Goal: Task Accomplishment & Management: Use online tool/utility

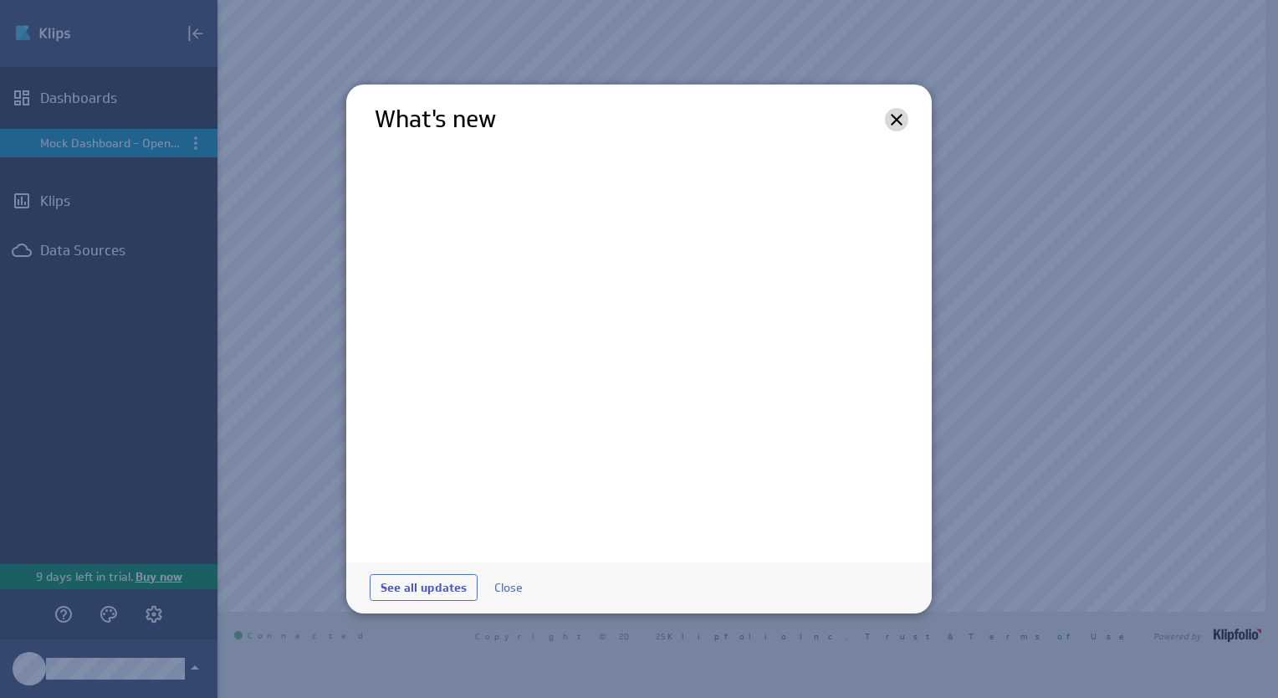
click at [899, 116] on icon at bounding box center [897, 120] width 12 height 12
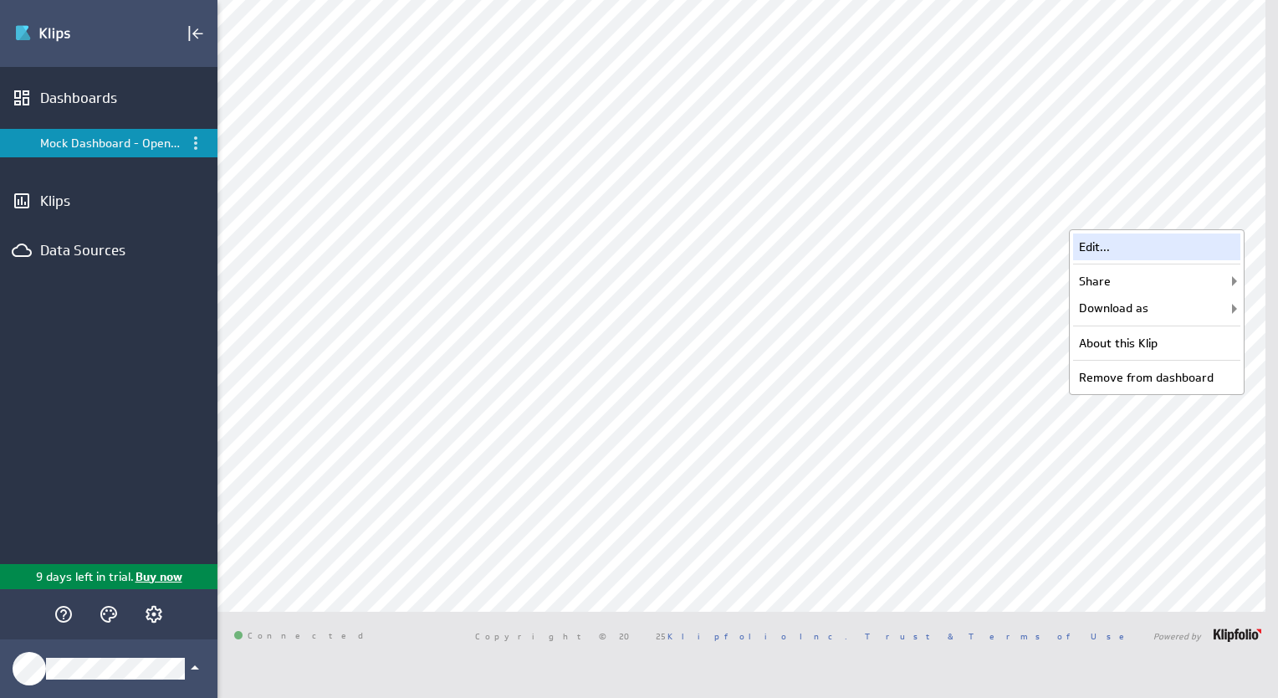
click at [1171, 249] on div "Edit..." at bounding box center [1156, 246] width 167 height 27
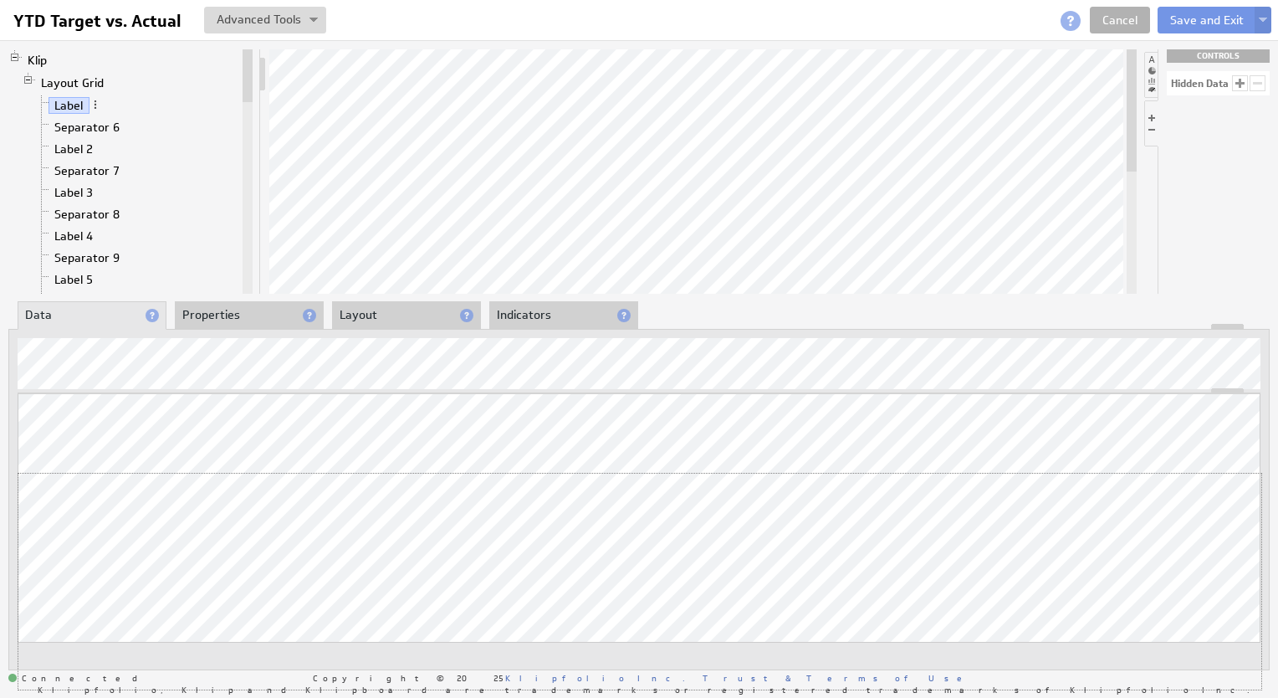
click at [801, 465] on div "Updating... Select a Function ARRAY DATE SELECT SLICE SUM Data Manipulation Log…" at bounding box center [639, 541] width 1243 height 296
drag, startPoint x: 806, startPoint y: 324, endPoint x: 810, endPoint y: 489, distance: 165.7
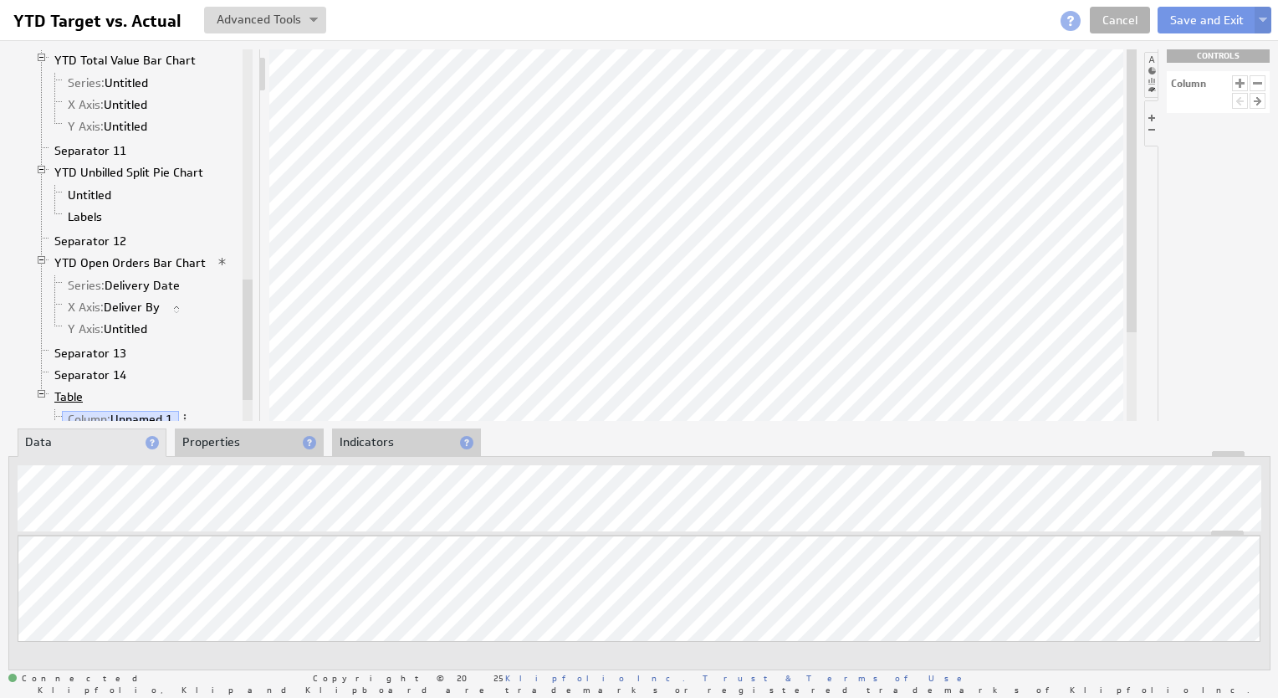
click at [69, 388] on link "Table" at bounding box center [69, 396] width 41 height 17
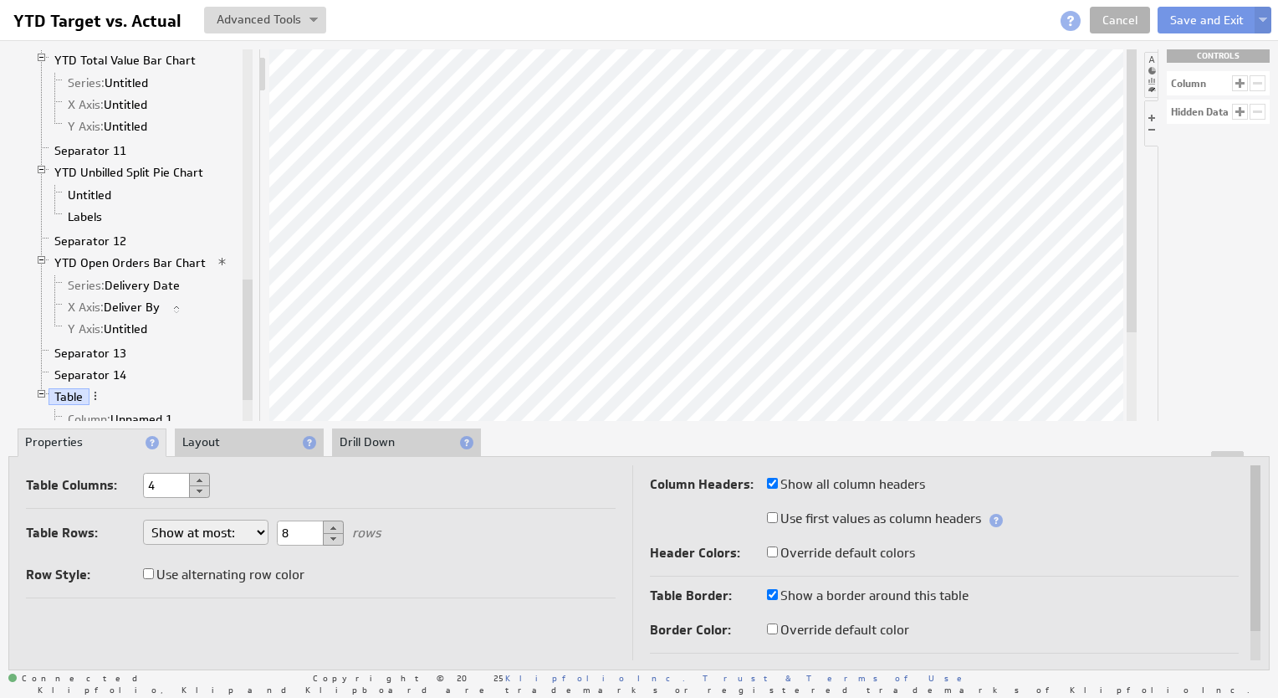
click at [395, 448] on li "Drill Down" at bounding box center [406, 442] width 149 height 28
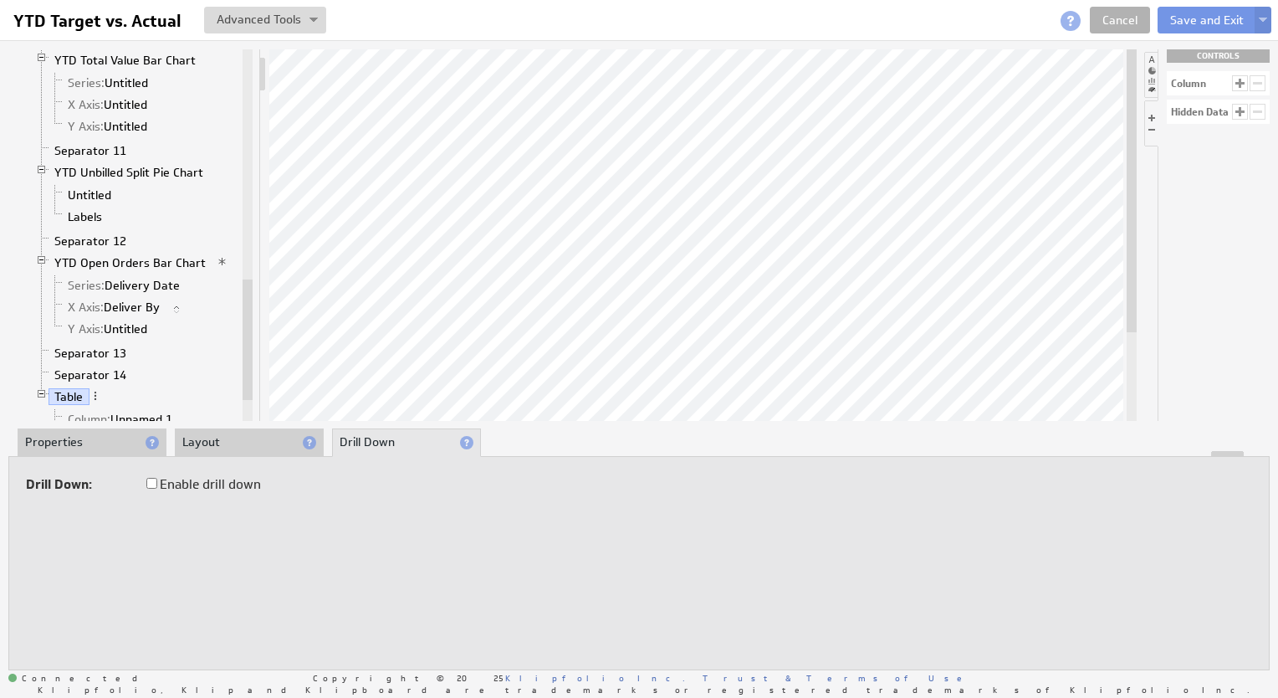
click at [156, 478] on input "Enable drill down" at bounding box center [151, 483] width 11 height 11
checkbox input "true"
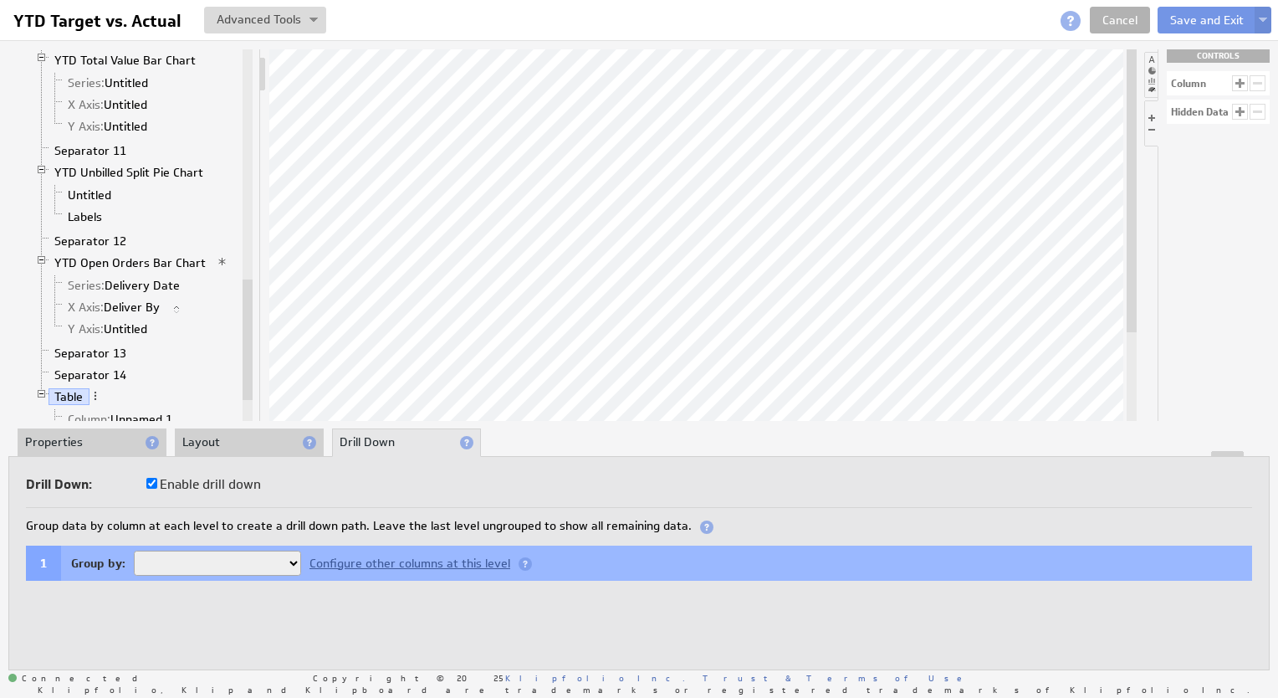
click at [288, 565] on select "Unnamed 1 Unnamed 2 Unnamed 3 Unnamed 4" at bounding box center [217, 562] width 167 height 25
select select "faa960bb-5"
click at [134, 550] on select "Unnamed 1 Unnamed 2 Unnamed 3 Unnamed 4" at bounding box center [217, 562] width 167 height 25
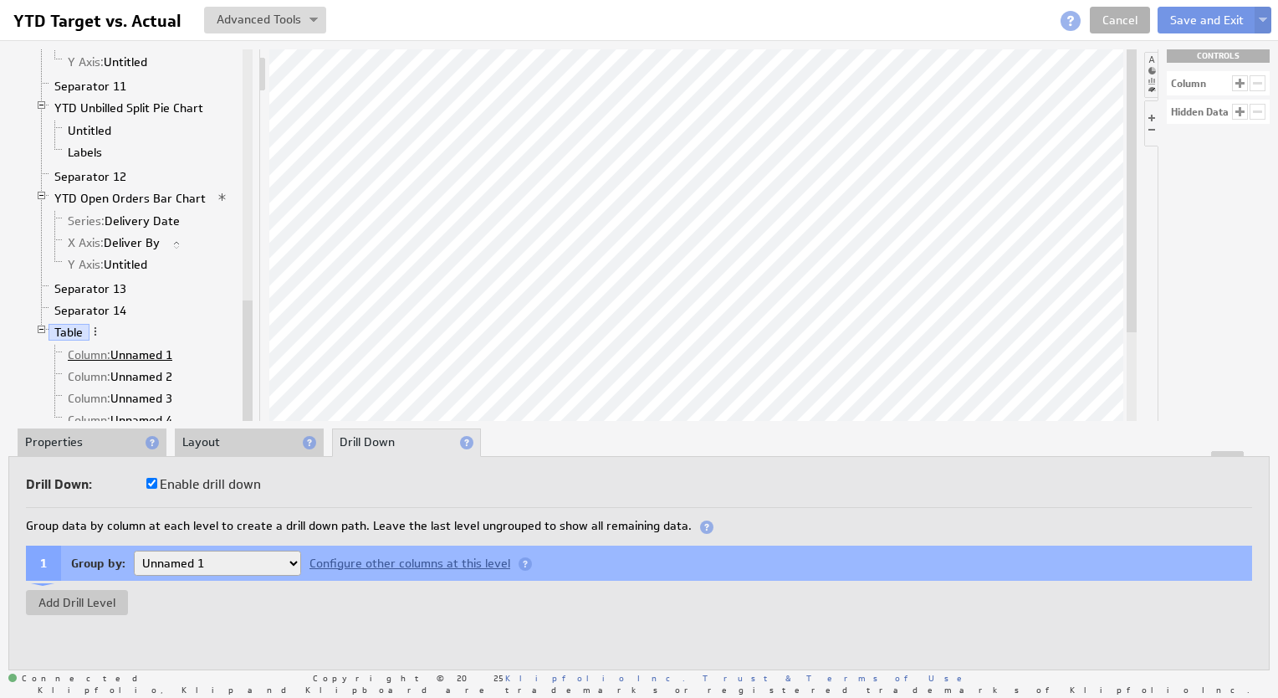
click at [115, 346] on link "Column: Unnamed 1" at bounding box center [120, 354] width 117 height 17
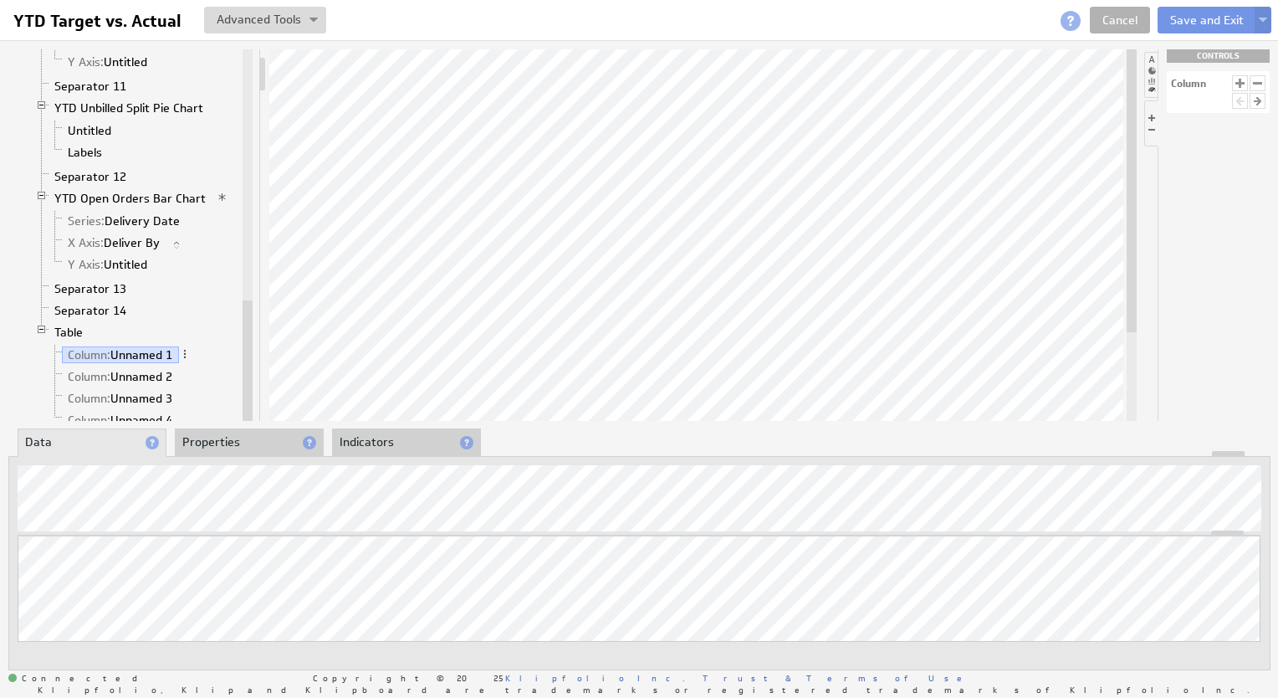
click at [224, 447] on li "Properties" at bounding box center [249, 442] width 149 height 28
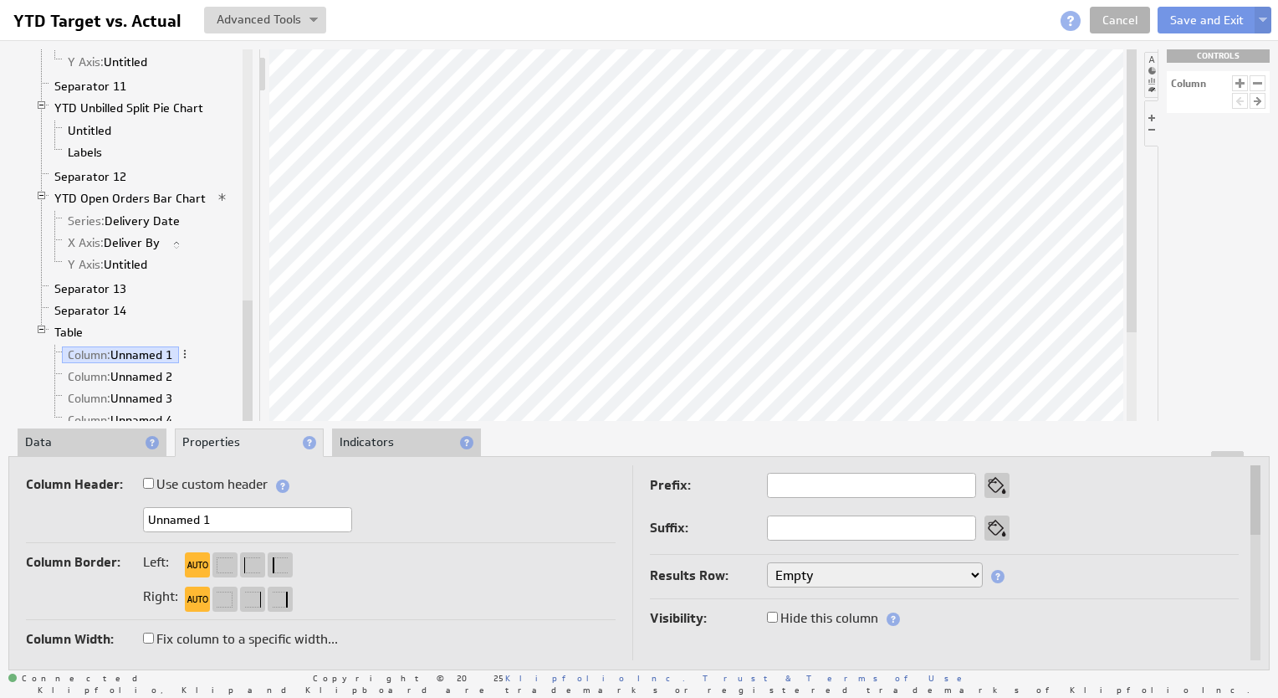
click at [189, 483] on label "Use custom header" at bounding box center [205, 484] width 125 height 23
click at [154, 483] on input "Use custom header" at bounding box center [148, 483] width 11 height 11
checkbox input "true"
click at [161, 480] on label "Use custom header" at bounding box center [205, 484] width 125 height 23
click at [154, 480] on input "Use custom header" at bounding box center [148, 483] width 11 height 11
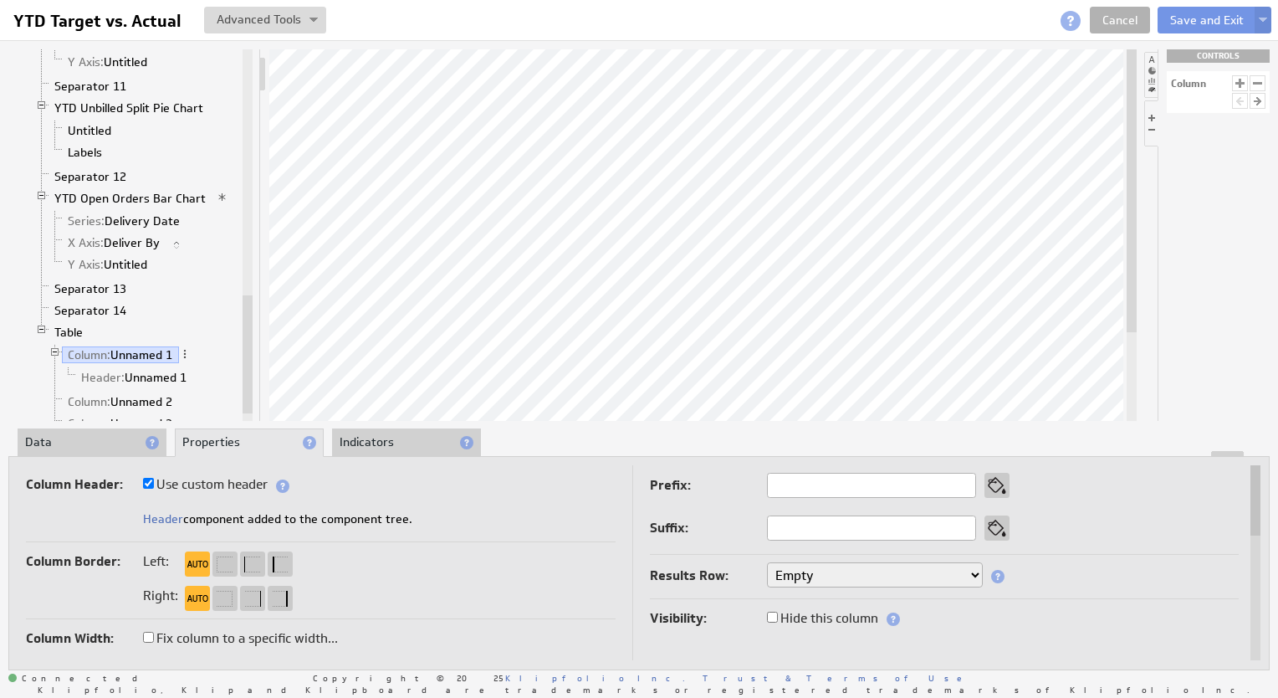
checkbox input "false"
click at [236, 509] on input "Unnamed 1" at bounding box center [247, 519] width 209 height 25
type input "Location"
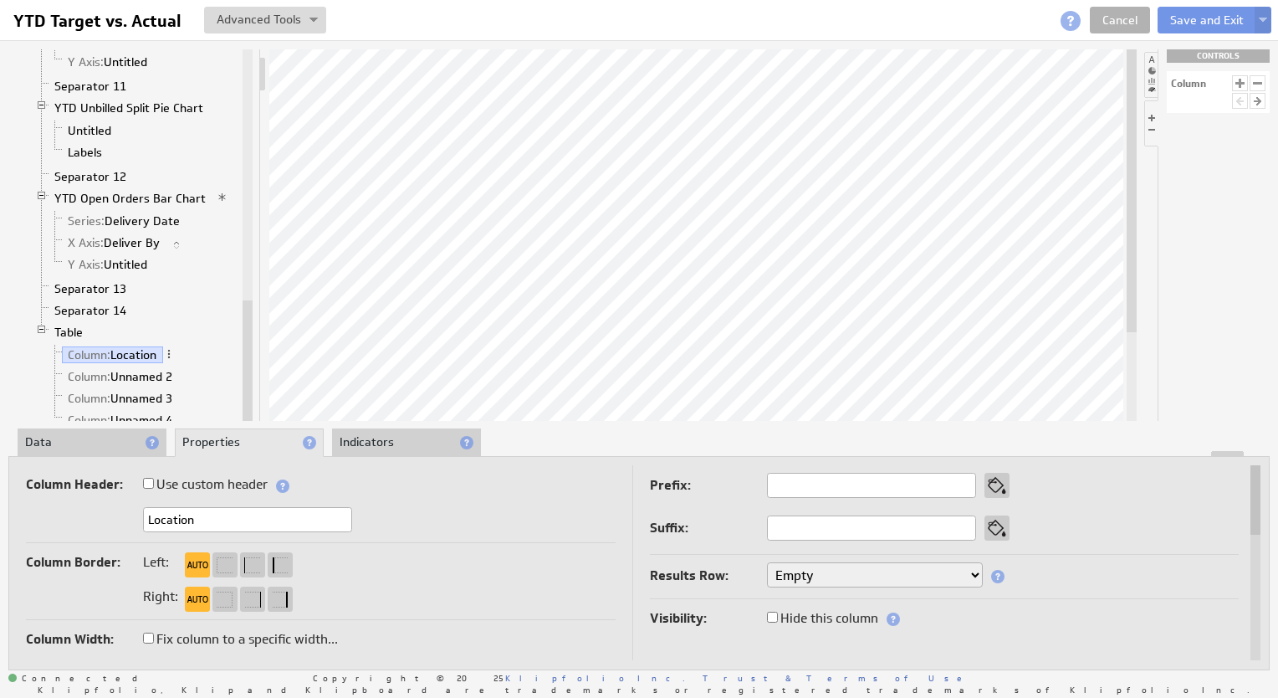
click at [149, 478] on input "Use custom header" at bounding box center [148, 483] width 11 height 11
checkbox input "true"
click at [154, 369] on link "Header: Location" at bounding box center [126, 377] width 102 height 17
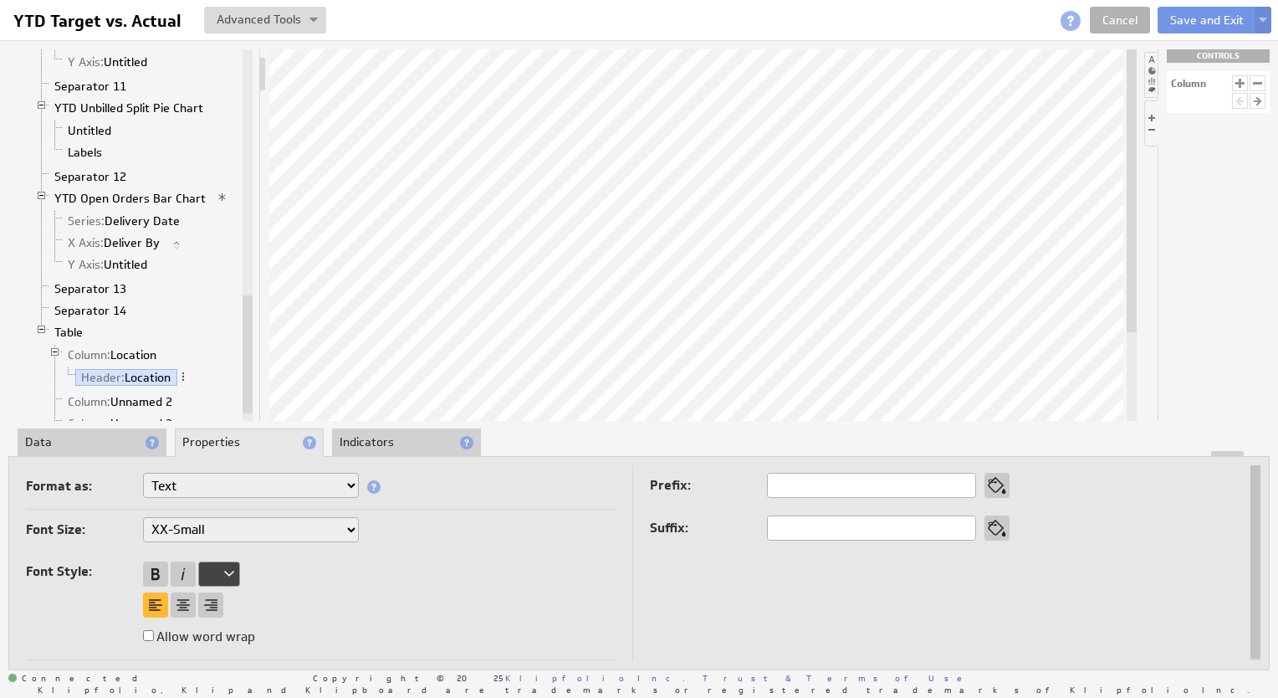
click at [211, 530] on select "XX-Small X-Small Small Medium Large X-Large XX-Large" at bounding box center [251, 529] width 216 height 25
click at [281, 617] on div "Font Size: XX-Small X-Small Small Medium Large X-Large XX-Large Font Style: All…" at bounding box center [321, 589] width 590 height 144
click at [154, 569] on div at bounding box center [155, 573] width 25 height 25
click at [179, 607] on div at bounding box center [183, 604] width 25 height 25
click at [1218, 20] on button "Save and Exit" at bounding box center [1207, 20] width 99 height 27
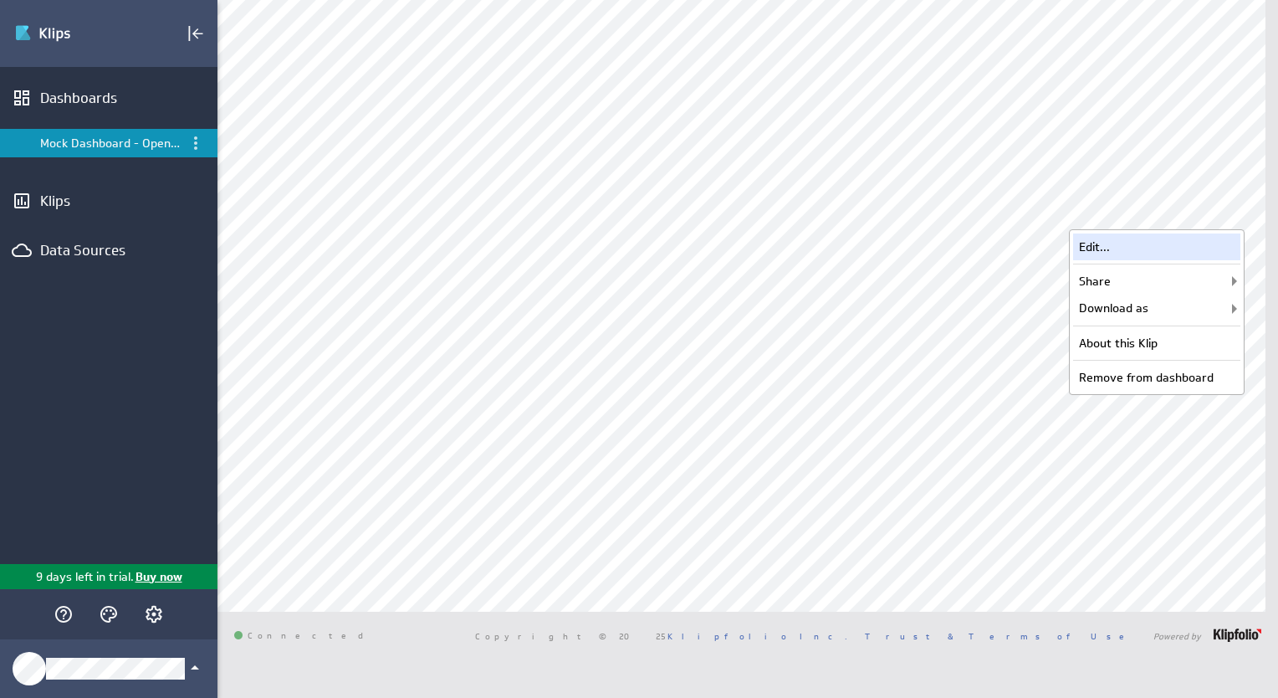
click at [1175, 234] on div "Edit..." at bounding box center [1156, 246] width 167 height 27
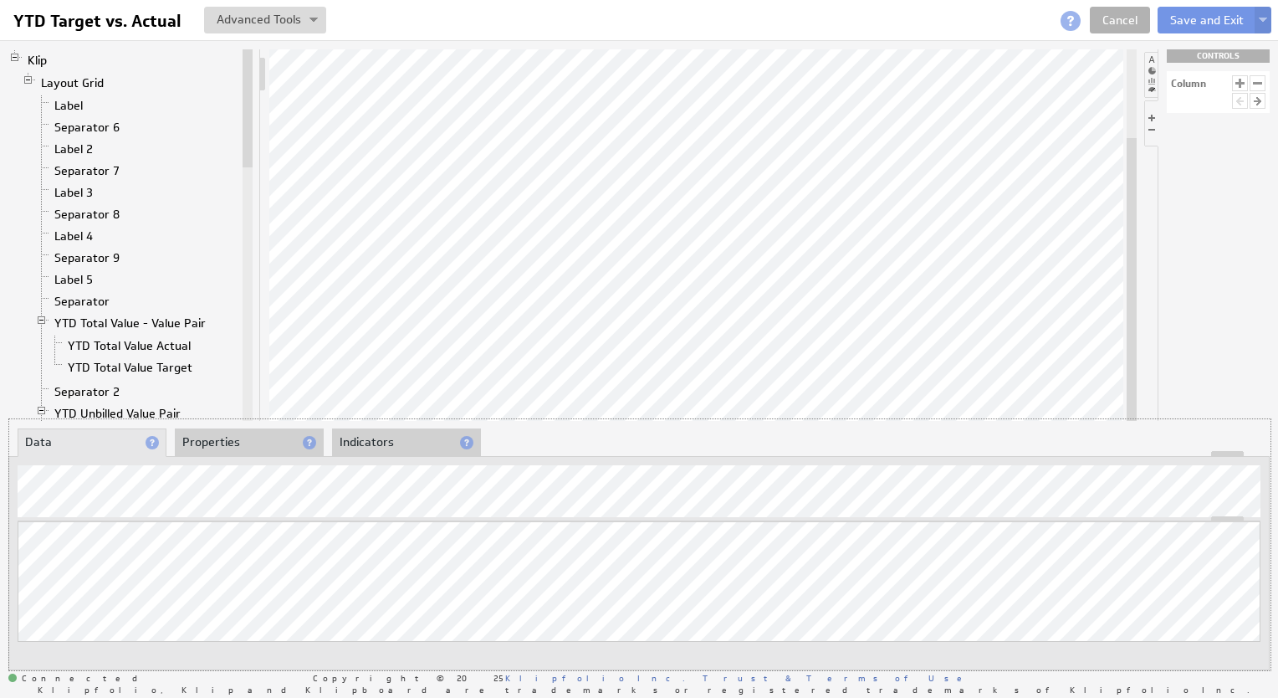
click at [505, 370] on div "Klip Layout Grid Label Separator 6 Label 2 Separator 7 Label 3 Separator 8 Labe…" at bounding box center [639, 358] width 1278 height 637
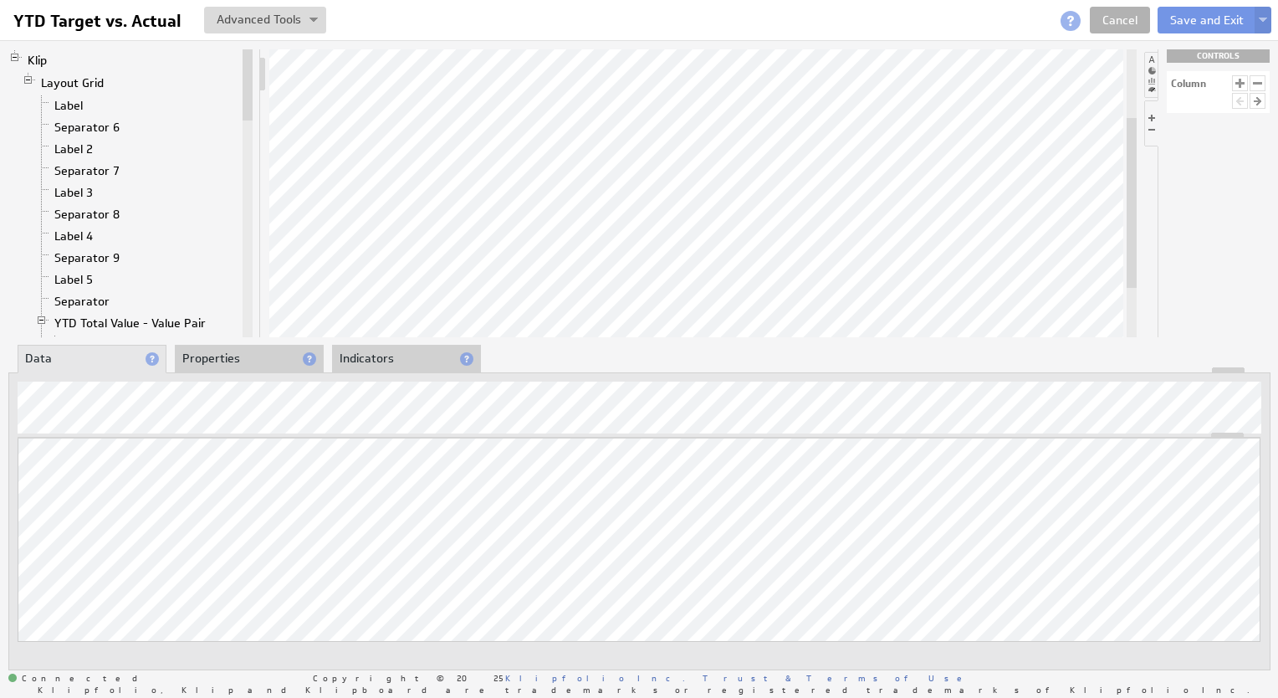
click at [545, 523] on div "Updating... Select a Function ARRAY DATE SELECT SLICE SUM Data Manipulation Log…" at bounding box center [639, 564] width 1243 height 252
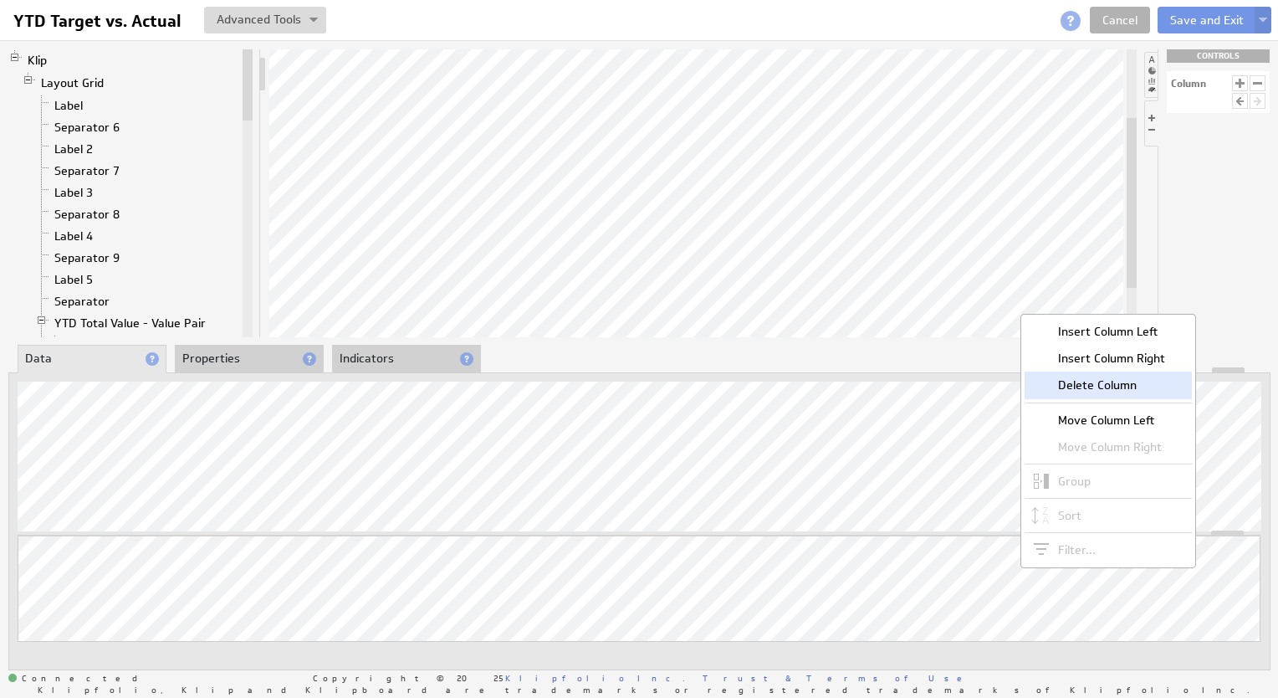
click at [1060, 382] on div "Delete Column" at bounding box center [1108, 384] width 167 height 27
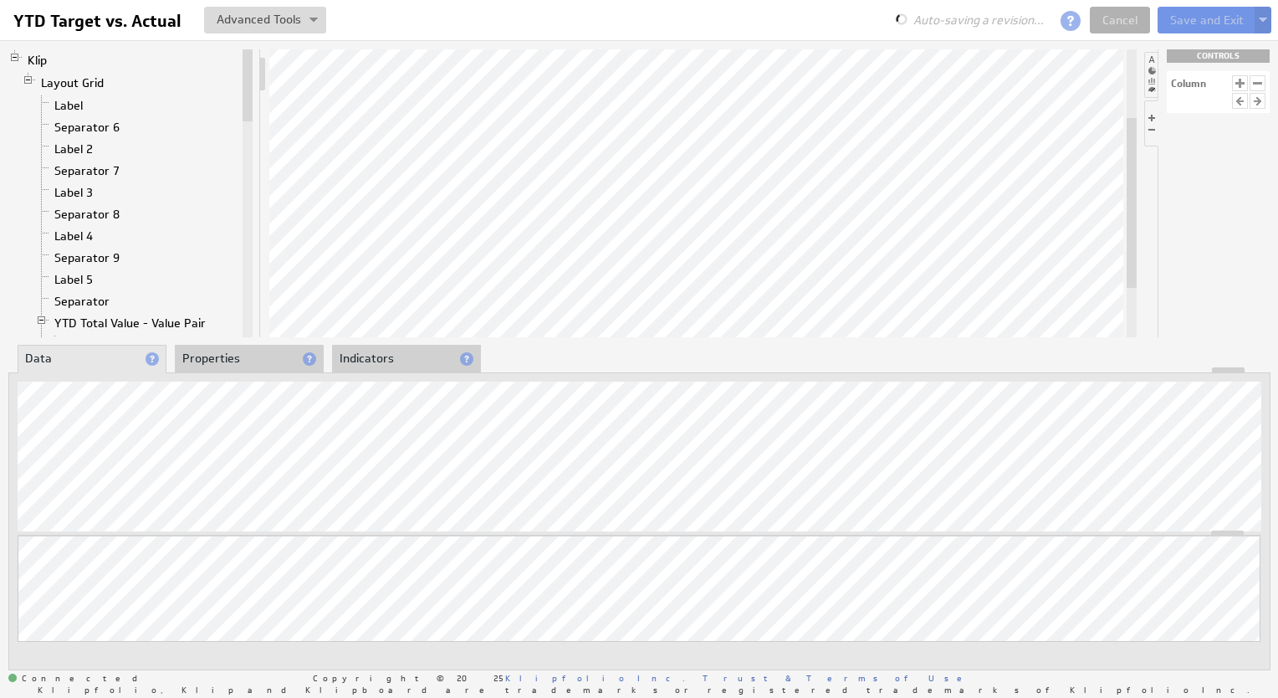
click at [254, 356] on li "Properties" at bounding box center [249, 359] width 149 height 28
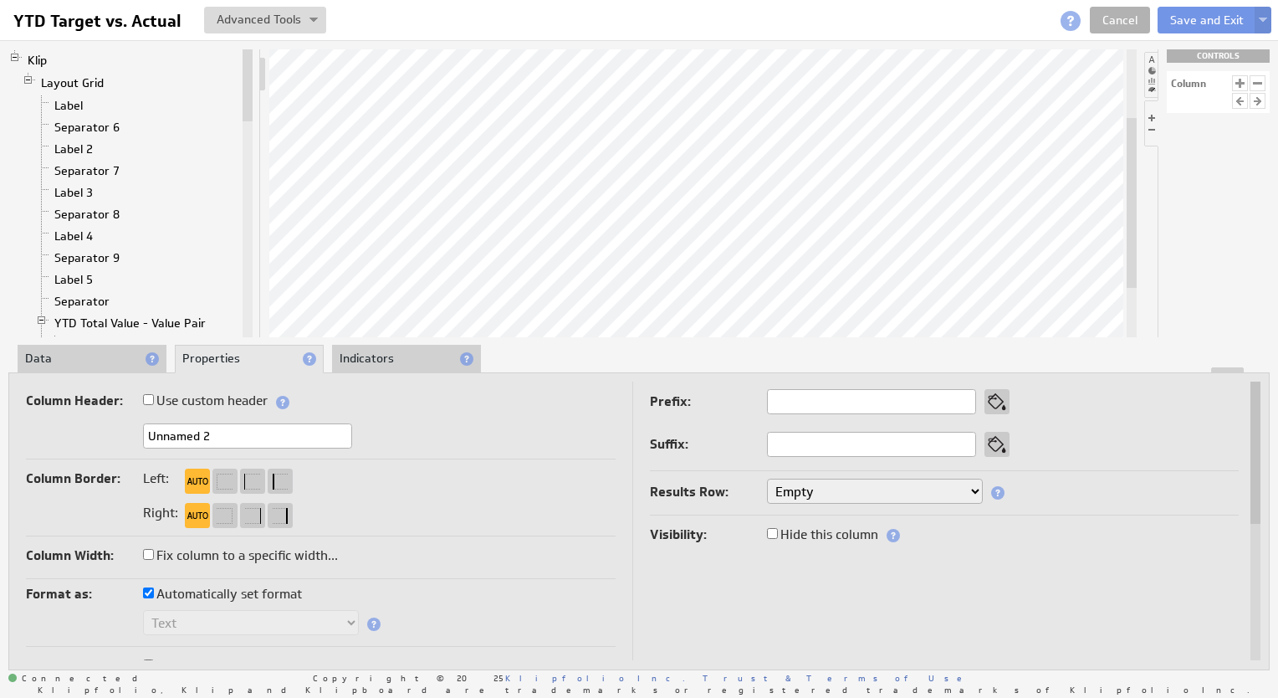
click at [222, 435] on input "Unnamed 2" at bounding box center [247, 435] width 209 height 25
type input "Document"
click at [147, 400] on input "Use custom header" at bounding box center [148, 399] width 11 height 11
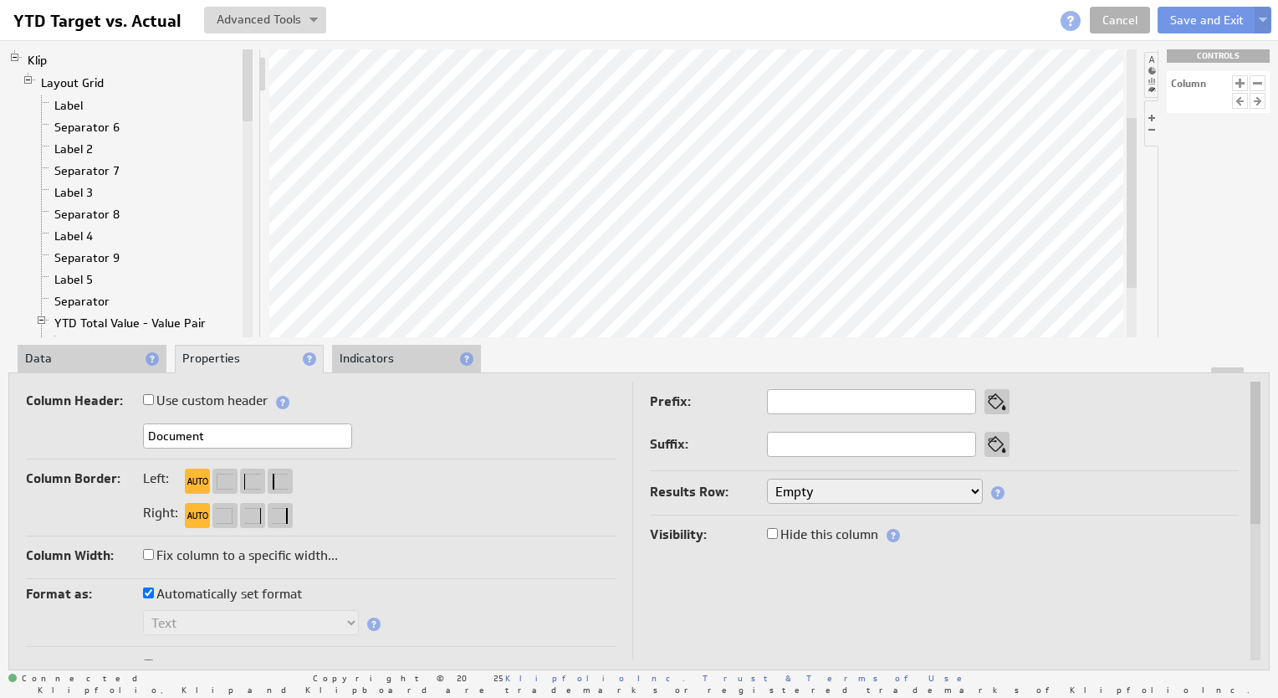
checkbox input "true"
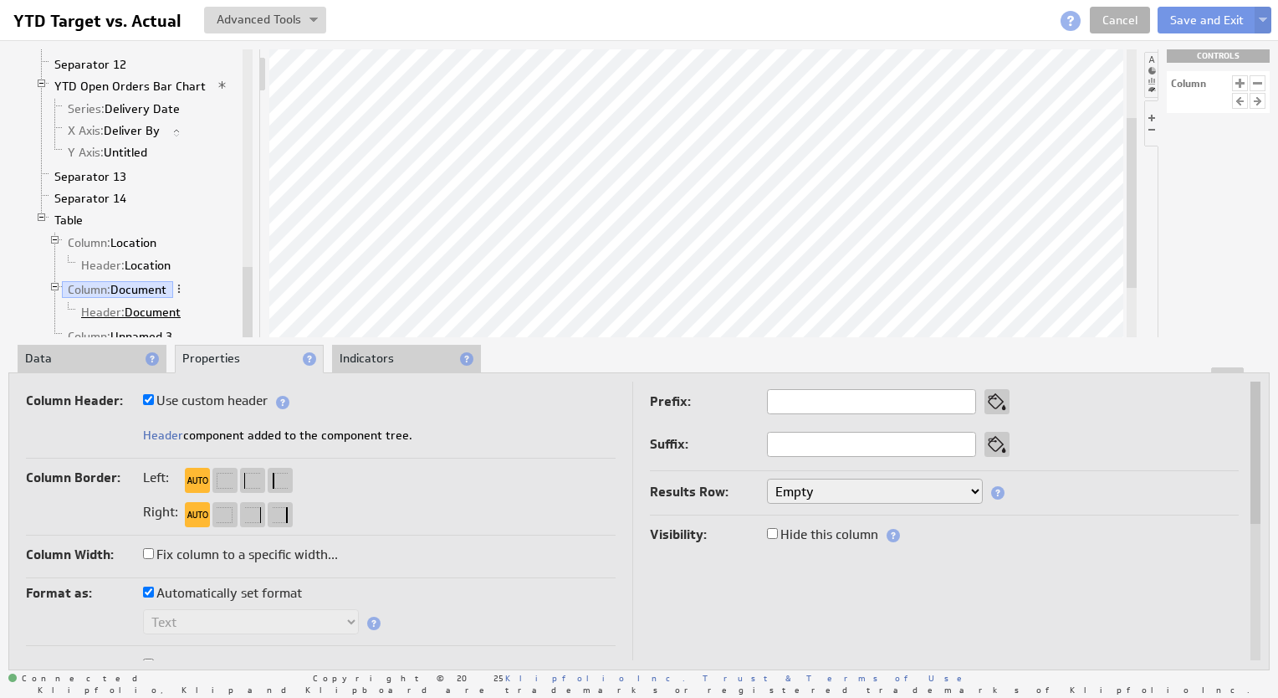
click at [160, 304] on link "Header: Document" at bounding box center [131, 312] width 112 height 17
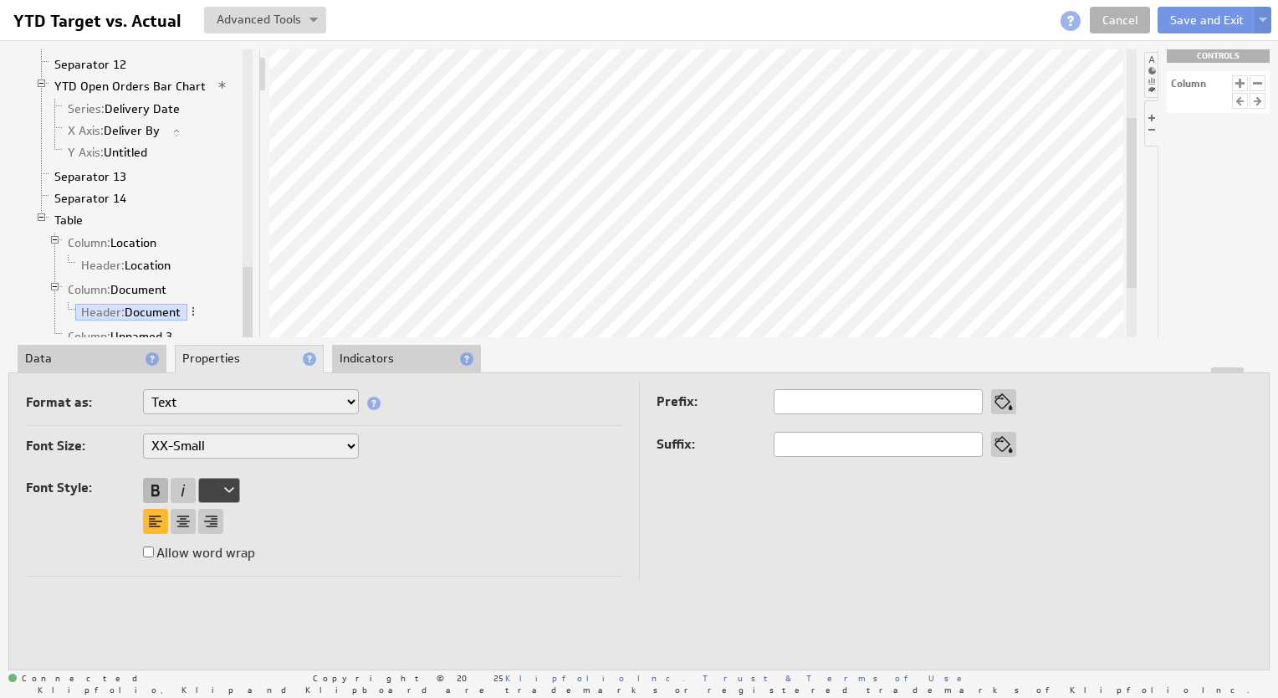
click at [158, 488] on div at bounding box center [155, 490] width 25 height 25
click at [180, 520] on div at bounding box center [183, 521] width 25 height 25
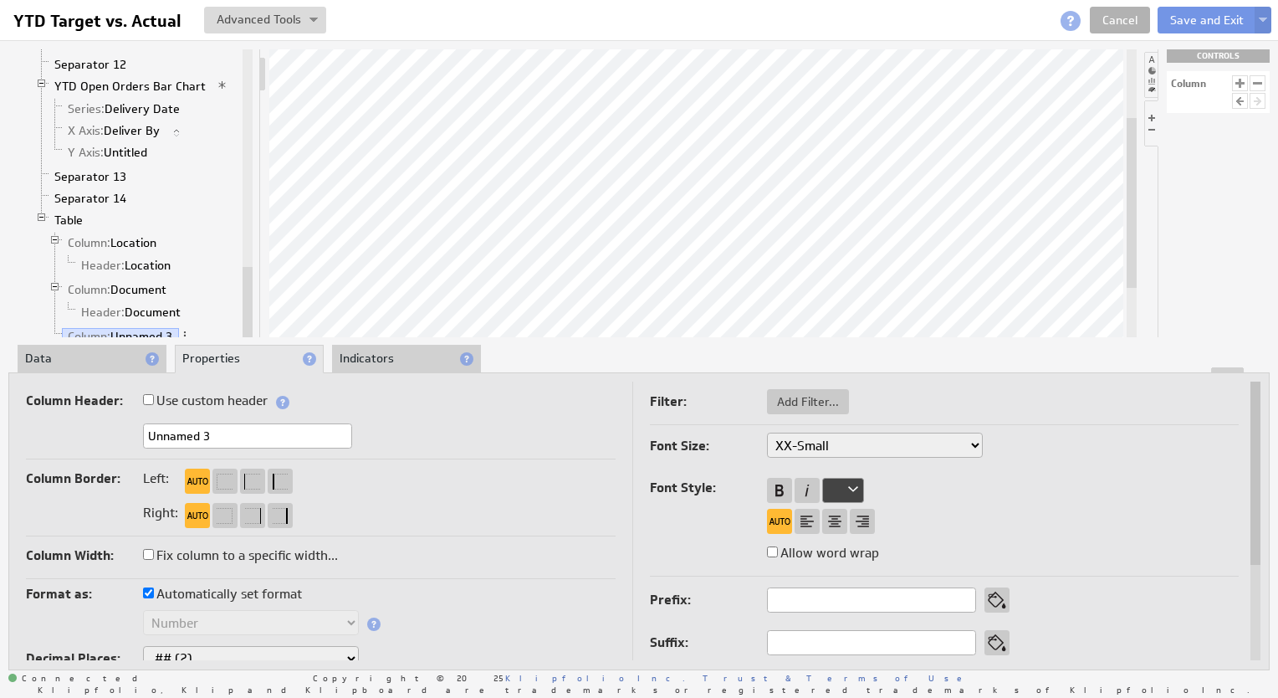
click at [229, 435] on input "Unnamed 3" at bounding box center [247, 435] width 209 height 25
type input "Unbilled $"
click at [148, 400] on input "Use custom header" at bounding box center [148, 399] width 11 height 11
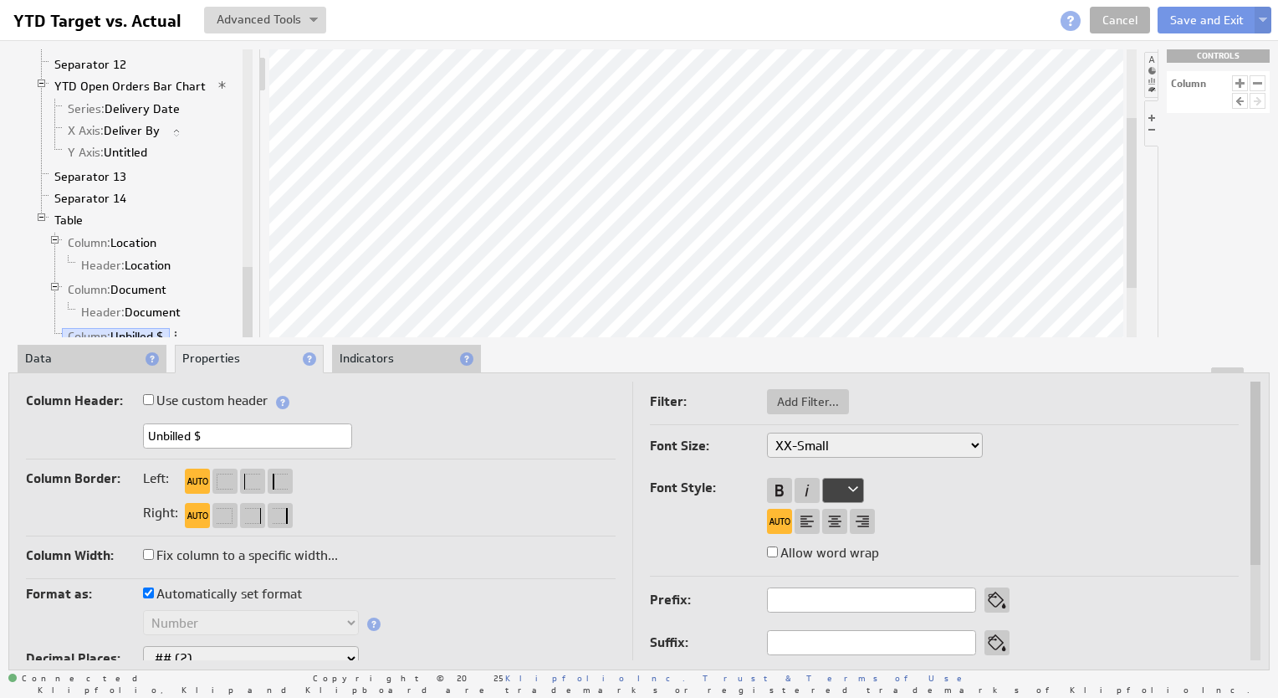
checkbox input "true"
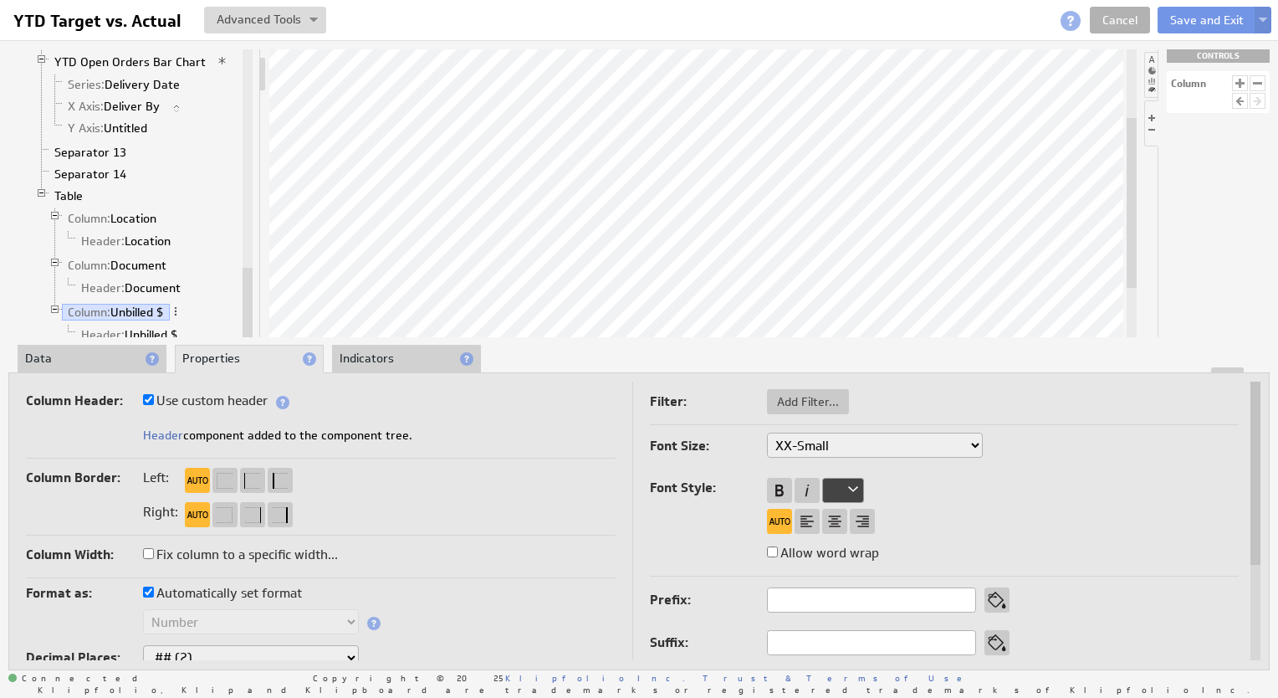
click at [140, 326] on link "Header: Unbilled $" at bounding box center [129, 334] width 109 height 17
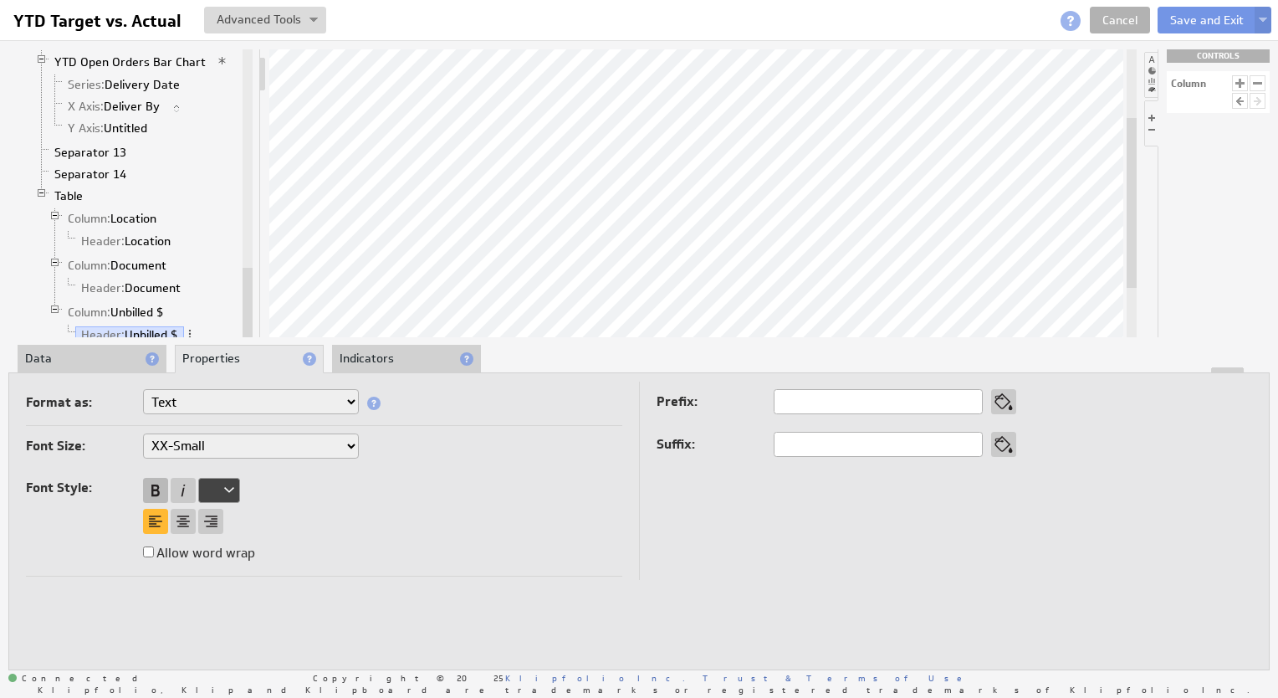
click at [161, 484] on div at bounding box center [155, 490] width 25 height 25
click at [184, 517] on div at bounding box center [183, 521] width 25 height 25
click at [790, 401] on input "text" at bounding box center [878, 401] width 209 height 25
type input "$"
click at [131, 304] on link "Column: Unbilled $" at bounding box center [116, 312] width 108 height 17
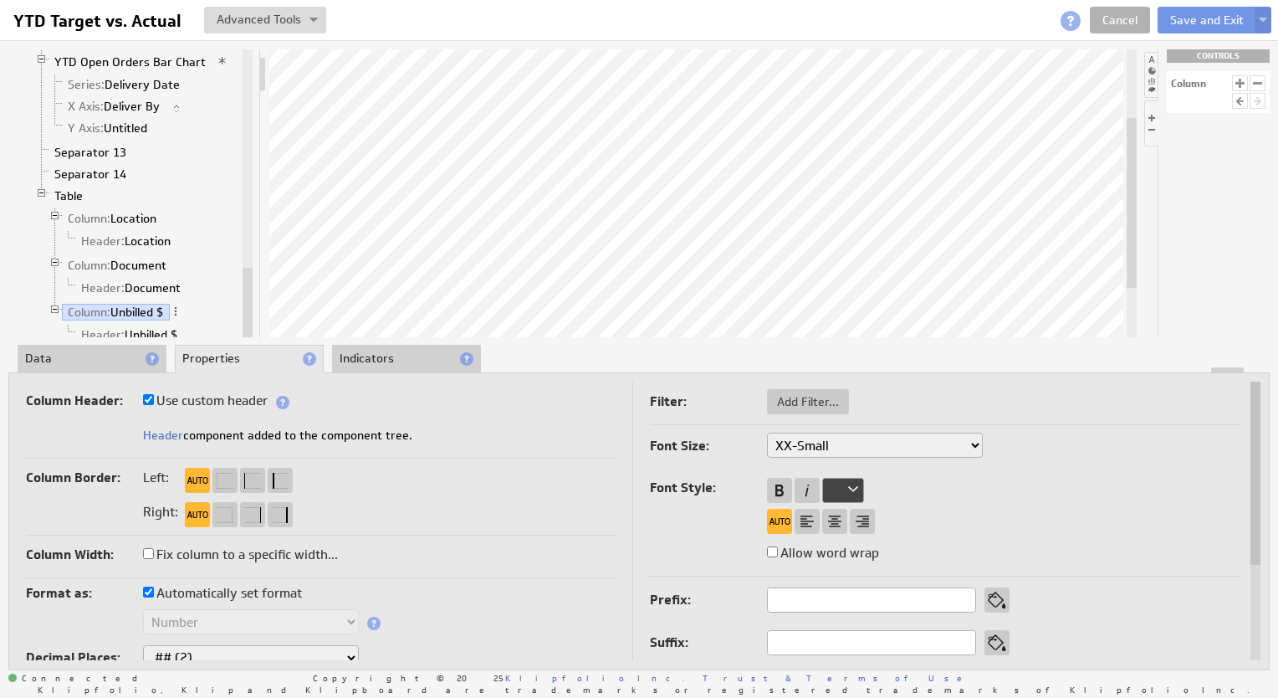
click at [118, 371] on div at bounding box center [639, 370] width 1260 height 6
click at [114, 356] on li "Data" at bounding box center [92, 359] width 149 height 28
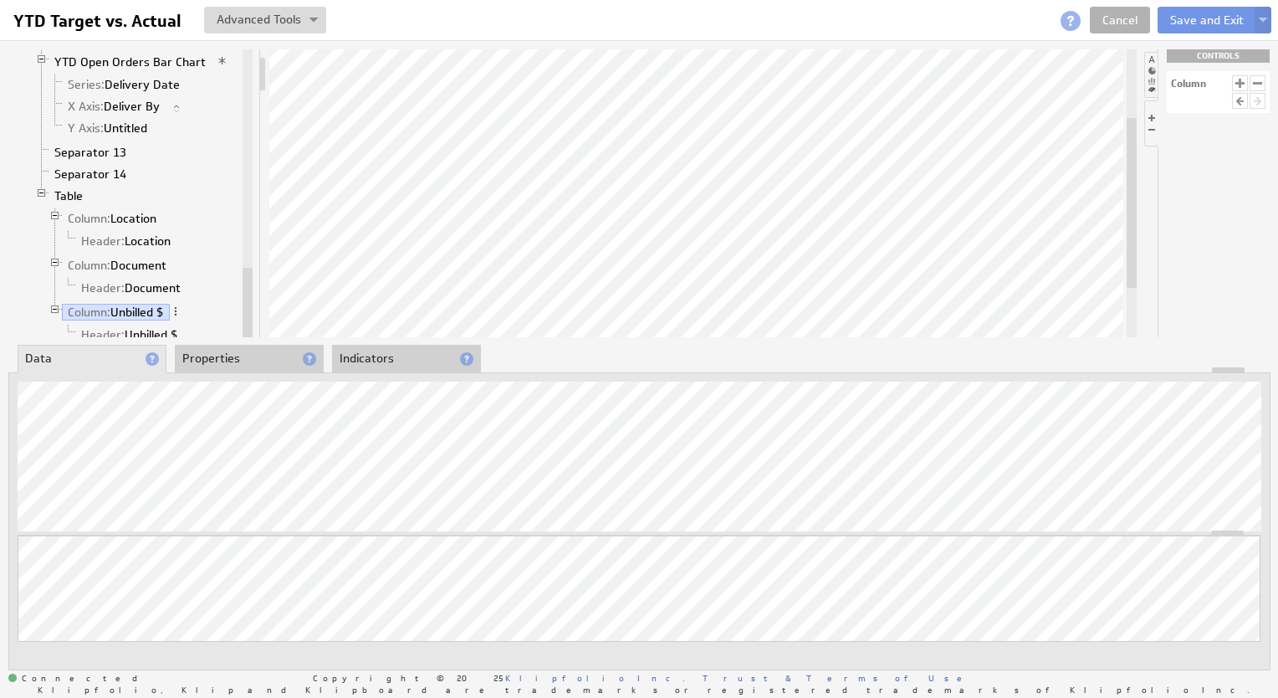
click at [263, 355] on li "Properties" at bounding box center [249, 359] width 149 height 28
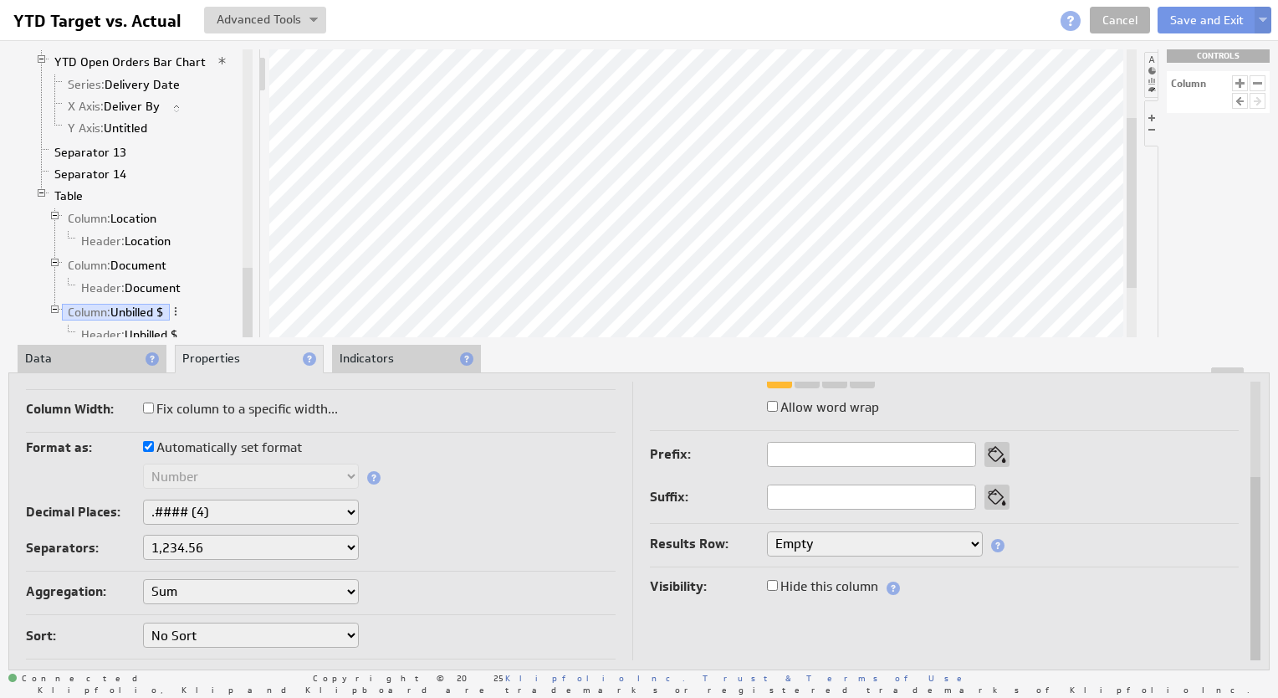
click at [218, 514] on select "None .# (1) .## (2) .### (3) .#### (4)" at bounding box center [251, 511] width 216 height 25
select select "1"
click at [817, 499] on input "text" at bounding box center [871, 496] width 209 height 25
click at [789, 457] on input "text" at bounding box center [871, 454] width 209 height 25
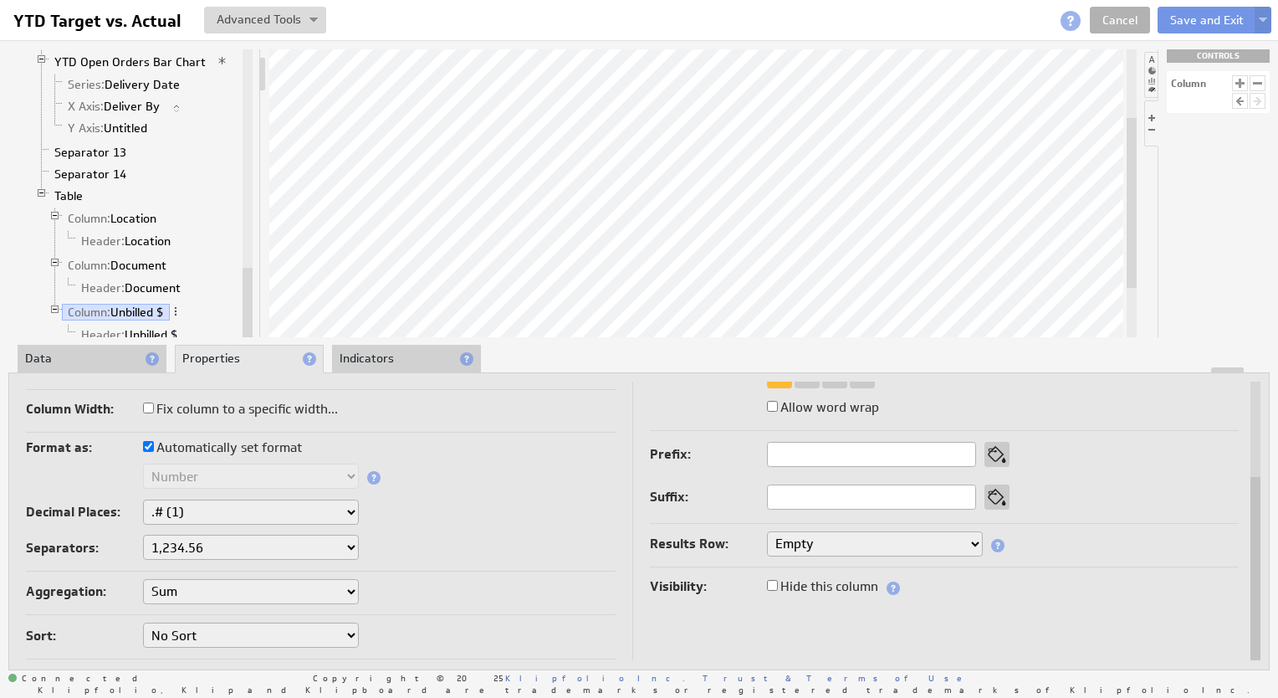
click at [789, 457] on input "text" at bounding box center [871, 454] width 209 height 25
type input "$"
click at [793, 500] on input "text" at bounding box center [871, 496] width 209 height 25
type input "k"
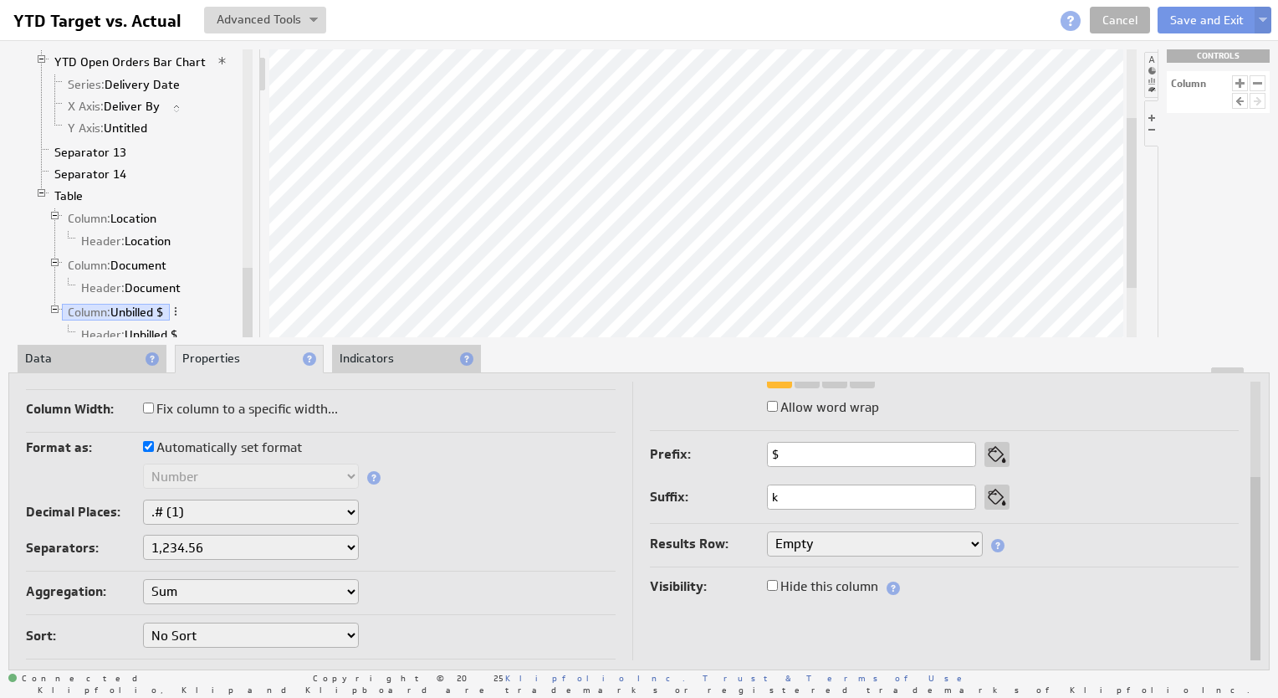
click at [1078, 400] on div "Allow word wrap" at bounding box center [945, 409] width 590 height 27
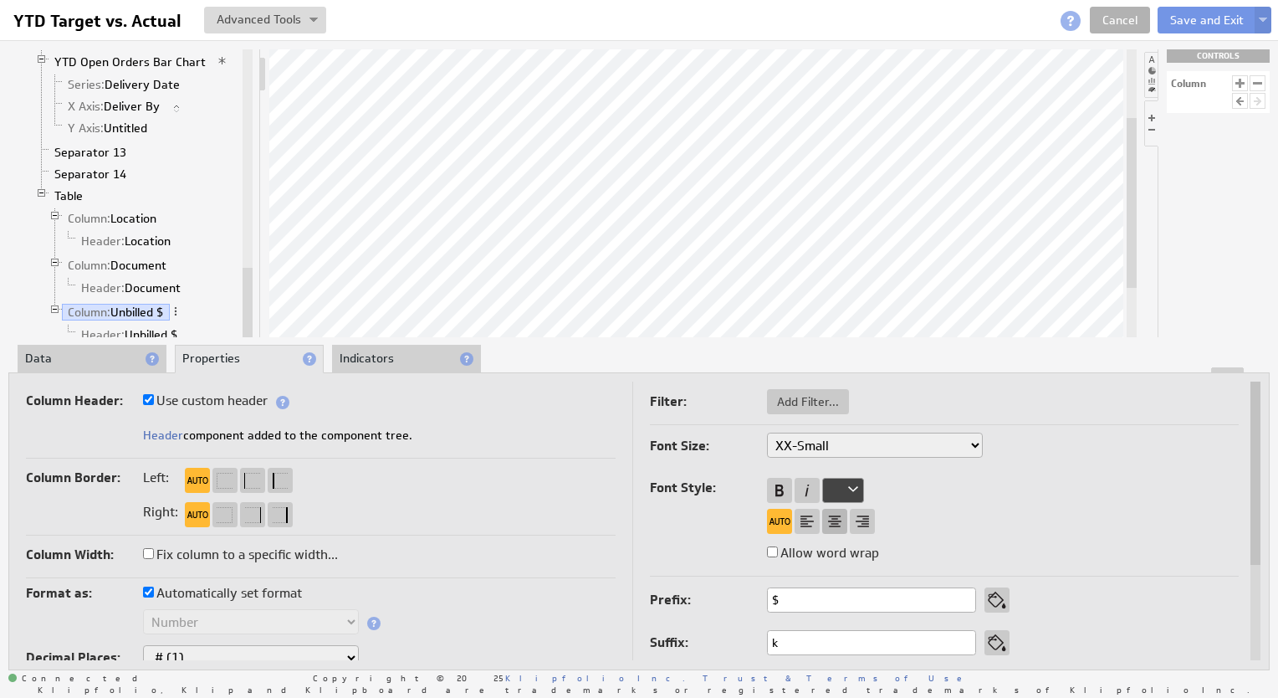
click at [832, 523] on div at bounding box center [834, 521] width 25 height 25
select select "1"
click at [1215, 14] on button "Save and Exit" at bounding box center [1207, 20] width 99 height 27
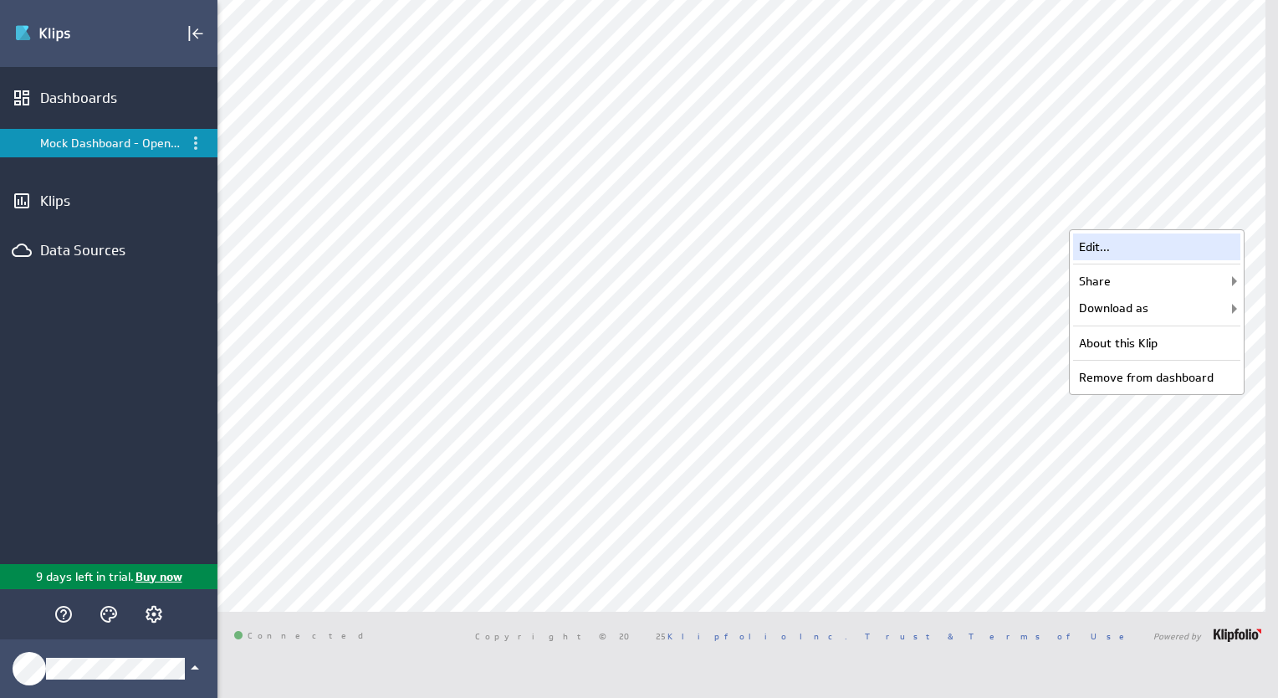
click at [1131, 251] on div "Edit..." at bounding box center [1156, 246] width 167 height 27
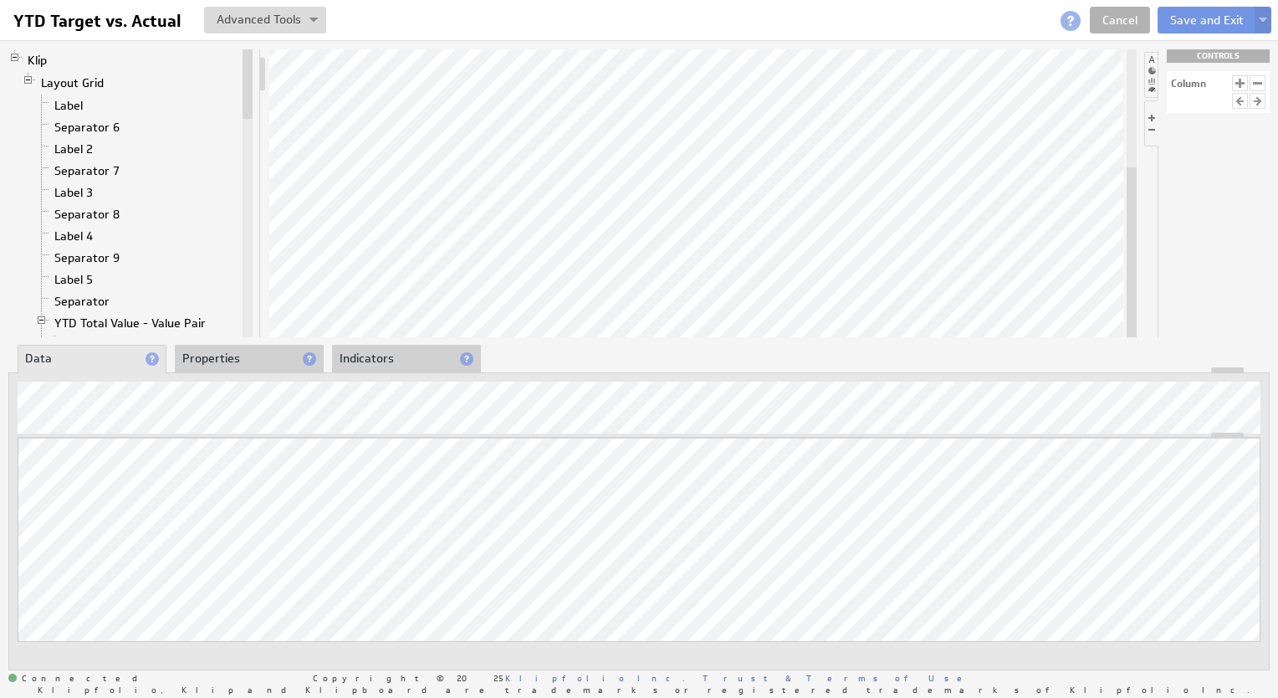
click at [264, 363] on li "Properties" at bounding box center [249, 359] width 149 height 28
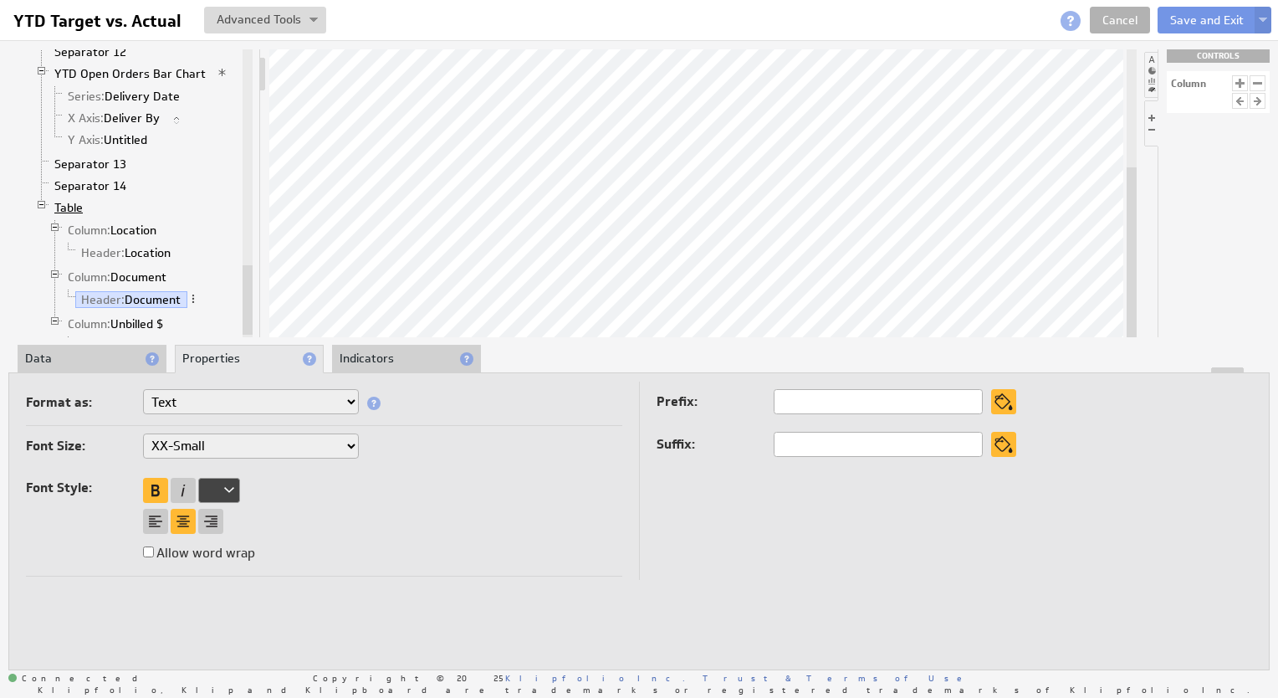
click at [63, 199] on link "Table" at bounding box center [69, 207] width 41 height 17
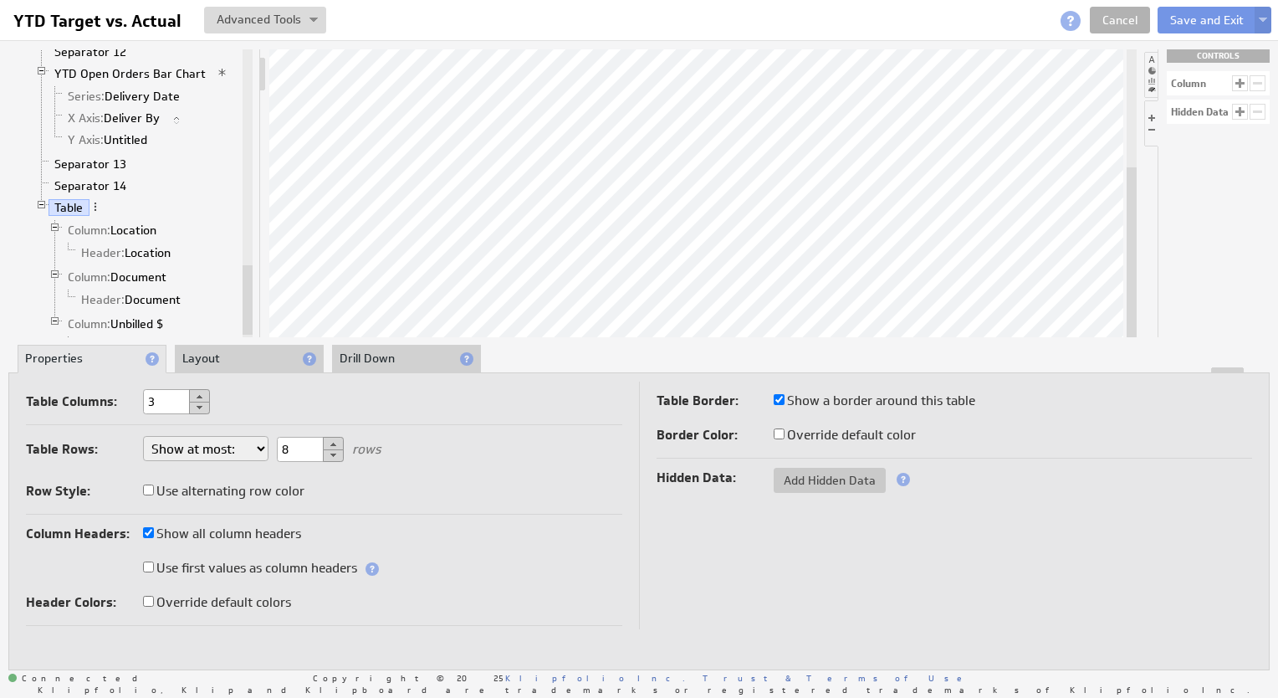
click at [384, 358] on li "Drill Down" at bounding box center [406, 359] width 149 height 28
checkbox input "true"
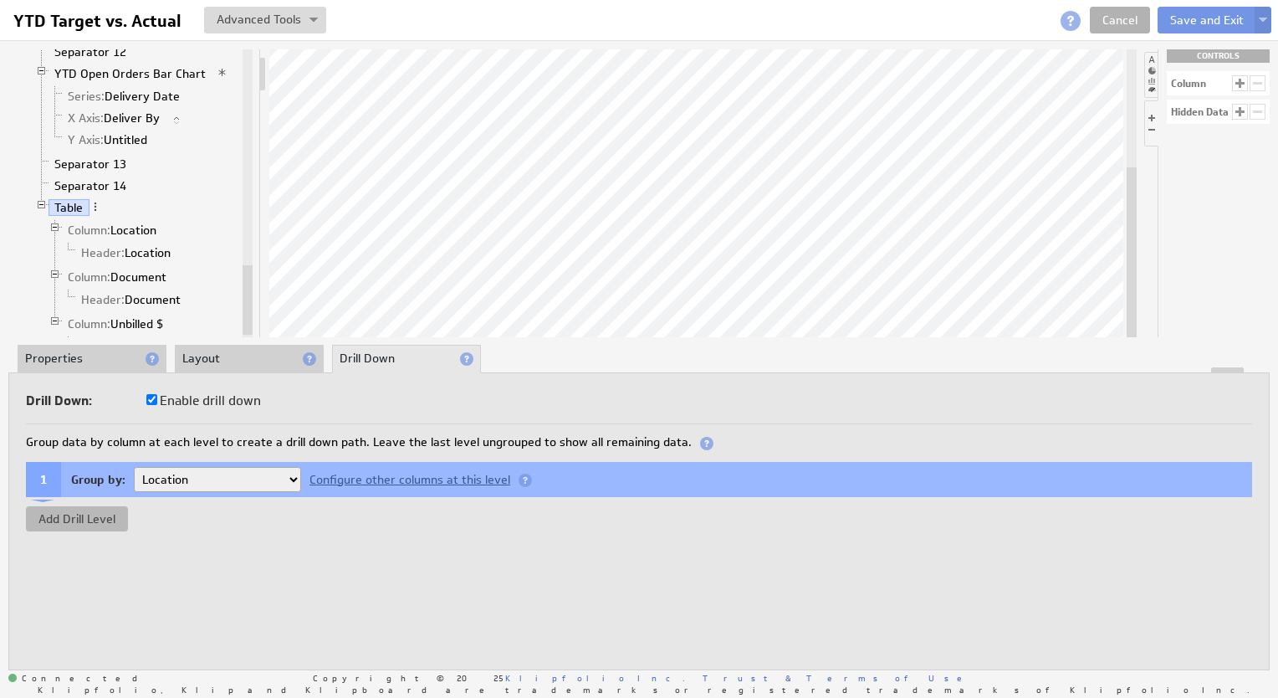
click at [98, 528] on button "Add Drill Level" at bounding box center [77, 518] width 102 height 25
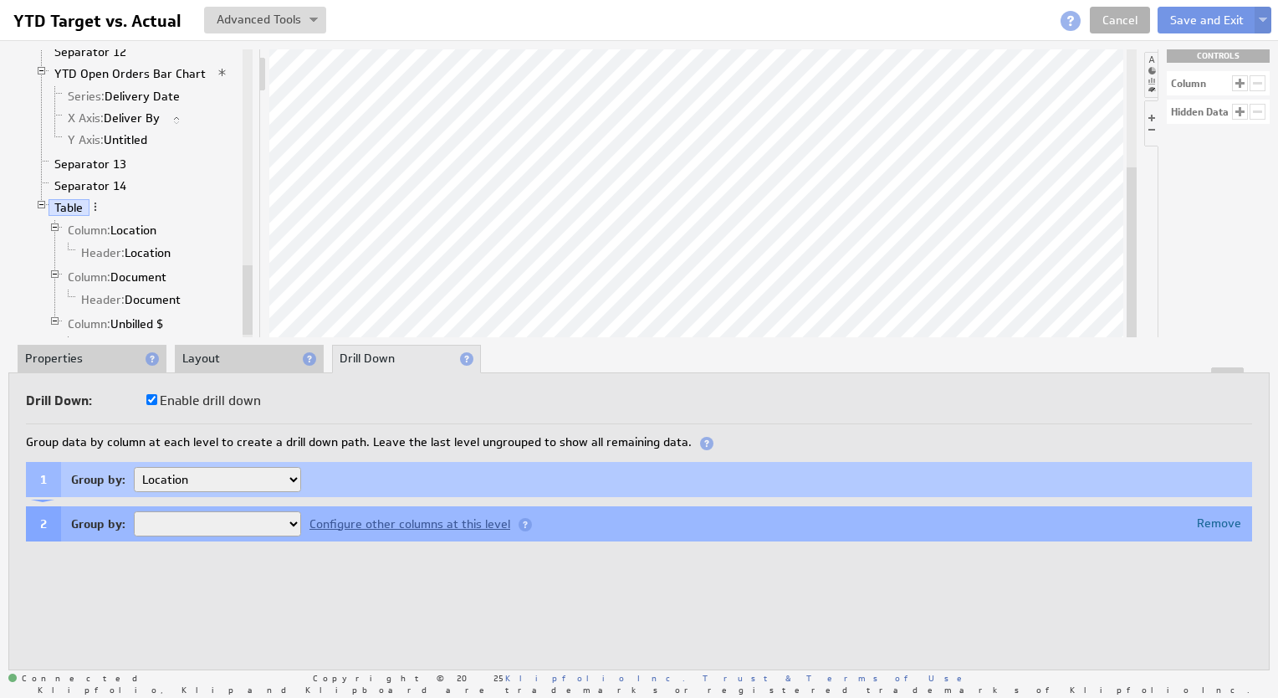
click at [275, 523] on select "Document" at bounding box center [217, 523] width 167 height 25
click at [50, 587] on div "Drill Down: Enable drill down Group data by column at each level to create a dr…" at bounding box center [639, 520] width 1262 height 297
click at [1211, 517] on div "Remove" at bounding box center [1219, 523] width 44 height 12
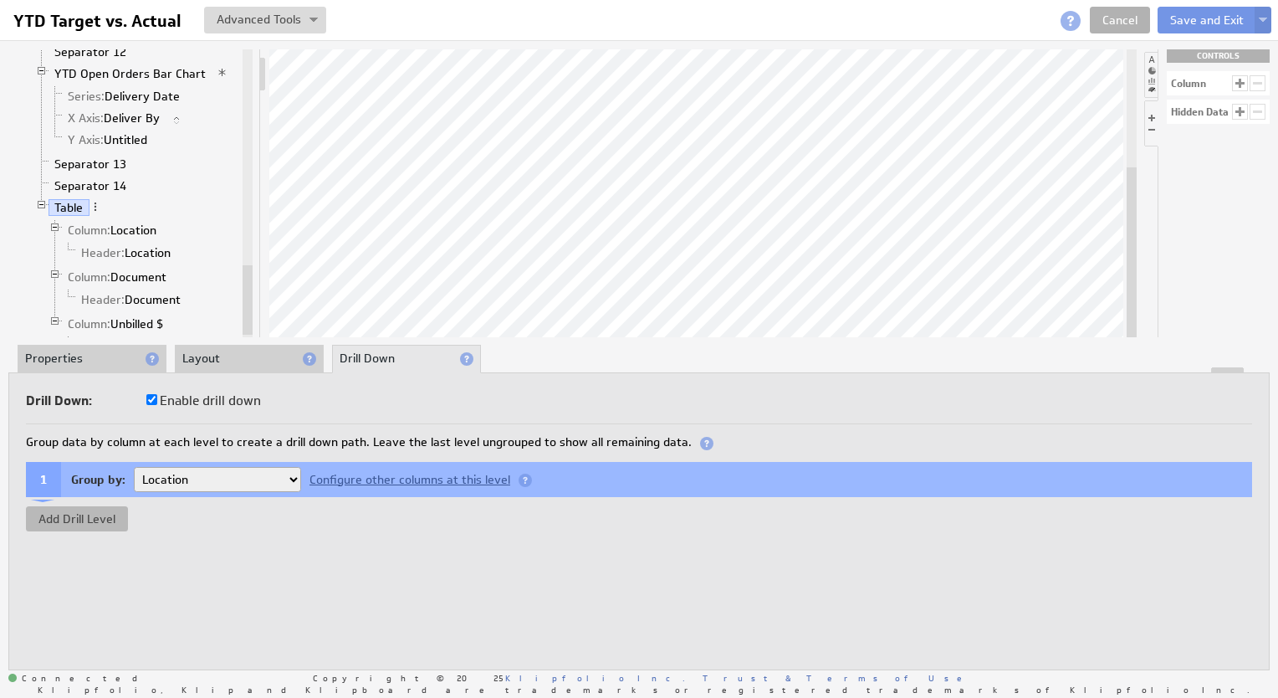
click at [79, 519] on button "Add Drill Level" at bounding box center [77, 518] width 102 height 25
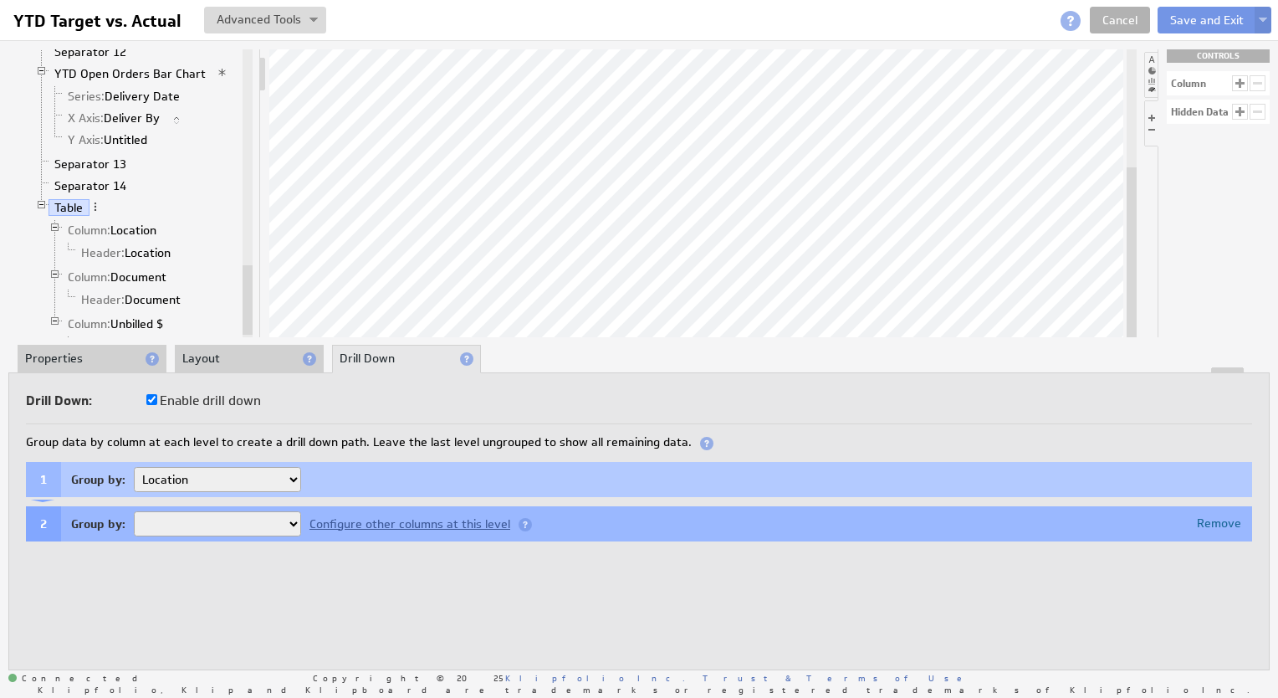
click at [241, 520] on select "Document" at bounding box center [217, 523] width 167 height 25
click at [223, 513] on select "Document" at bounding box center [217, 523] width 167 height 25
click at [216, 524] on select "Document" at bounding box center [217, 523] width 167 height 25
click at [134, 511] on select "Document" at bounding box center [217, 523] width 167 height 25
click at [1262, 14] on button at bounding box center [1263, 20] width 17 height 27
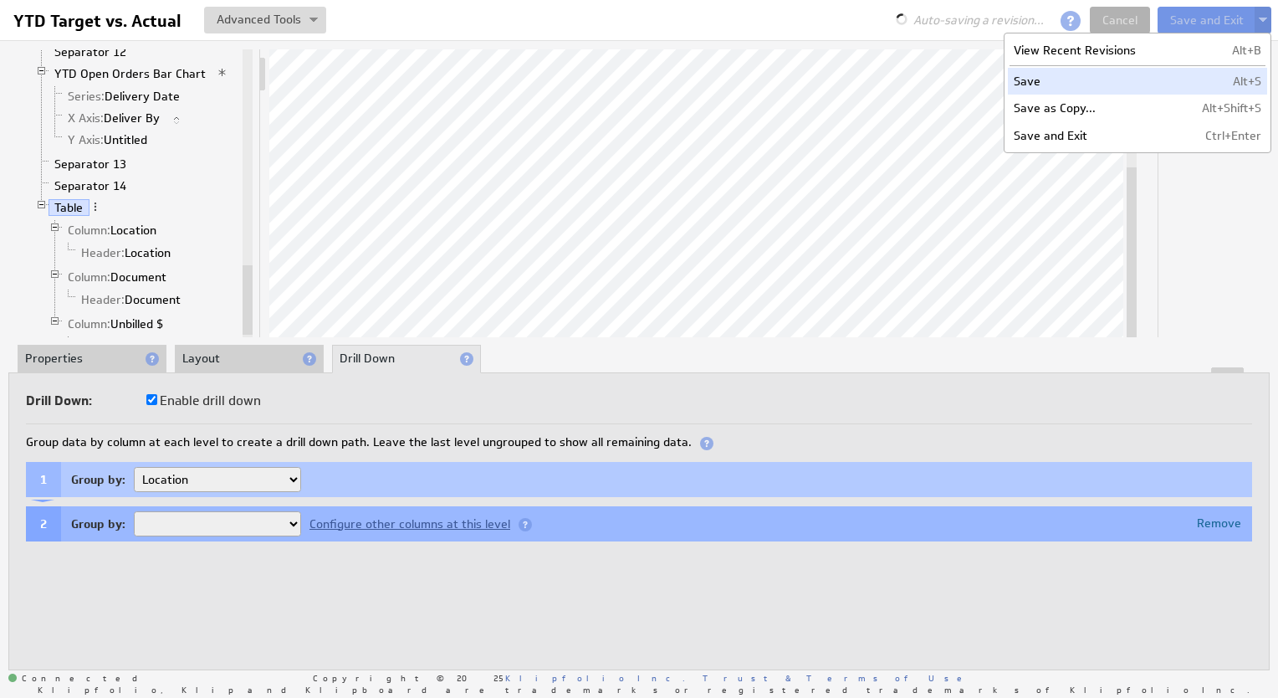
click at [1101, 76] on td "Save" at bounding box center [1092, 81] width 169 height 27
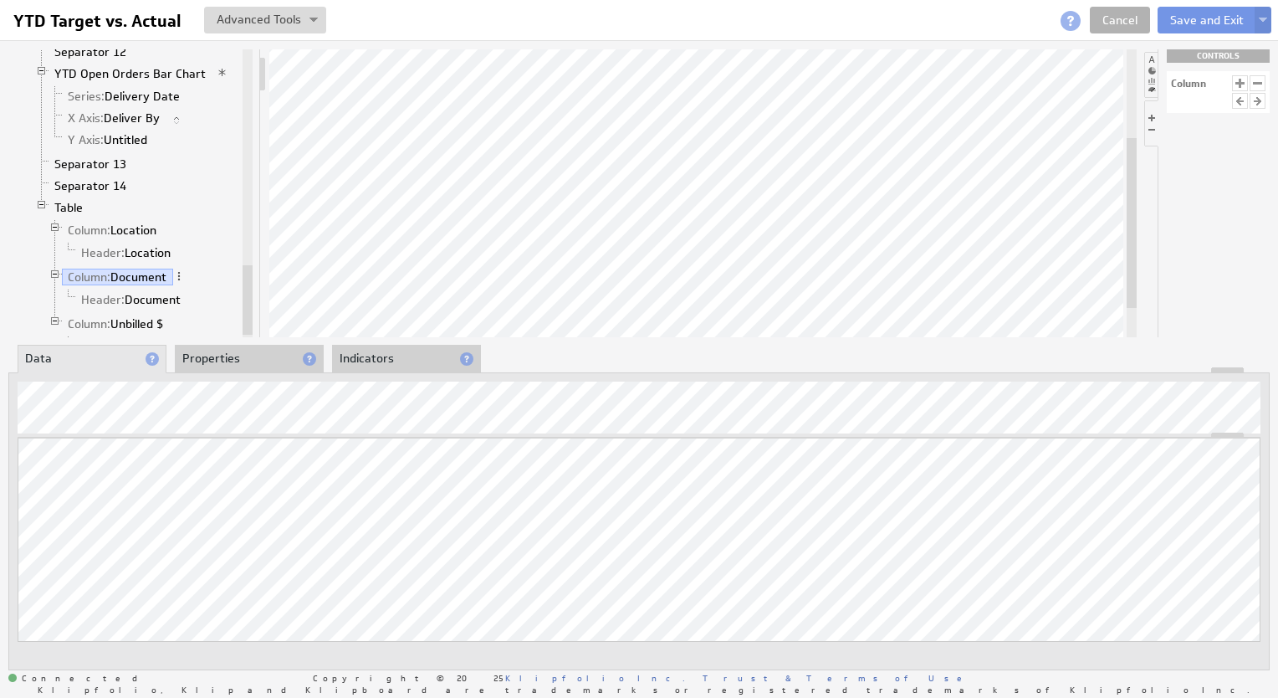
click at [247, 362] on li "Properties" at bounding box center [249, 359] width 149 height 28
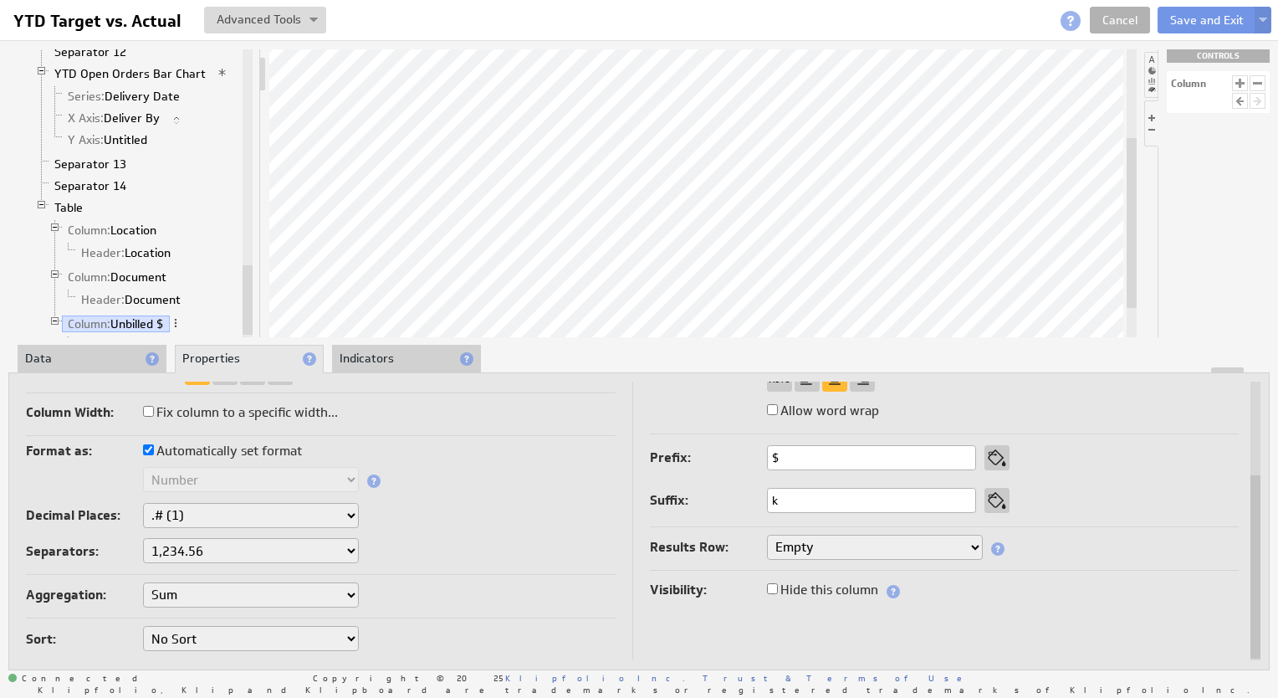
click at [259, 443] on label "Automatically set format" at bounding box center [222, 450] width 159 height 23
click at [154, 444] on input "Automatically set format" at bounding box center [148, 449] width 11 height 11
checkbox input "false"
click at [263, 468] on select "Text Number Currency Percentage Image URL Date / Time Duration Mini Chart: Spar…" at bounding box center [251, 479] width 216 height 25
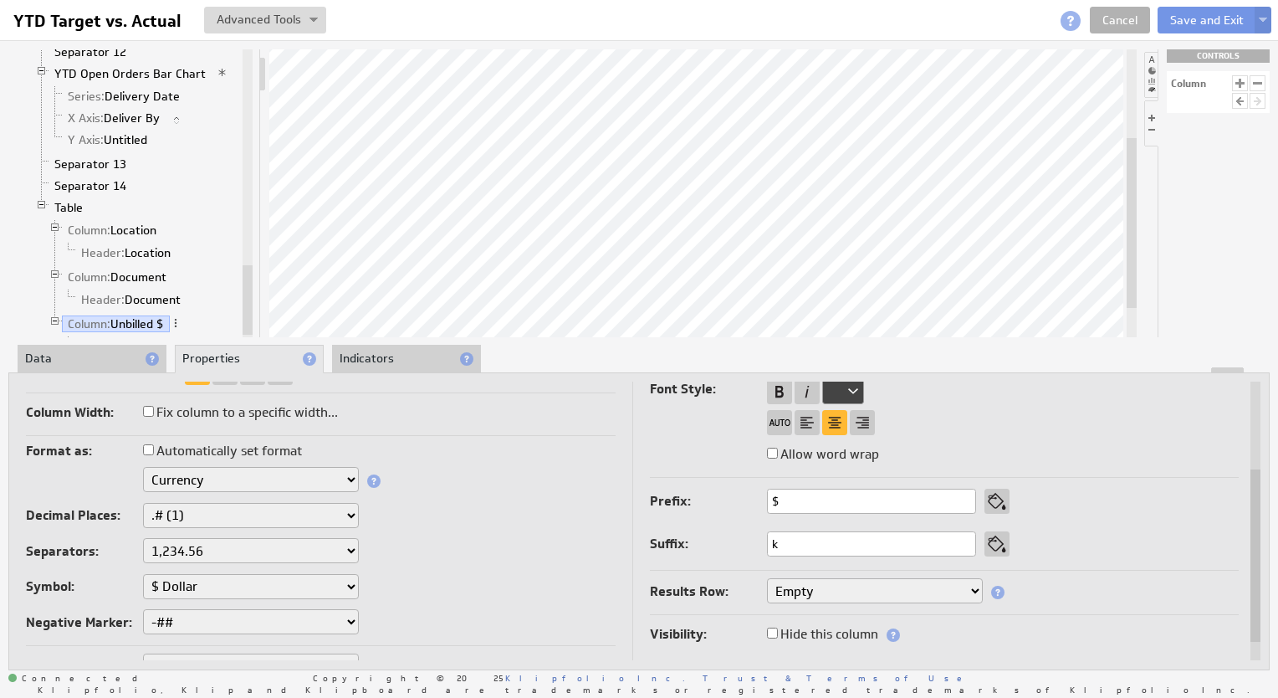
click at [787, 500] on input "$" at bounding box center [871, 501] width 209 height 25
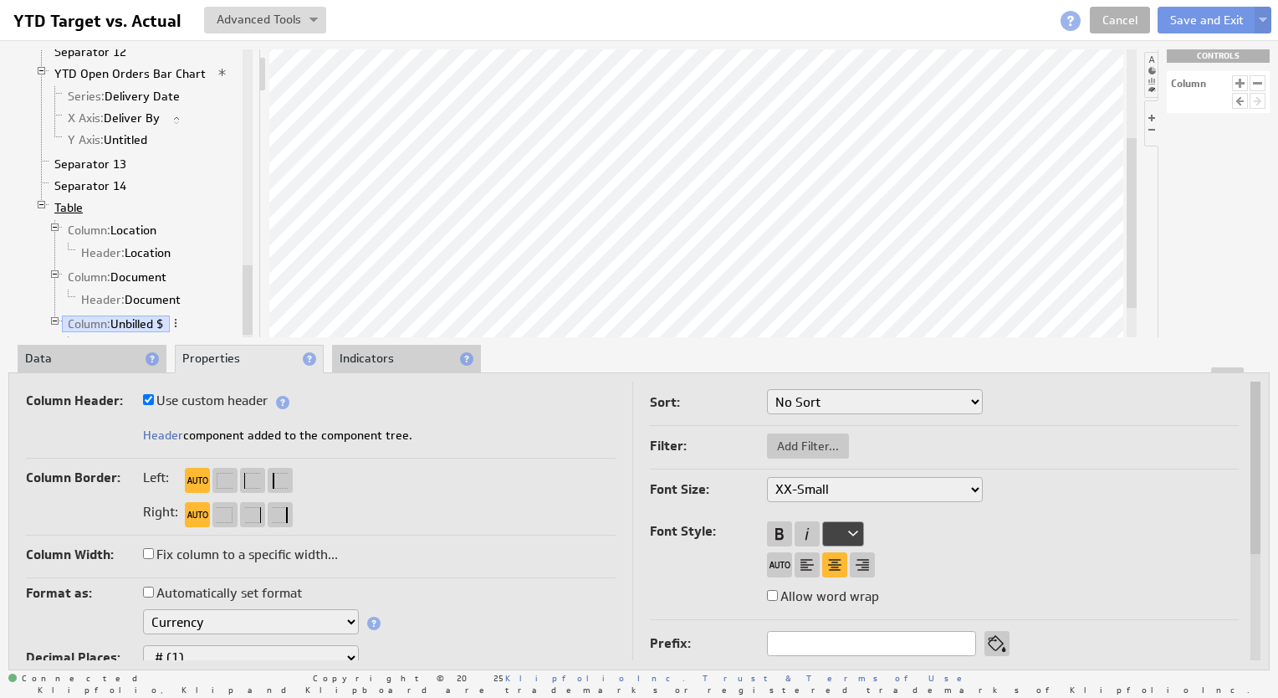
click at [76, 199] on link "Table" at bounding box center [69, 207] width 41 height 17
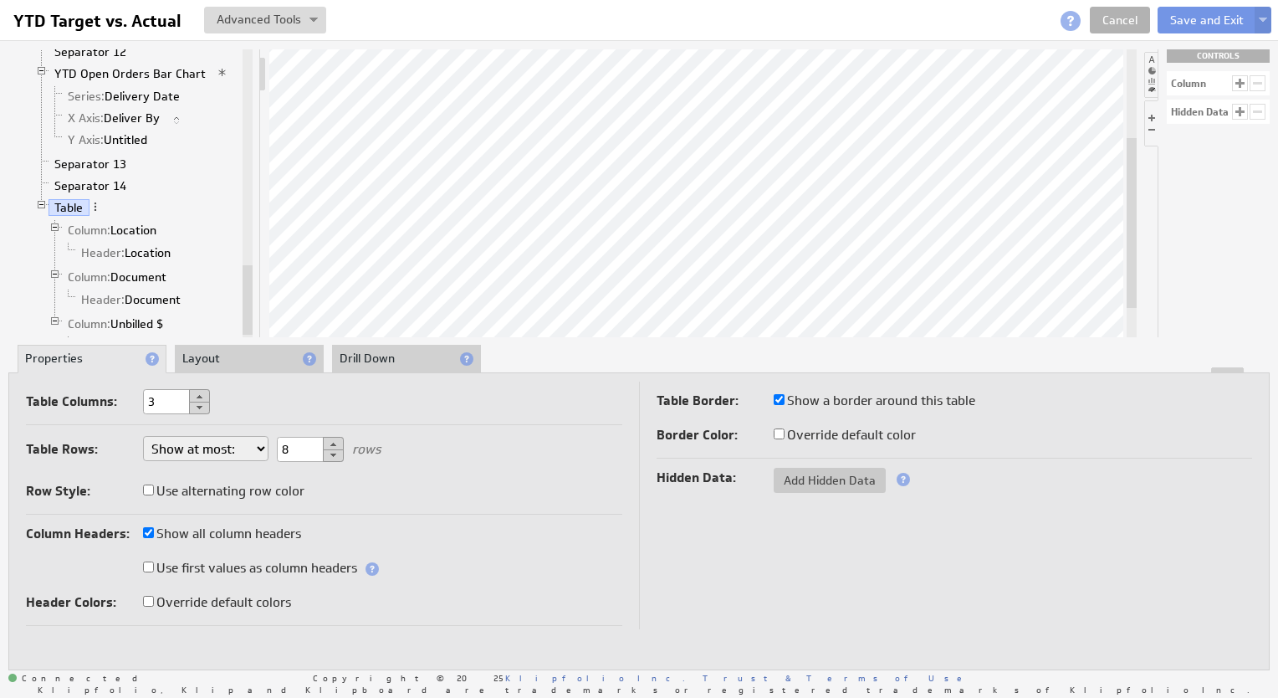
click at [391, 361] on li "Drill Down" at bounding box center [406, 359] width 149 height 28
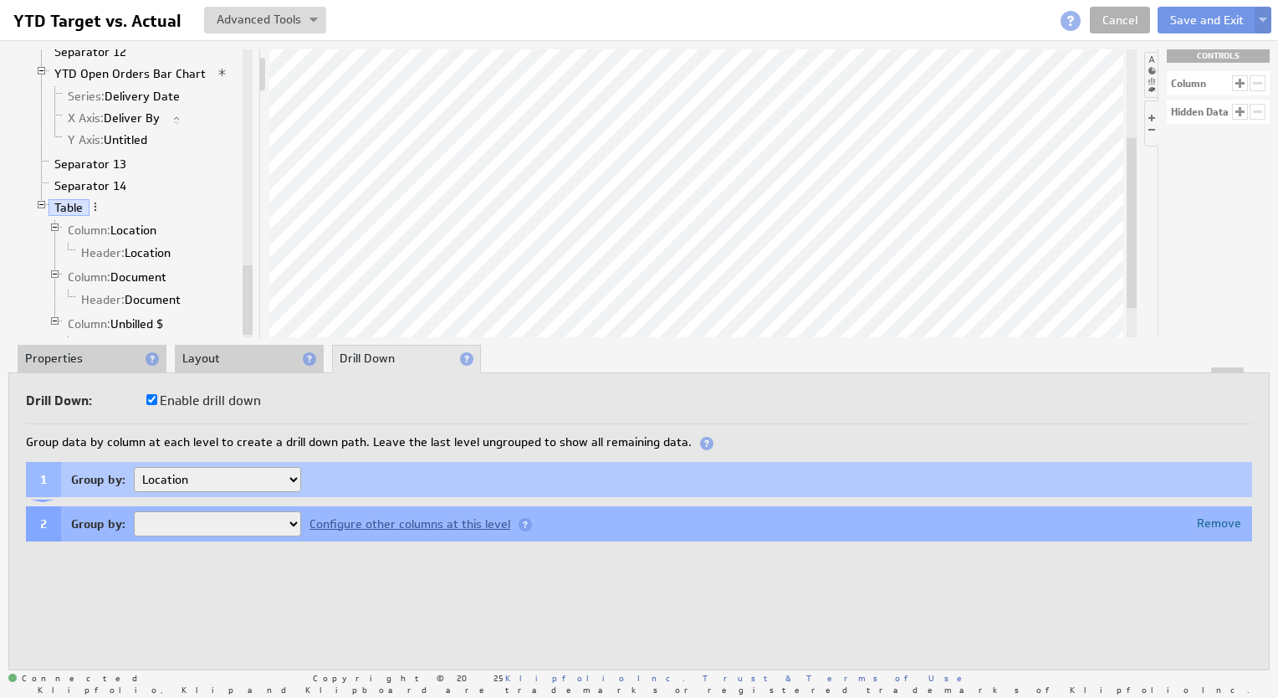
click at [342, 477] on div "1 Group by: Location" at bounding box center [639, 479] width 1226 height 35
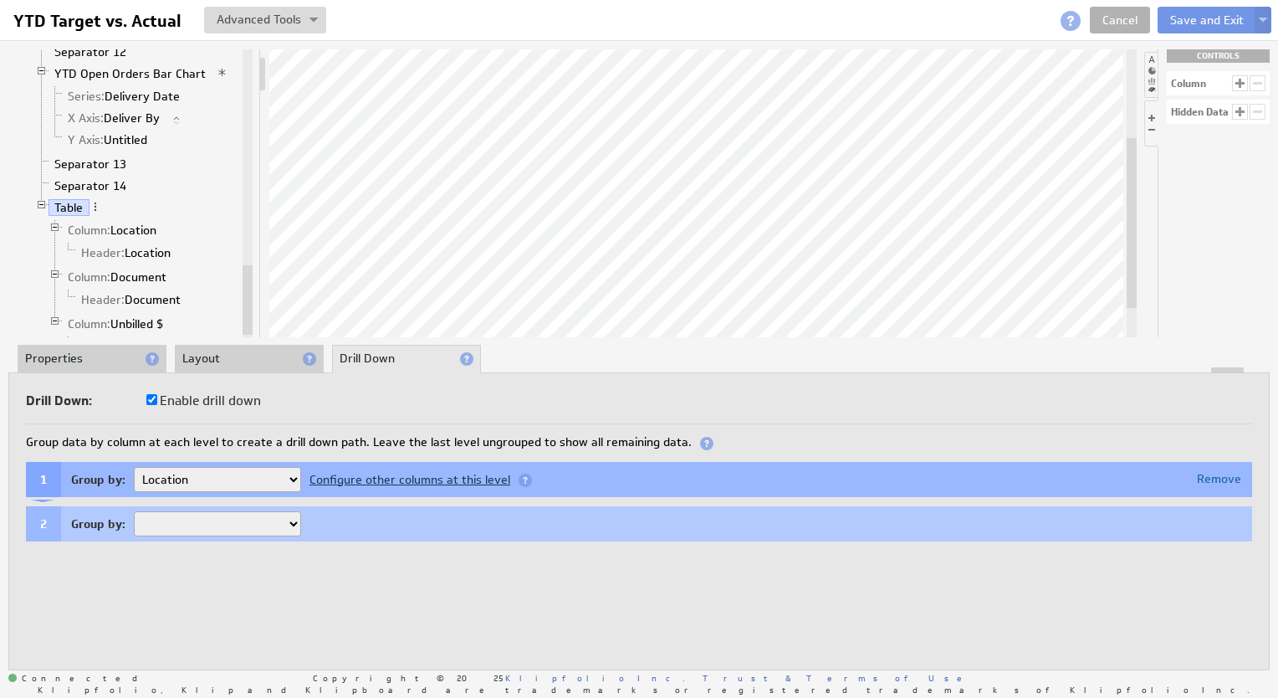
click at [451, 476] on div "Configure other columns at this level" at bounding box center [420, 480] width 238 height 13
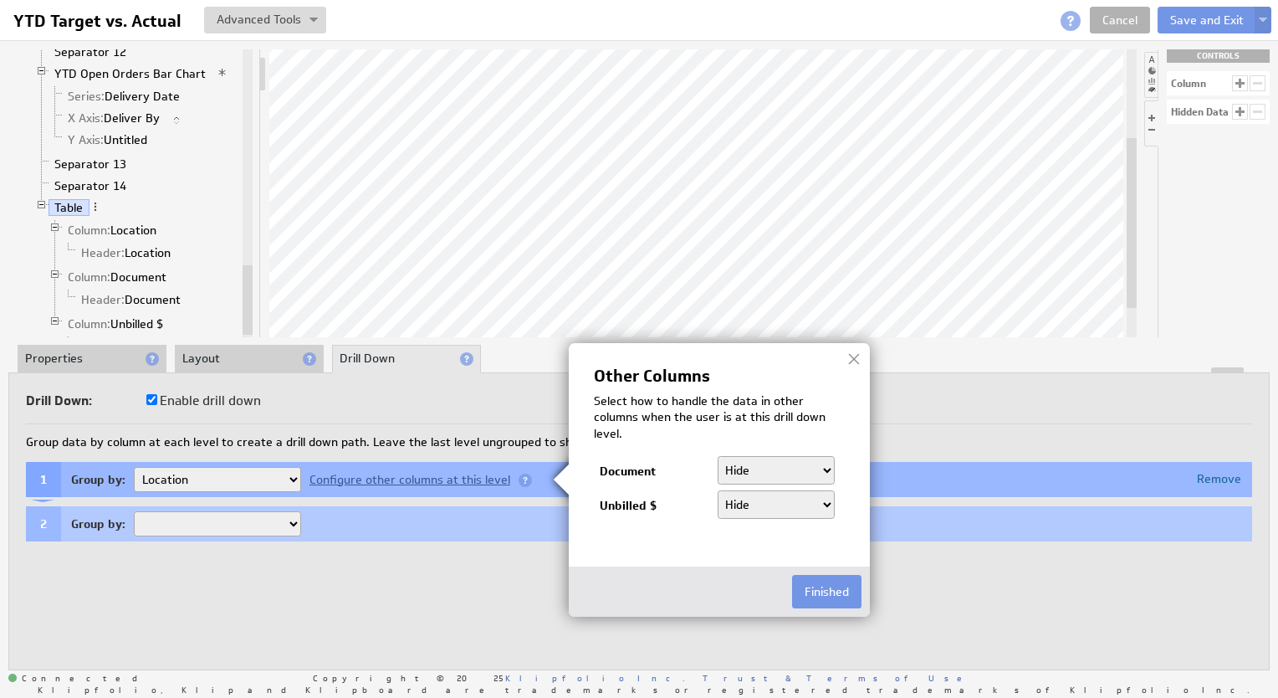
click at [819, 474] on select "Hide Count Count Distinct" at bounding box center [777, 470] width 118 height 28
select select "count"
click at [718, 456] on select "Hide Count Count Distinct" at bounding box center [777, 470] width 118 height 28
click at [783, 511] on select "Hide Sum Average Count Count Distinct Min Max" at bounding box center [777, 504] width 118 height 28
select select "sum"
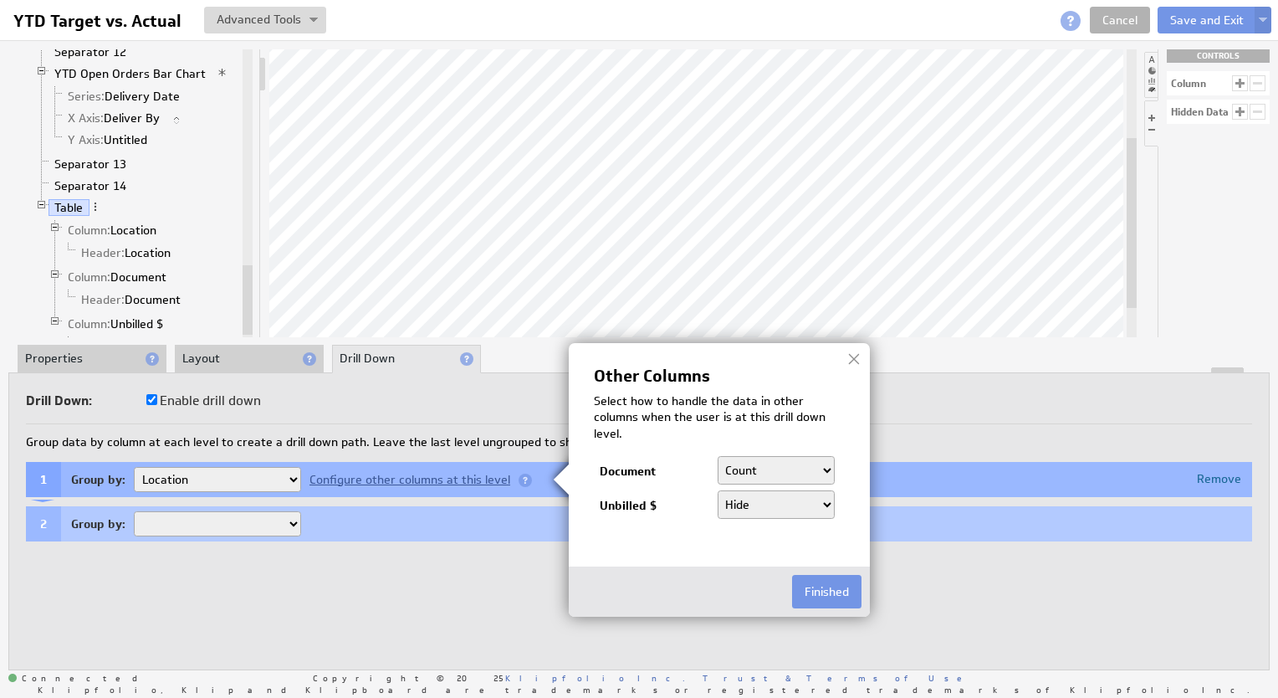
click at [718, 490] on select "Hide Sum Average Count Count Distinct Min Max" at bounding box center [777, 504] width 118 height 28
click at [832, 590] on button "Finished" at bounding box center [826, 591] width 69 height 33
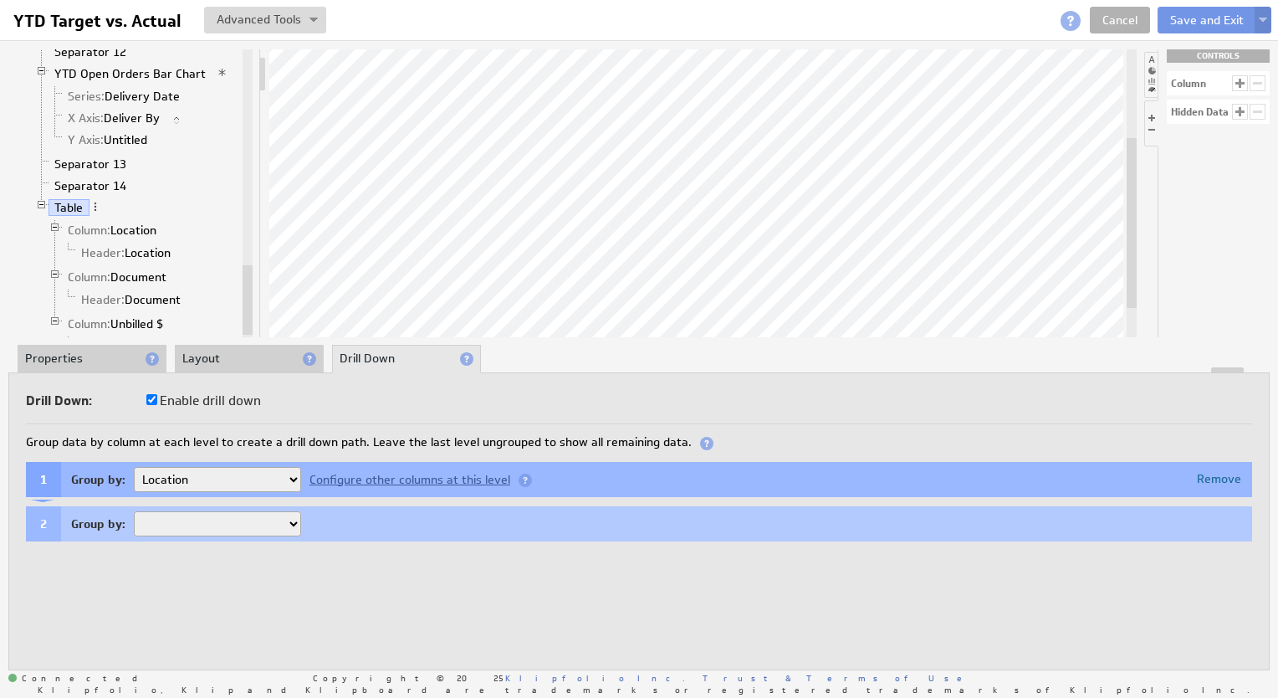
click at [1264, 8] on button at bounding box center [1263, 20] width 17 height 27
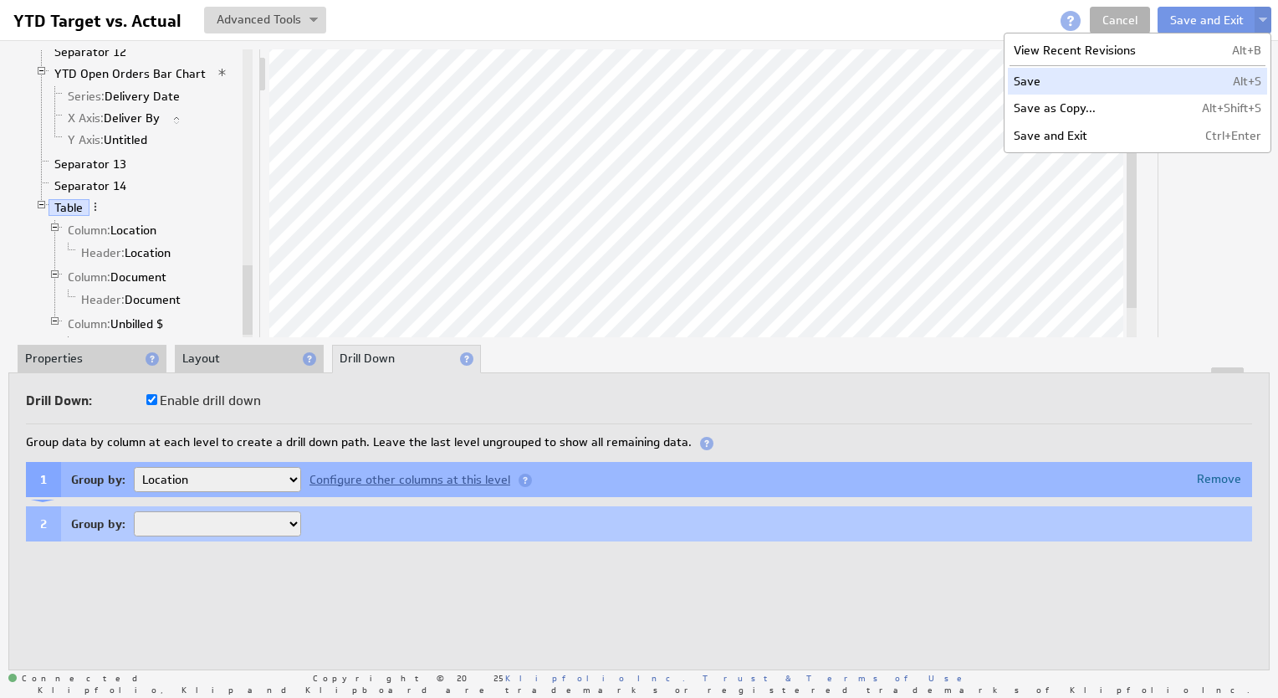
click at [1047, 81] on td "Save" at bounding box center [1092, 81] width 169 height 27
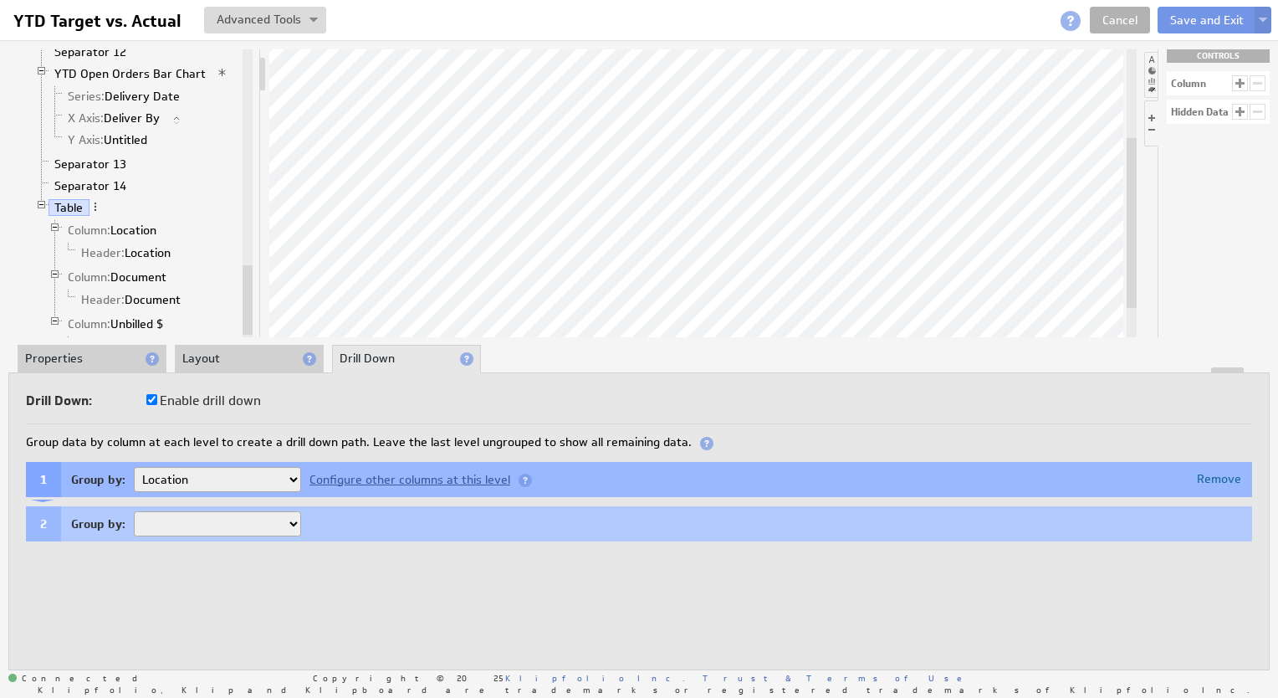
click at [233, 350] on li "Layout" at bounding box center [249, 359] width 149 height 28
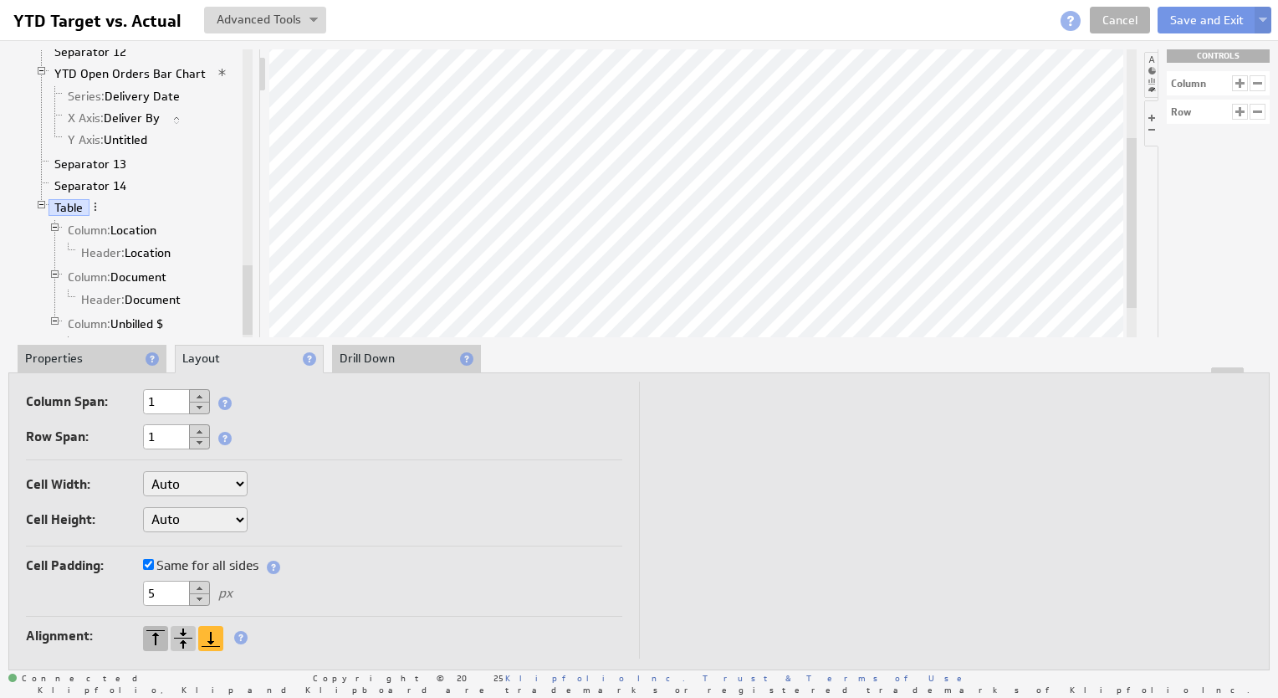
click at [157, 636] on div at bounding box center [155, 638] width 25 height 25
click at [91, 361] on li "Properties" at bounding box center [92, 359] width 149 height 28
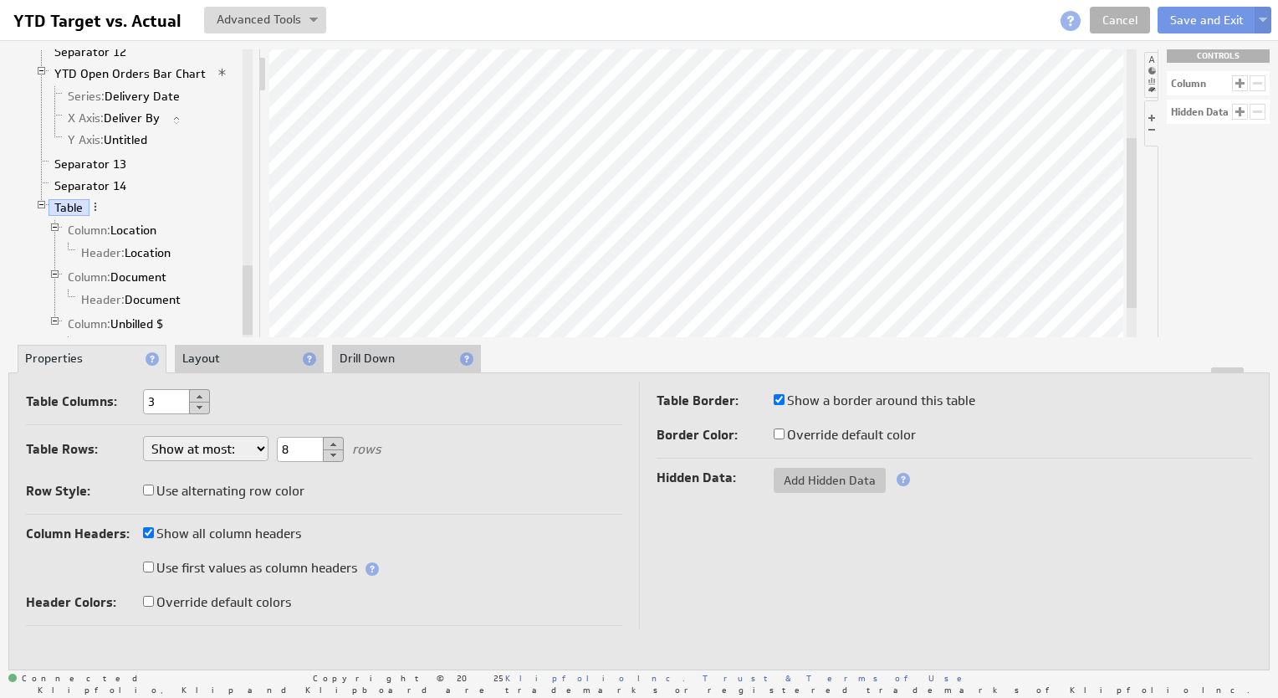
click at [150, 604] on input "Override default colors" at bounding box center [148, 601] width 11 height 11
checkbox input "true"
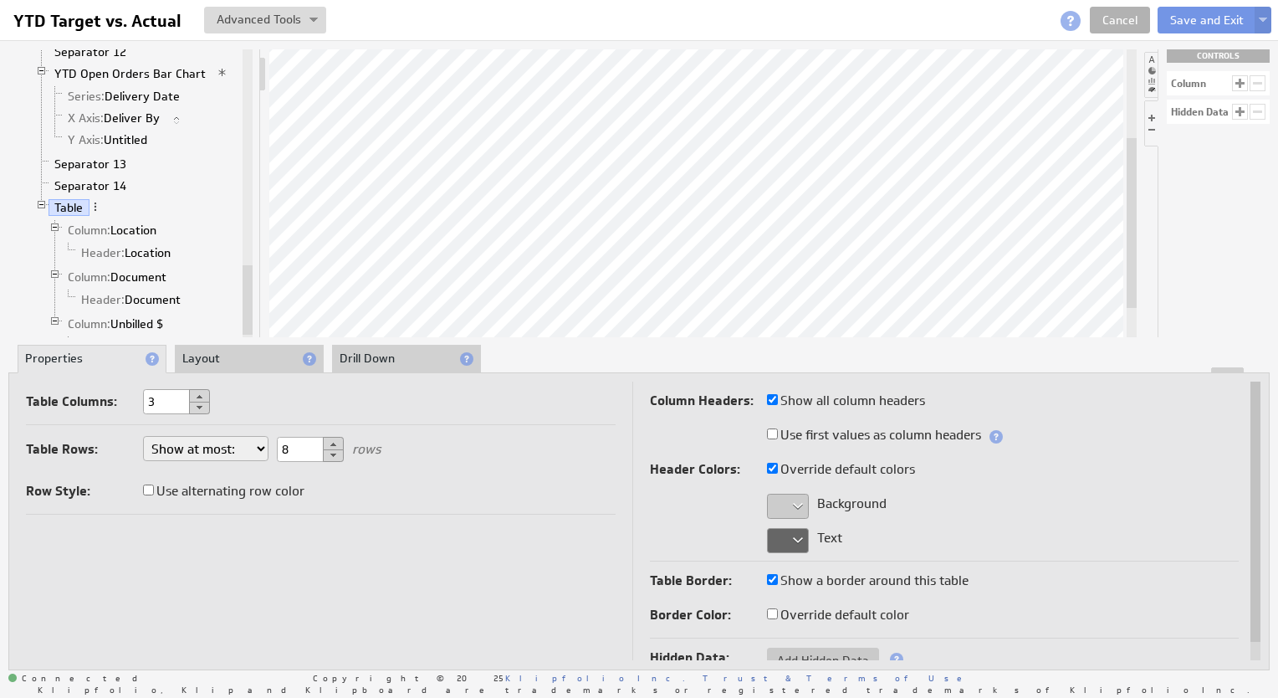
click at [212, 440] on select "Show at most: Show exactly: Show all rows" at bounding box center [205, 448] width 125 height 25
select select "all"
click at [804, 489] on div "Column Headers: Show all column headers Use first values as column headers Head…" at bounding box center [945, 475] width 590 height 172
click at [796, 510] on div at bounding box center [788, 506] width 42 height 25
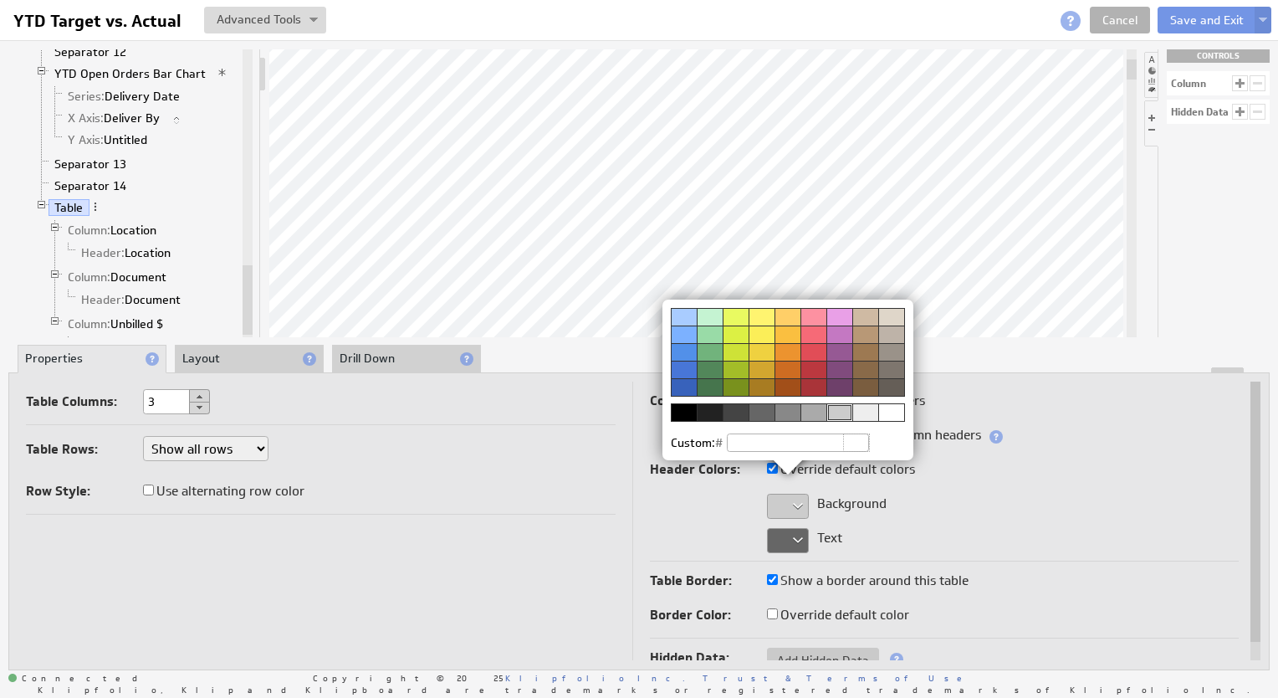
paste input "#053f5a"
type input "#053f5a"
select select "all"
type input "#053f5a"
select select "all"
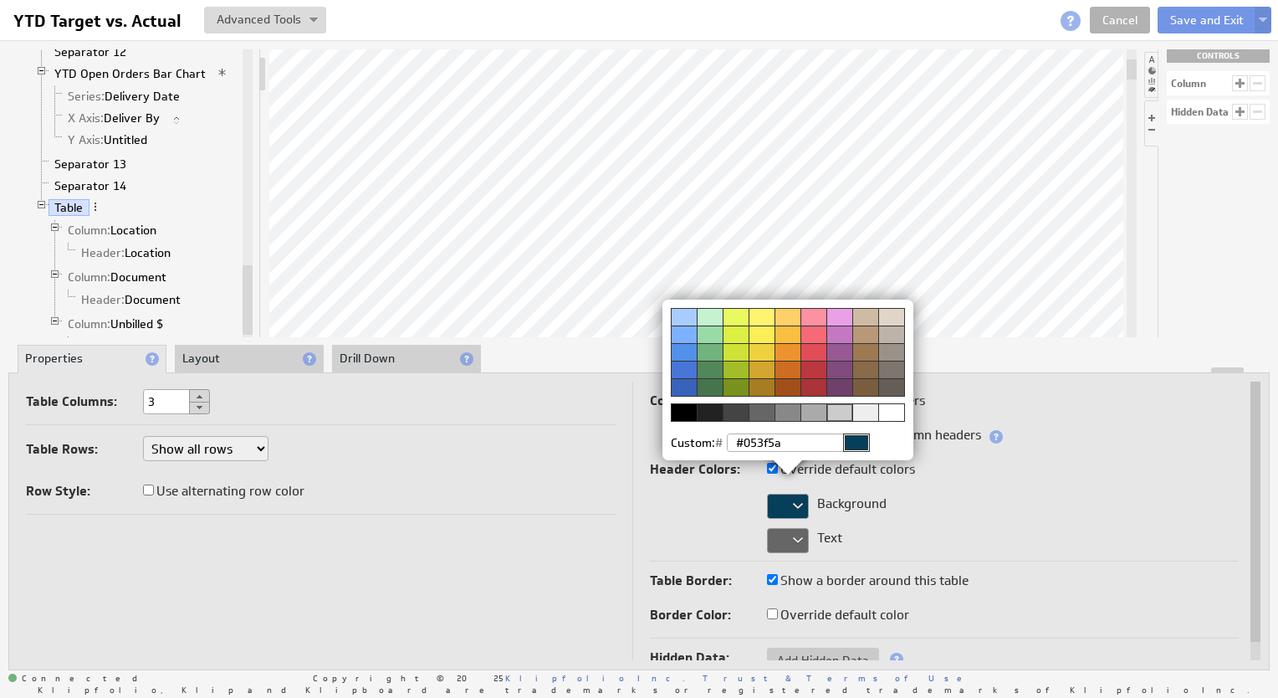
click at [794, 538] on img at bounding box center [639, 349] width 1278 height 698
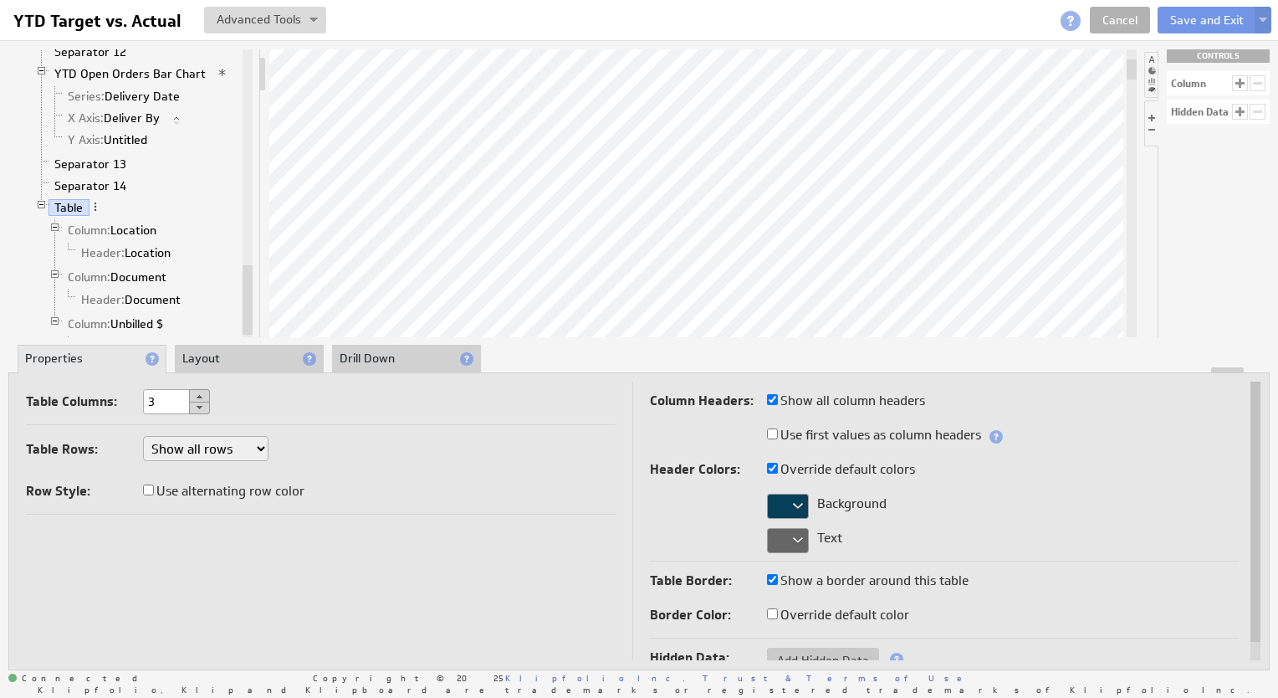
click at [794, 538] on div at bounding box center [788, 540] width 42 height 25
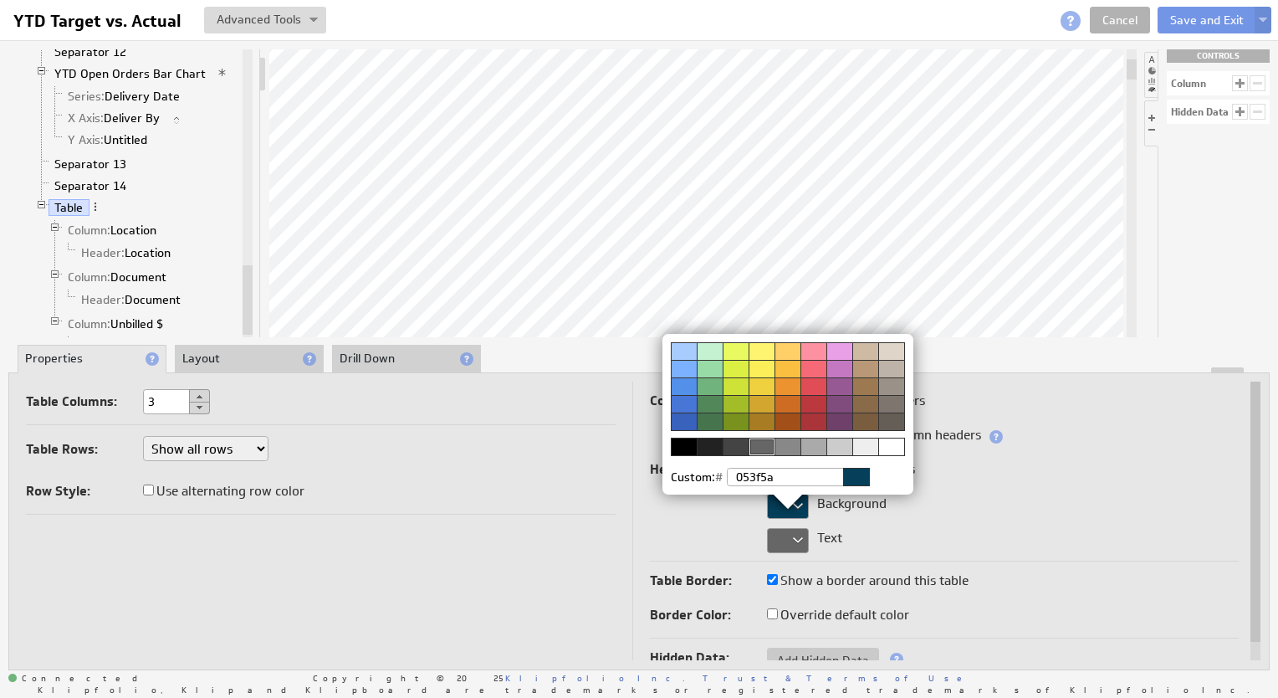
click at [890, 450] on div at bounding box center [891, 447] width 26 height 18
select select "all"
click at [975, 527] on img at bounding box center [639, 349] width 1278 height 698
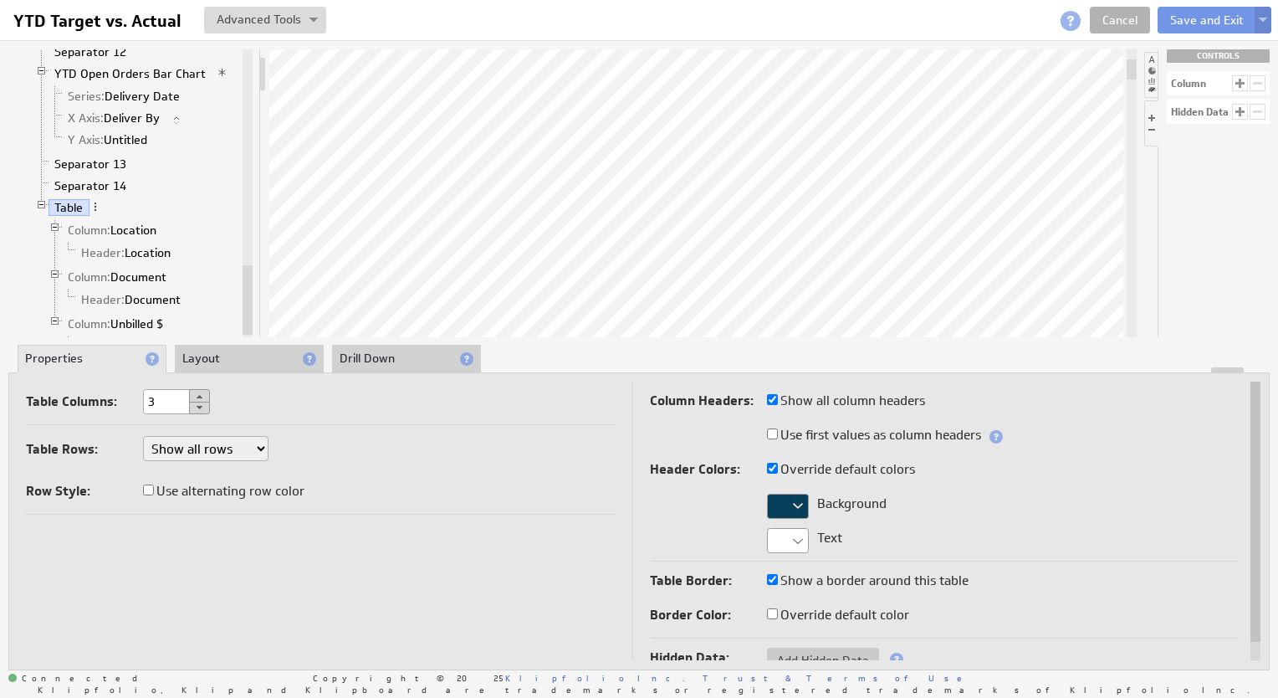
click at [1259, 21] on img at bounding box center [1263, 21] width 8 height 7
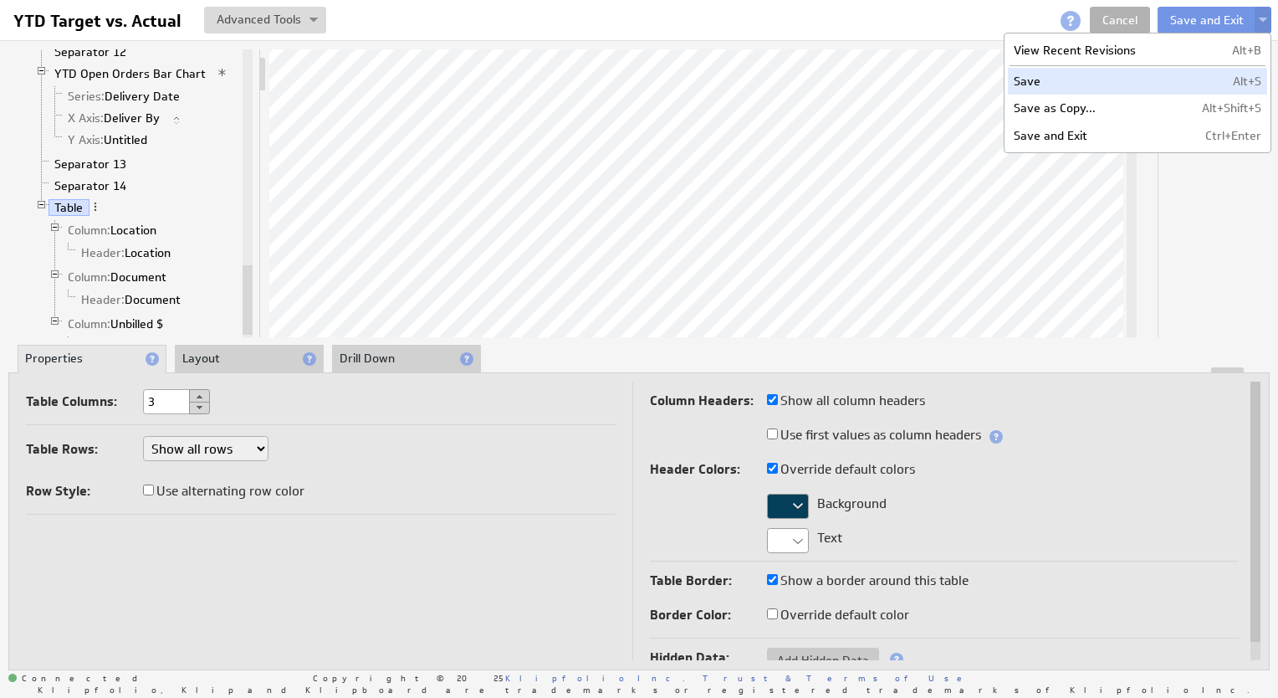
click at [1088, 83] on td "Save" at bounding box center [1092, 81] width 169 height 27
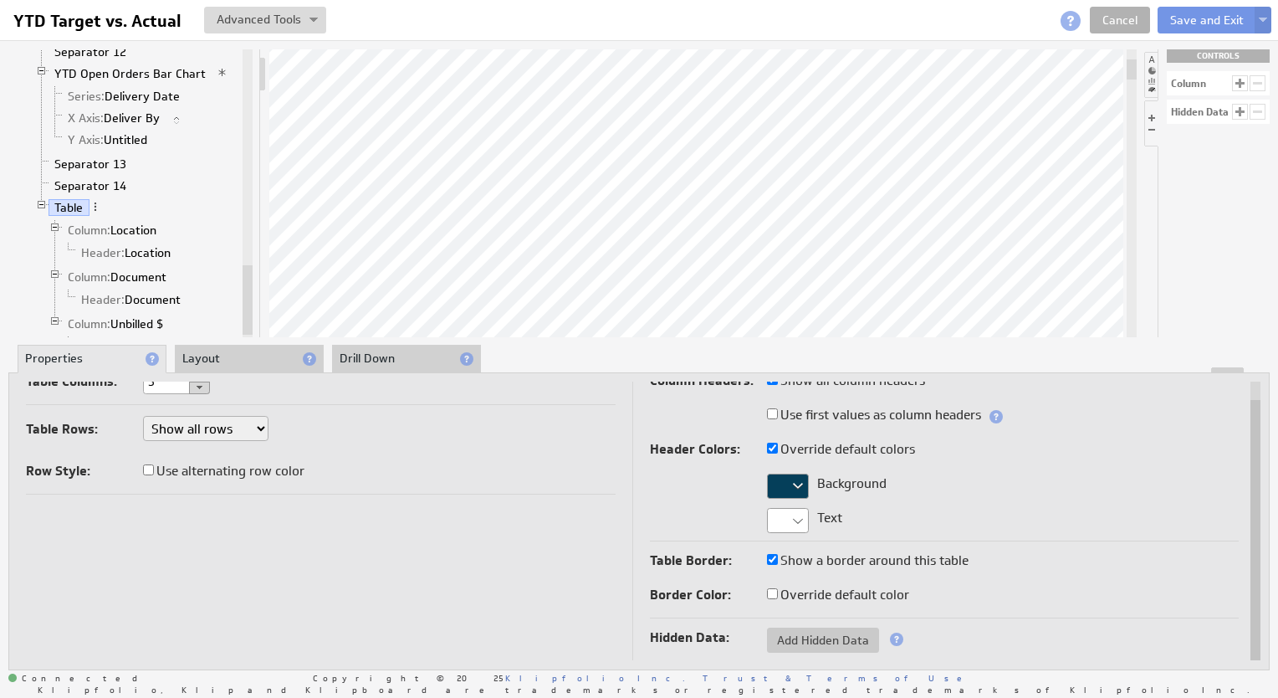
click at [263, 358] on li "Layout" at bounding box center [249, 359] width 149 height 28
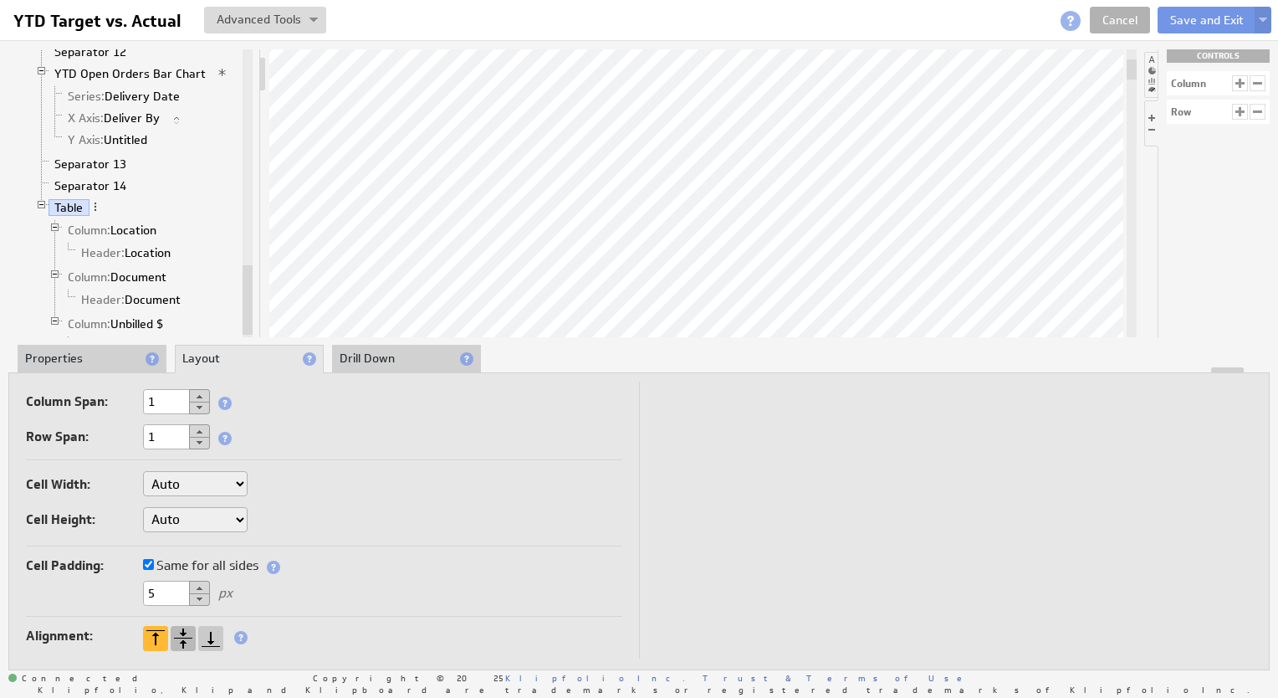
click at [181, 637] on div at bounding box center [183, 638] width 25 height 25
click at [120, 245] on span "Header:" at bounding box center [103, 252] width 44 height 15
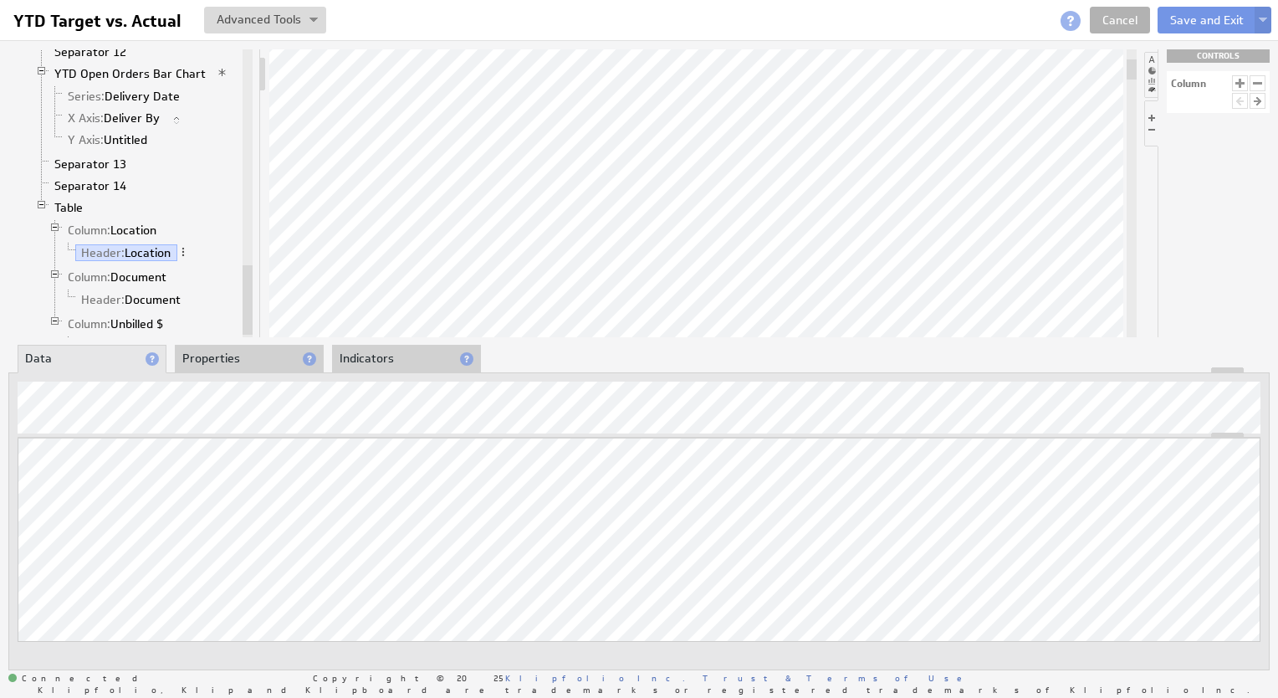
click at [221, 356] on li "Properties" at bounding box center [249, 359] width 149 height 28
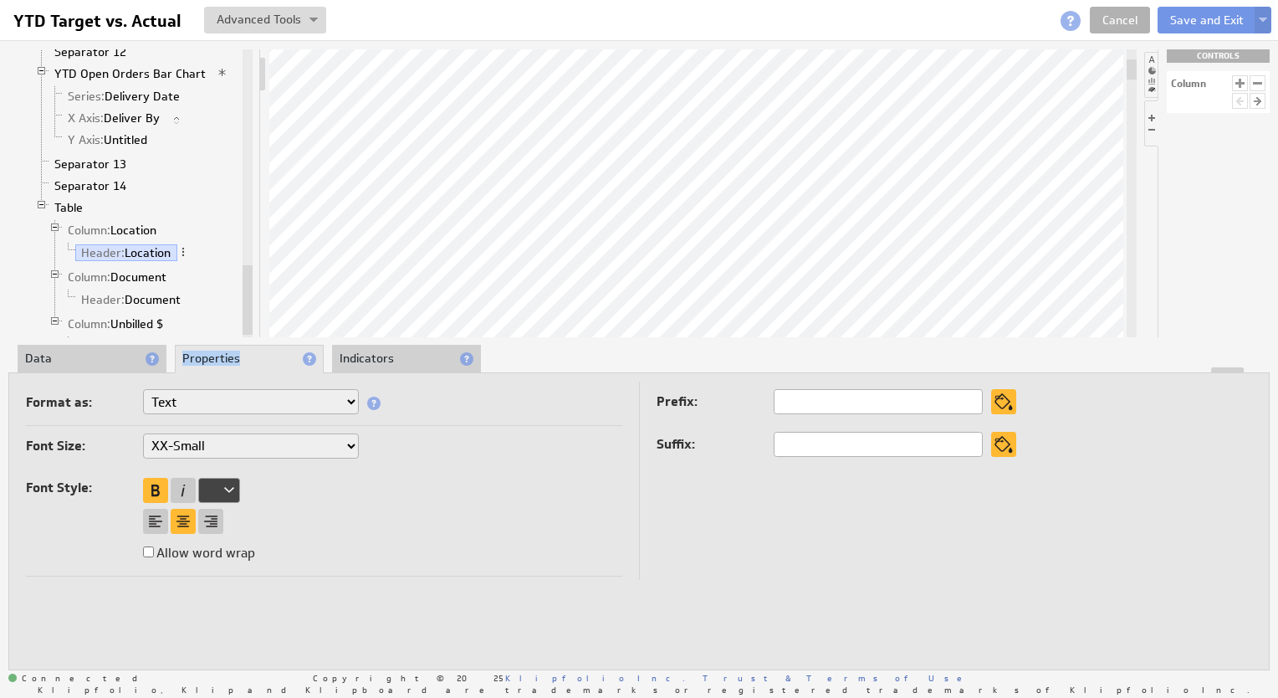
click at [221, 356] on li "Properties" at bounding box center [249, 359] width 149 height 28
click at [151, 550] on input "Allow word wrap" at bounding box center [148, 551] width 11 height 11
checkbox input "true"
click at [134, 291] on link "Header: Document" at bounding box center [131, 299] width 112 height 17
click at [148, 549] on input "Allow word wrap" at bounding box center [148, 551] width 11 height 11
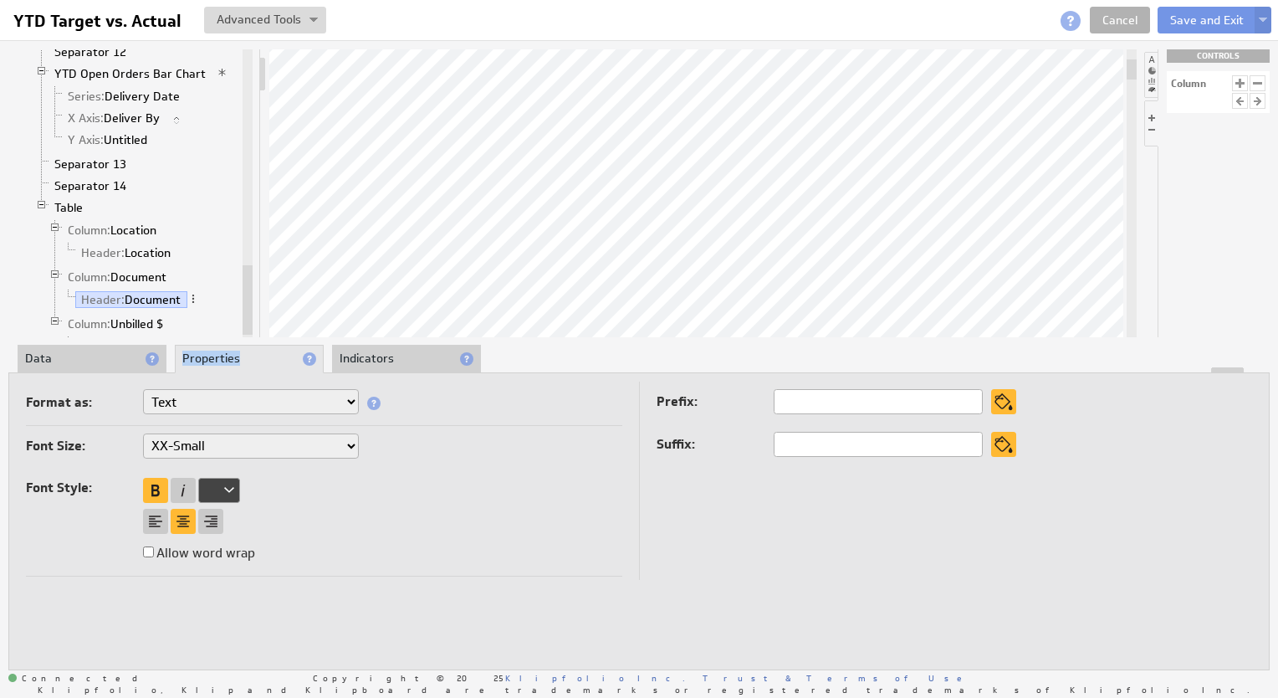
checkbox input "true"
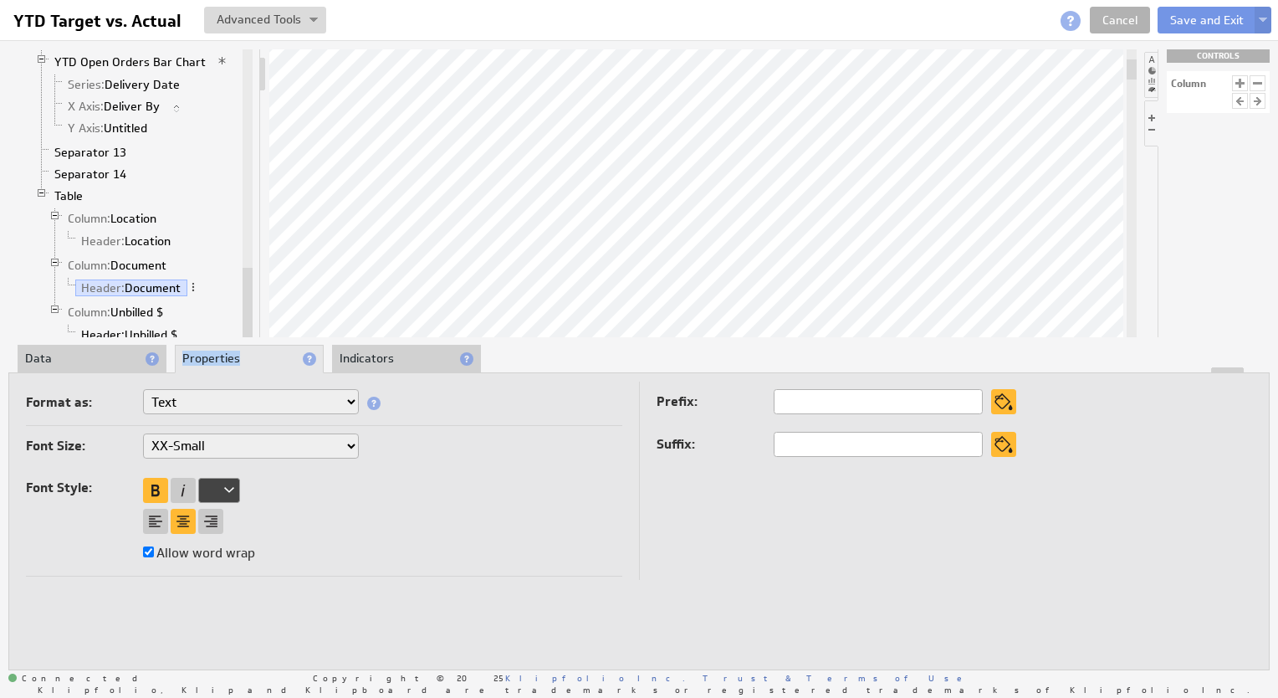
click at [119, 327] on span "Header:" at bounding box center [103, 334] width 44 height 15
click at [146, 550] on input "Allow word wrap" at bounding box center [148, 551] width 11 height 11
checkbox input "true"
click at [77, 357] on li "Data" at bounding box center [92, 359] width 149 height 28
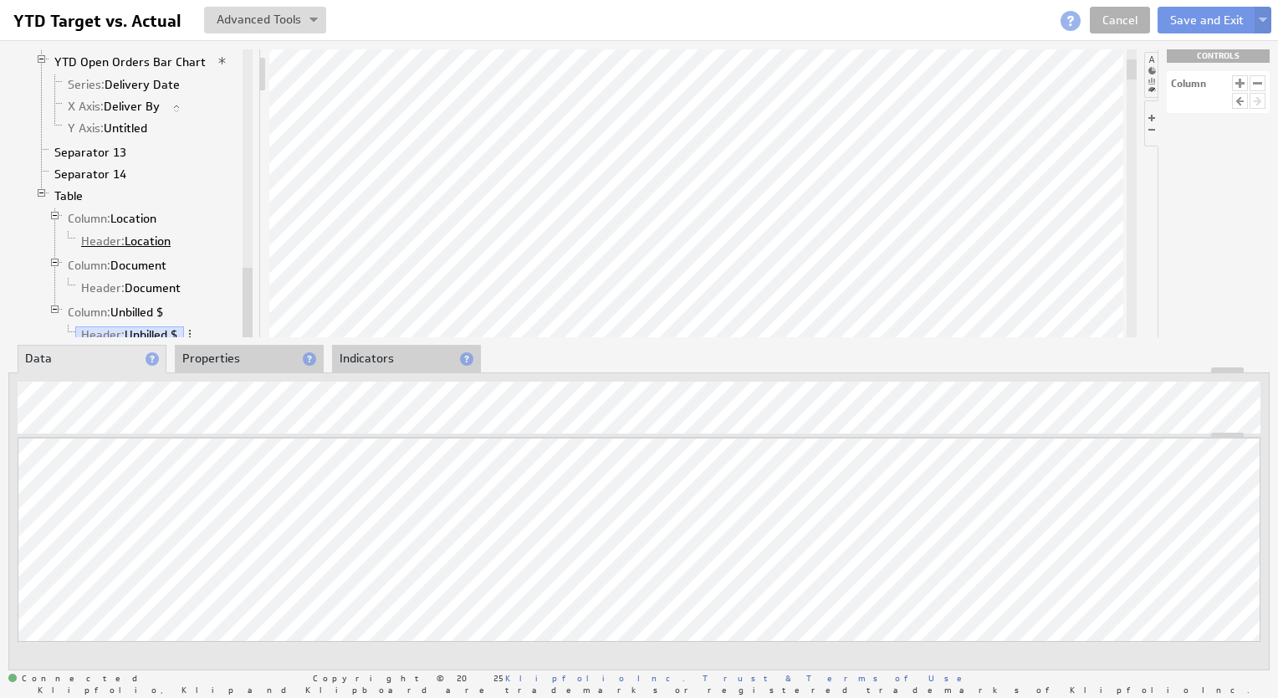
click at [151, 233] on link "Header: Location" at bounding box center [126, 241] width 102 height 17
click at [141, 279] on link "Header: Document" at bounding box center [131, 287] width 112 height 17
click at [146, 233] on link "Header: Location" at bounding box center [126, 241] width 102 height 17
click at [234, 352] on li "Properties" at bounding box center [249, 359] width 149 height 28
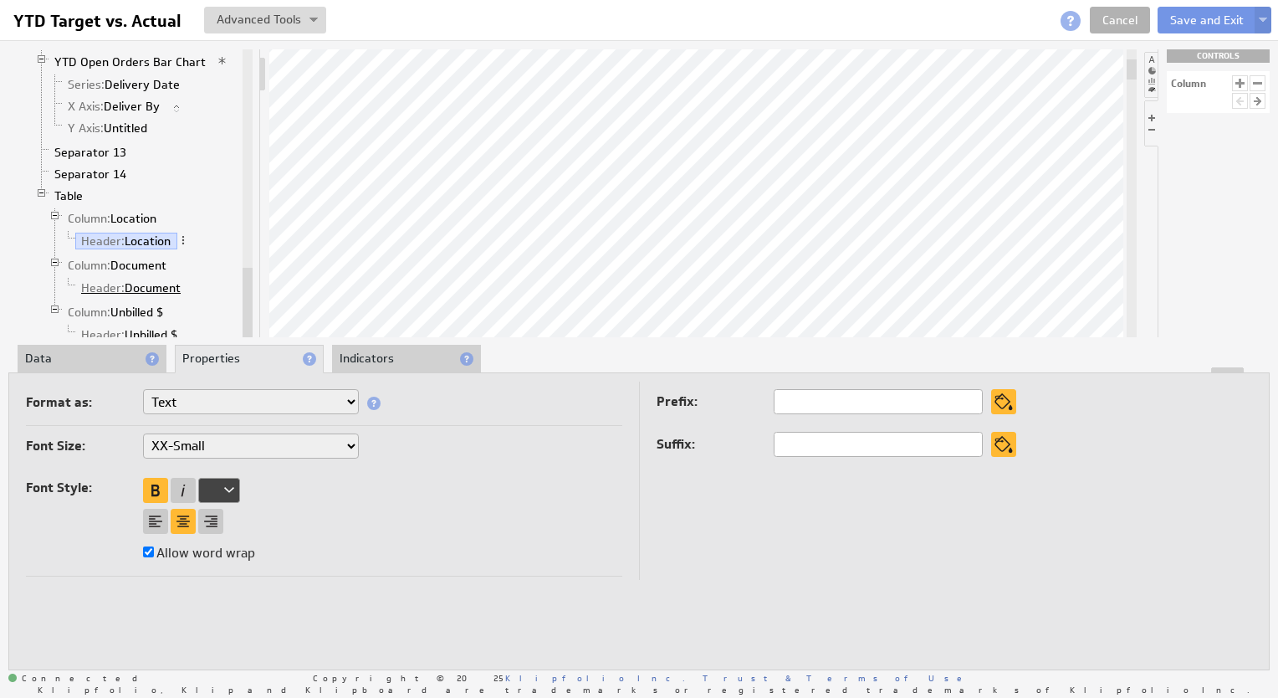
click at [146, 279] on link "Header: Document" at bounding box center [131, 287] width 112 height 17
click at [113, 327] on span "Header:" at bounding box center [103, 334] width 44 height 15
click at [1265, 18] on img at bounding box center [1263, 21] width 8 height 7
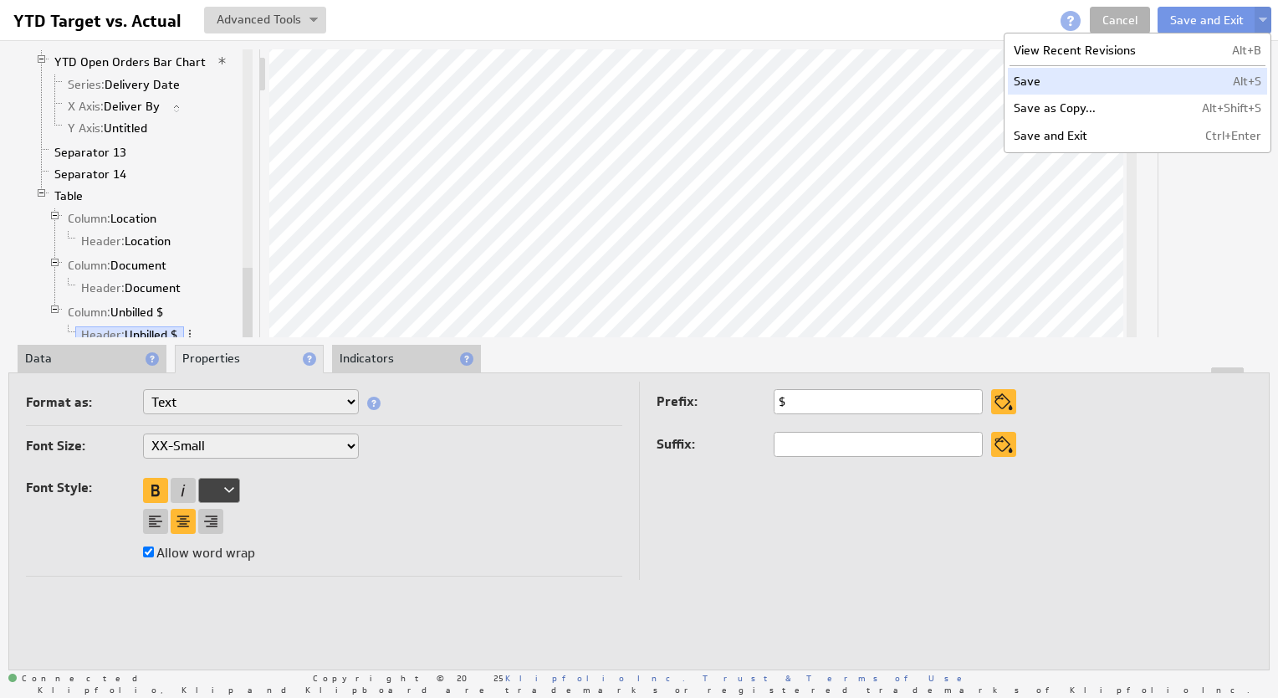
click at [1091, 83] on td "Save" at bounding box center [1092, 81] width 169 height 27
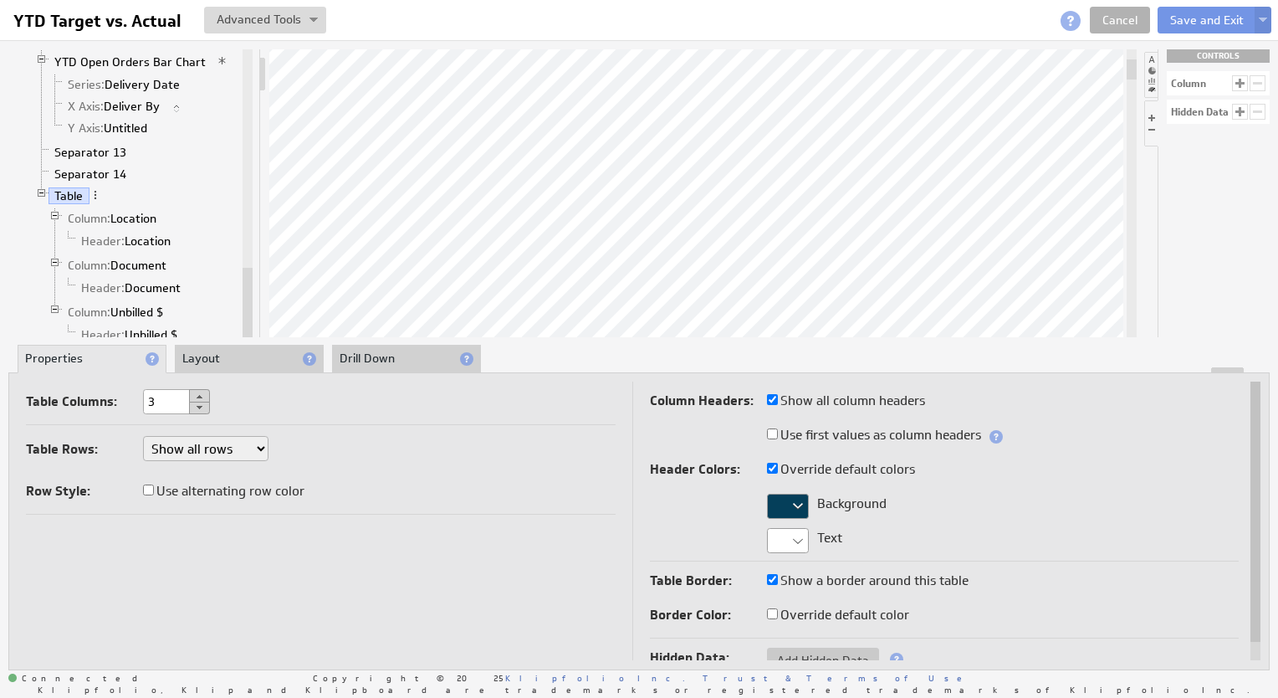
click at [265, 367] on div at bounding box center [639, 370] width 1260 height 6
click at [243, 367] on div at bounding box center [639, 370] width 1260 height 6
click at [235, 362] on li "Layout" at bounding box center [249, 359] width 149 height 28
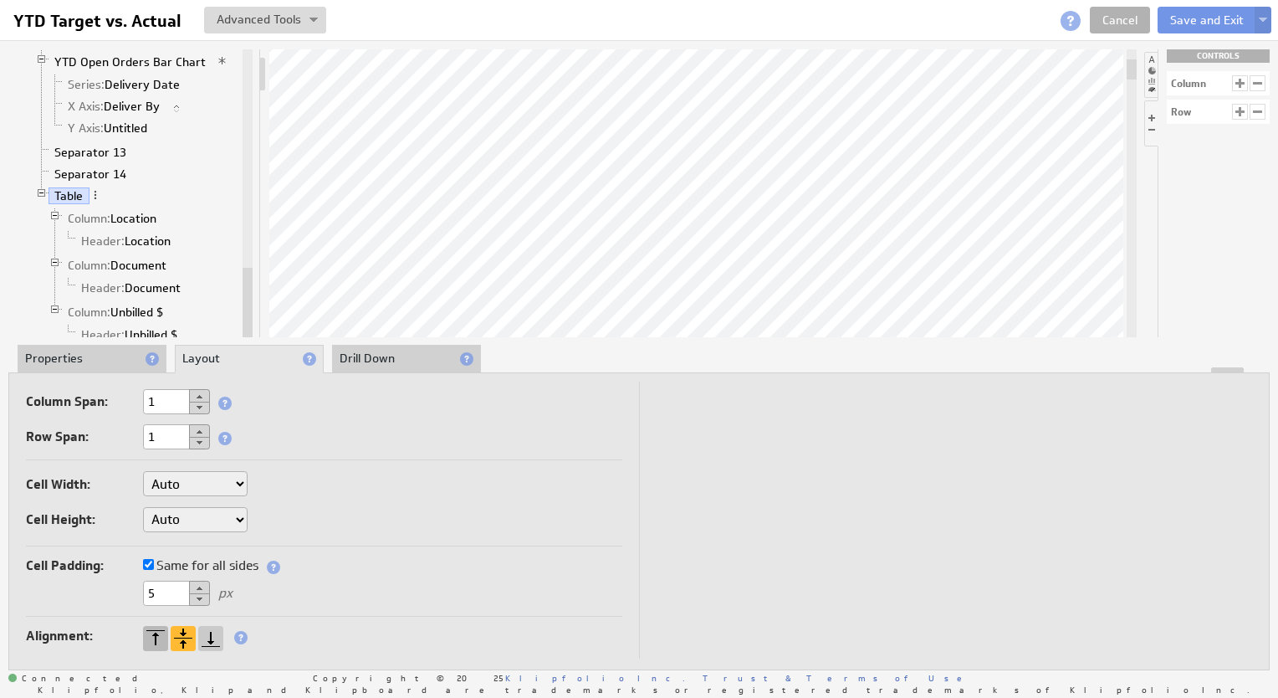
click at [152, 631] on div at bounding box center [155, 638] width 25 height 25
click at [117, 355] on li "Properties" at bounding box center [92, 359] width 149 height 28
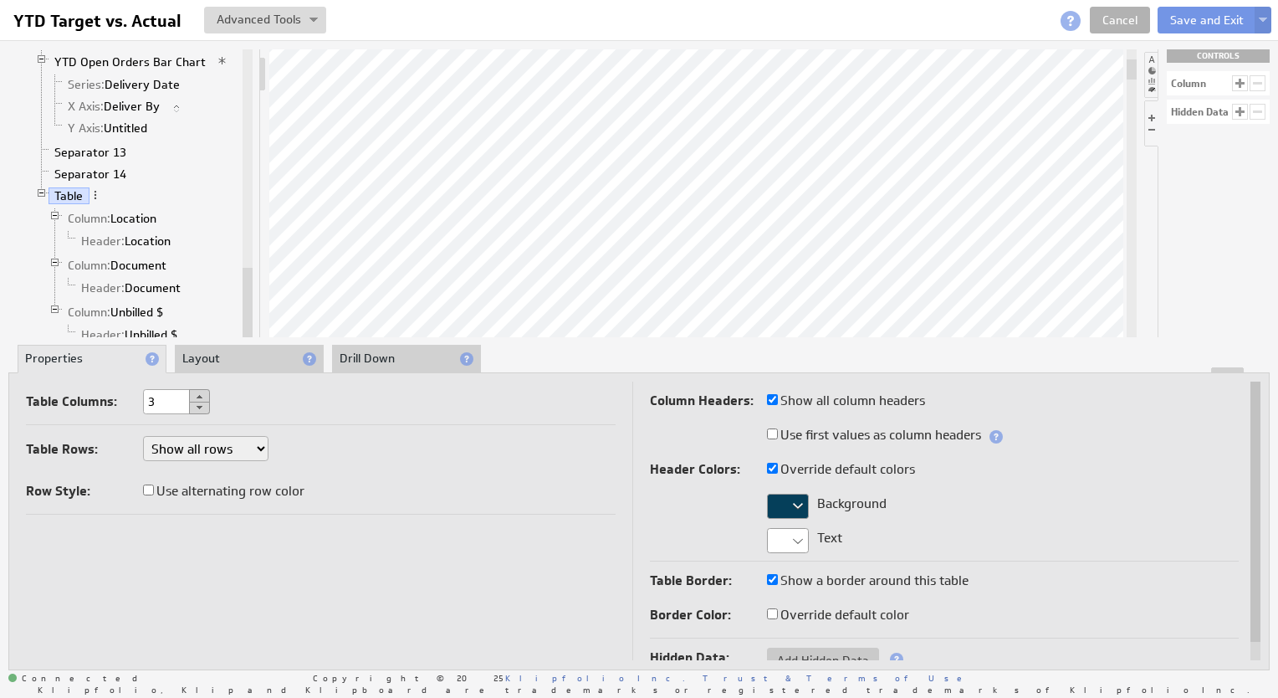
click at [261, 457] on select "Show at most: Show exactly: Show all rows" at bounding box center [205, 448] width 125 height 25
select select "upto"
click at [301, 445] on input "8" at bounding box center [310, 449] width 67 height 25
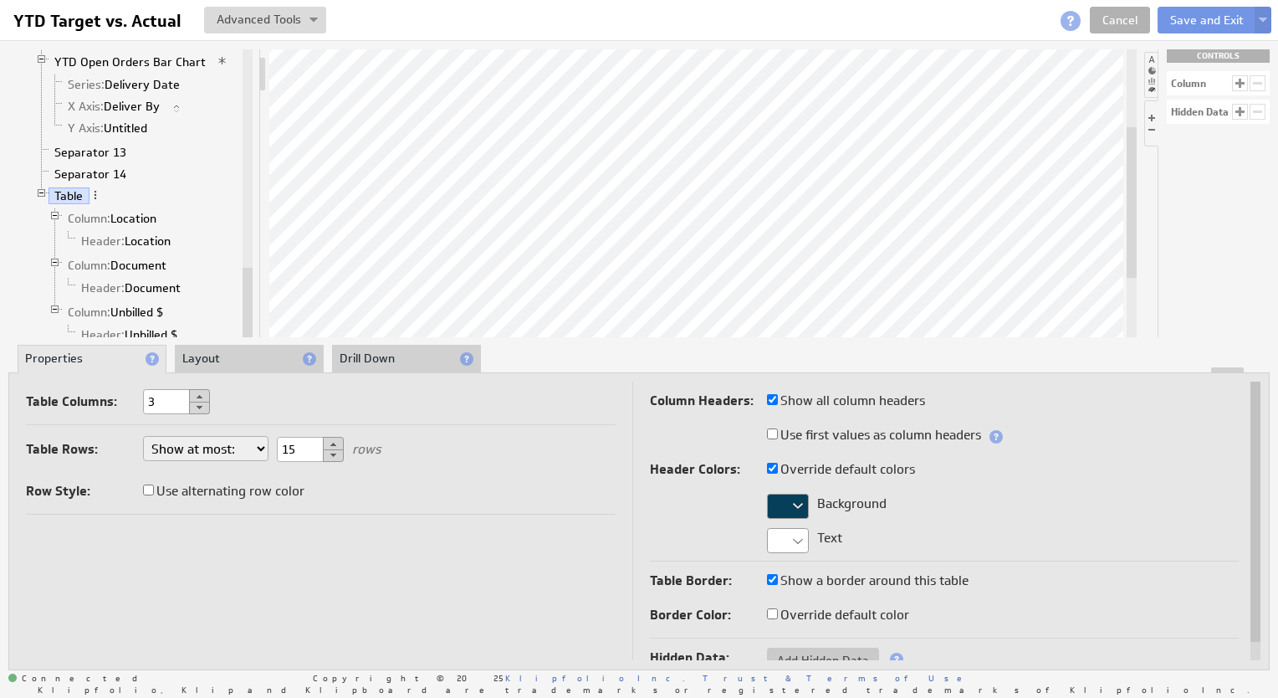
type input "15"
click at [151, 488] on input "Use alternating row color" at bounding box center [148, 489] width 11 height 11
checkbox input "true"
select select "upto"
click at [1264, 22] on img at bounding box center [1263, 21] width 8 height 7
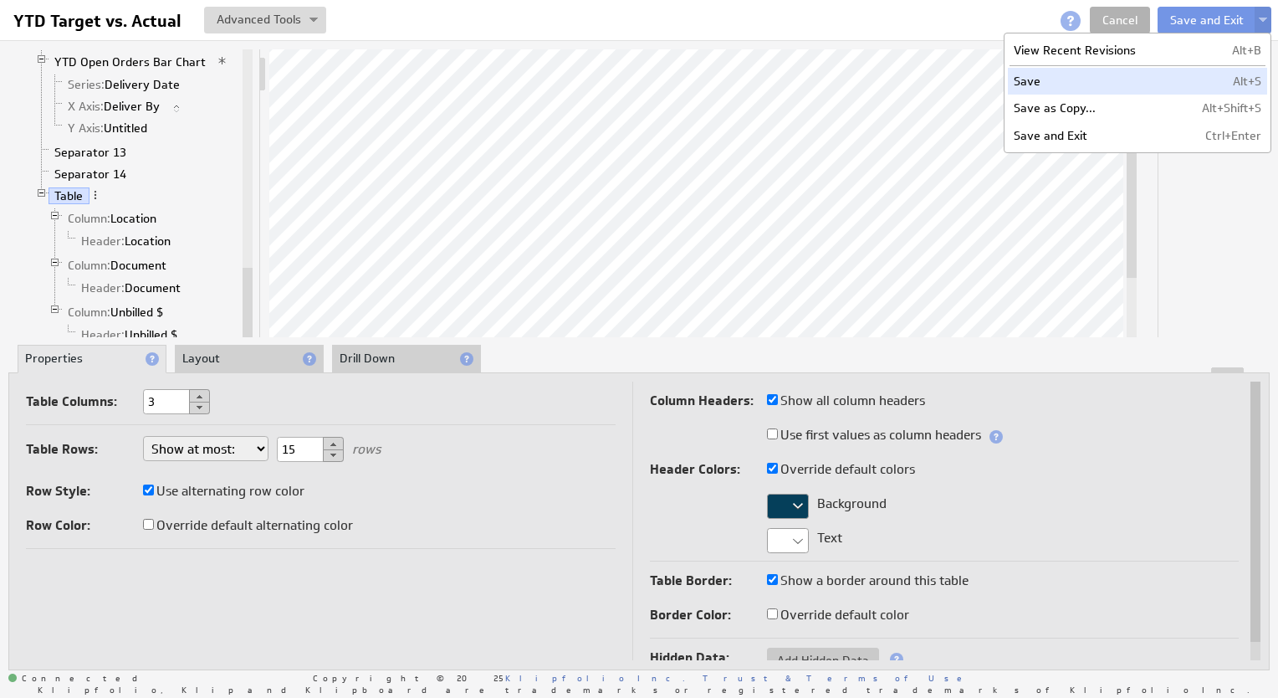
click at [1108, 80] on td "Save" at bounding box center [1092, 81] width 169 height 27
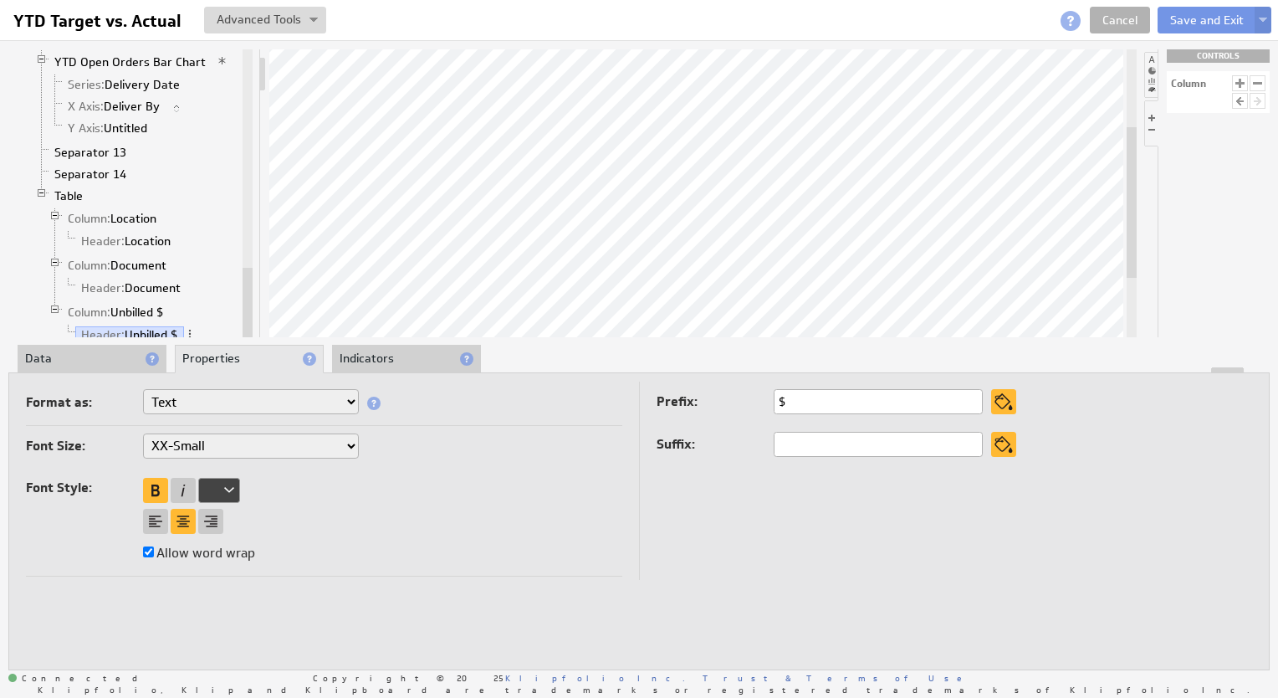
click at [808, 405] on input "$" at bounding box center [878, 401] width 209 height 25
click at [1265, 15] on button at bounding box center [1263, 20] width 17 height 27
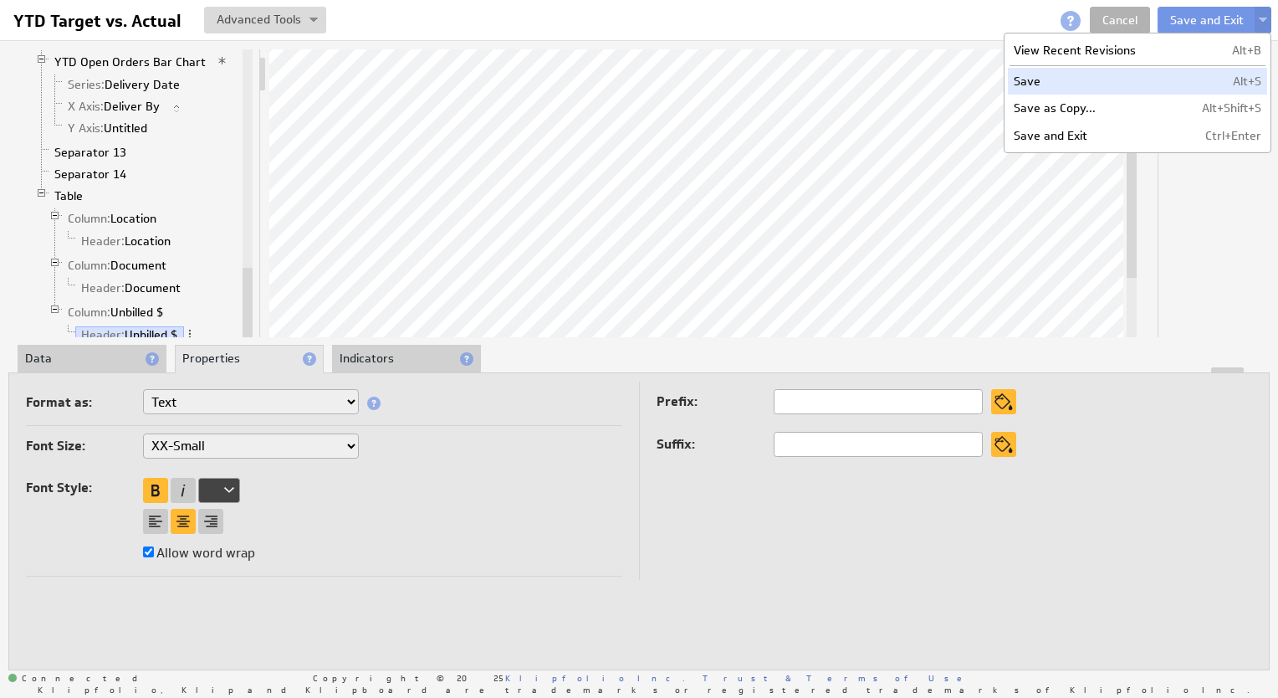
click at [1025, 79] on td "Save" at bounding box center [1092, 81] width 169 height 27
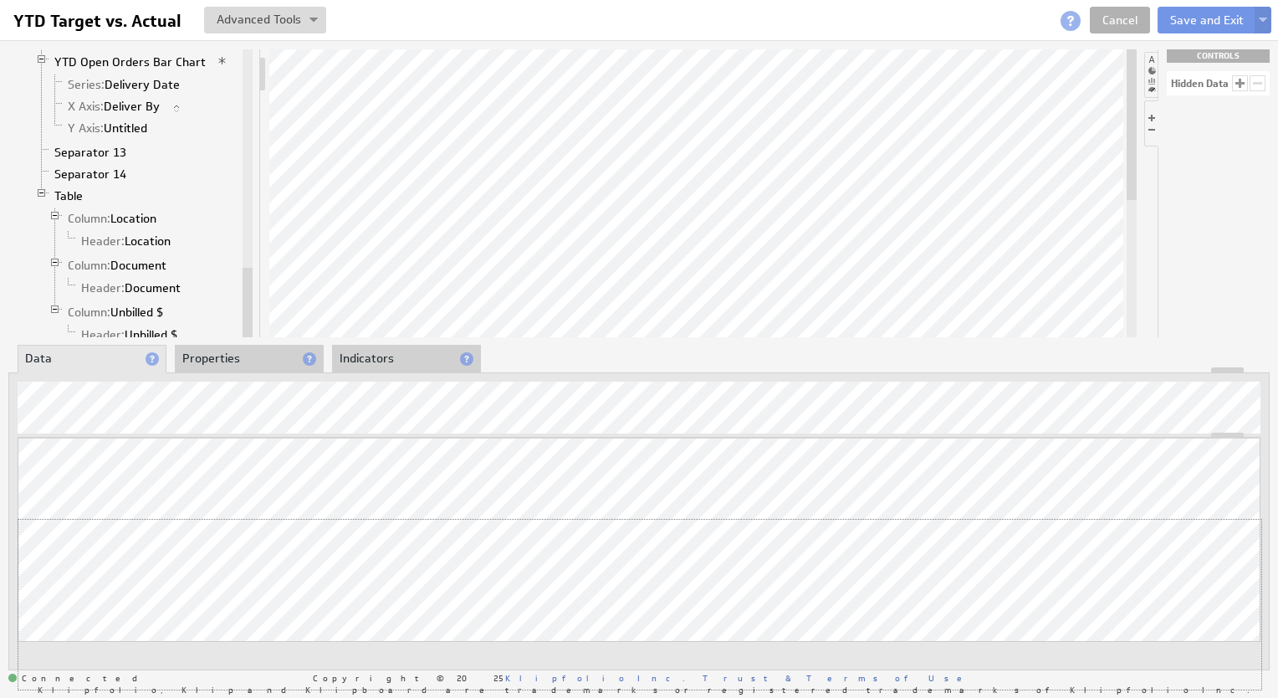
click at [609, 514] on div "Updating... Select a Function ARRAY DATE SELECT SLICE SUM Data Manipulation Log…" at bounding box center [639, 564] width 1243 height 252
click at [1151, 59] on li at bounding box center [1150, 75] width 13 height 46
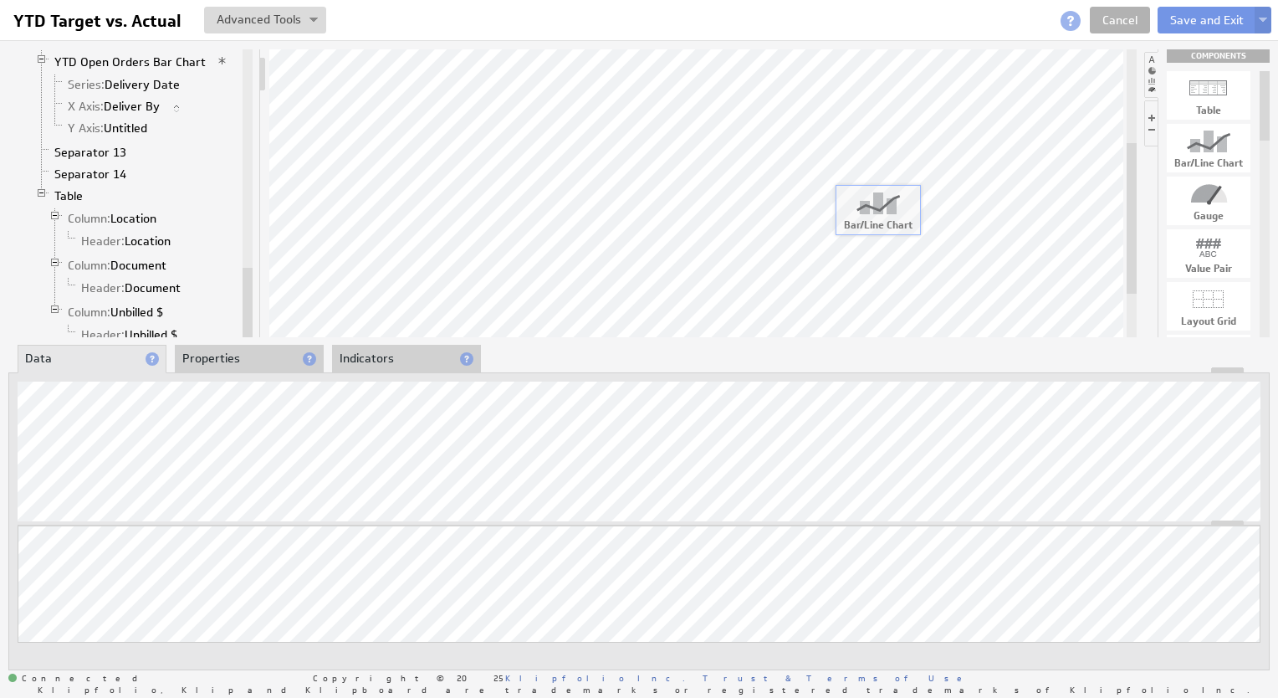
drag, startPoint x: 1215, startPoint y: 152, endPoint x: 880, endPoint y: 215, distance: 340.5
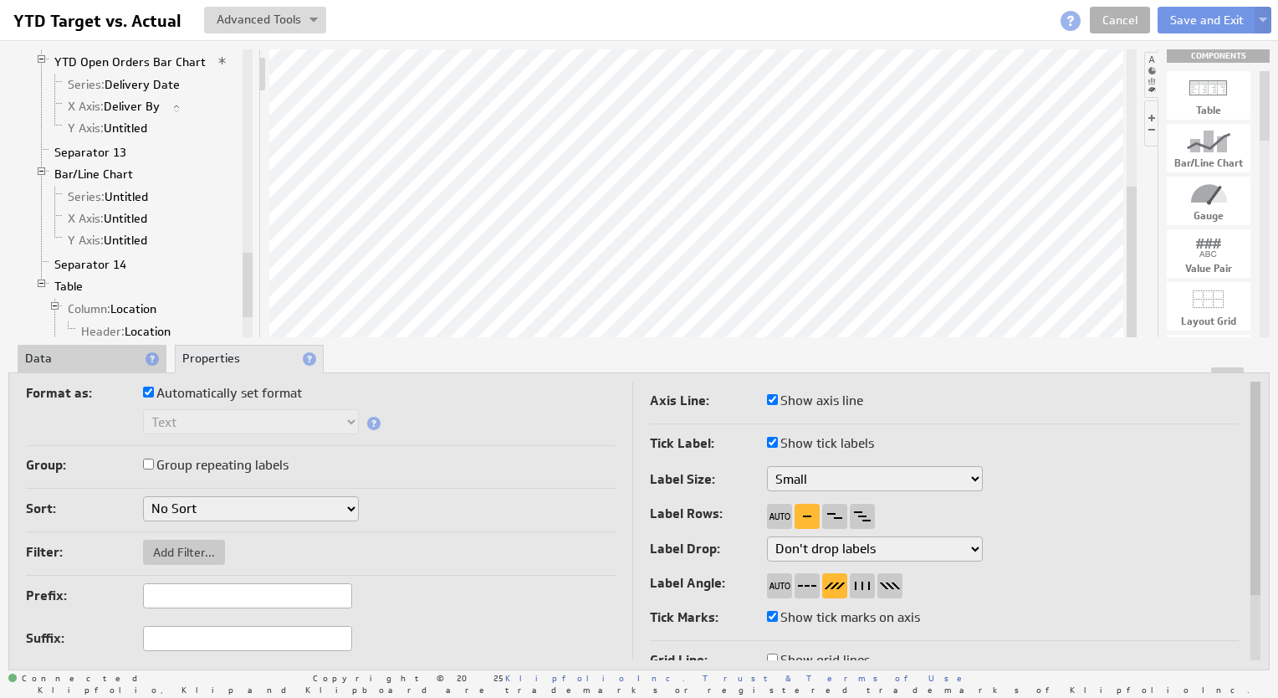
click at [59, 359] on li "Data" at bounding box center [92, 359] width 149 height 28
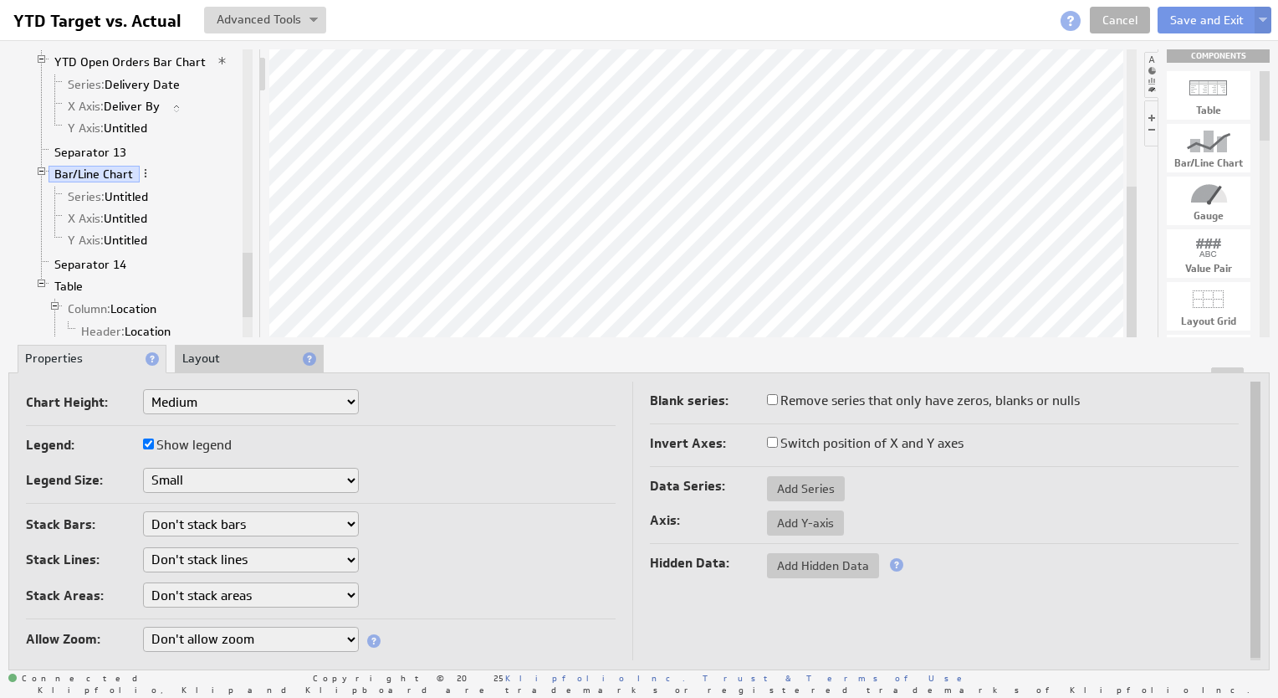
click at [240, 354] on li "Layout" at bounding box center [249, 359] width 149 height 28
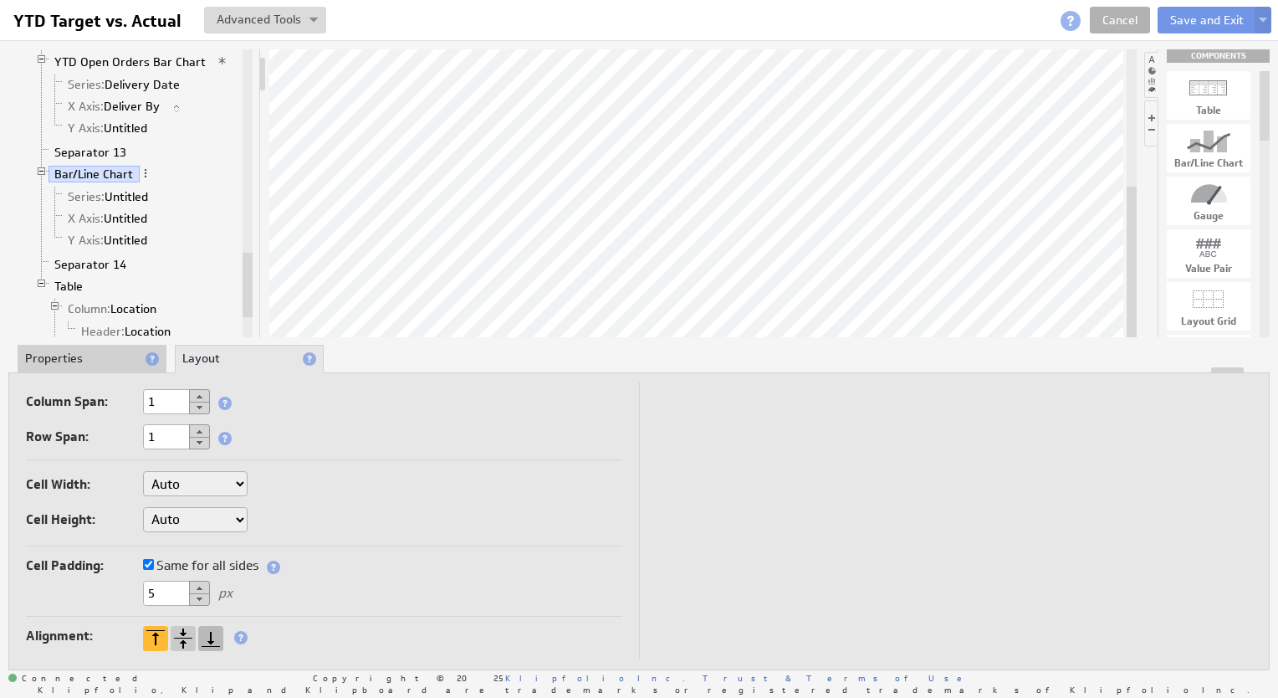
click at [211, 631] on div at bounding box center [210, 638] width 25 height 25
click at [100, 211] on span "X Axis:" at bounding box center [86, 218] width 36 height 15
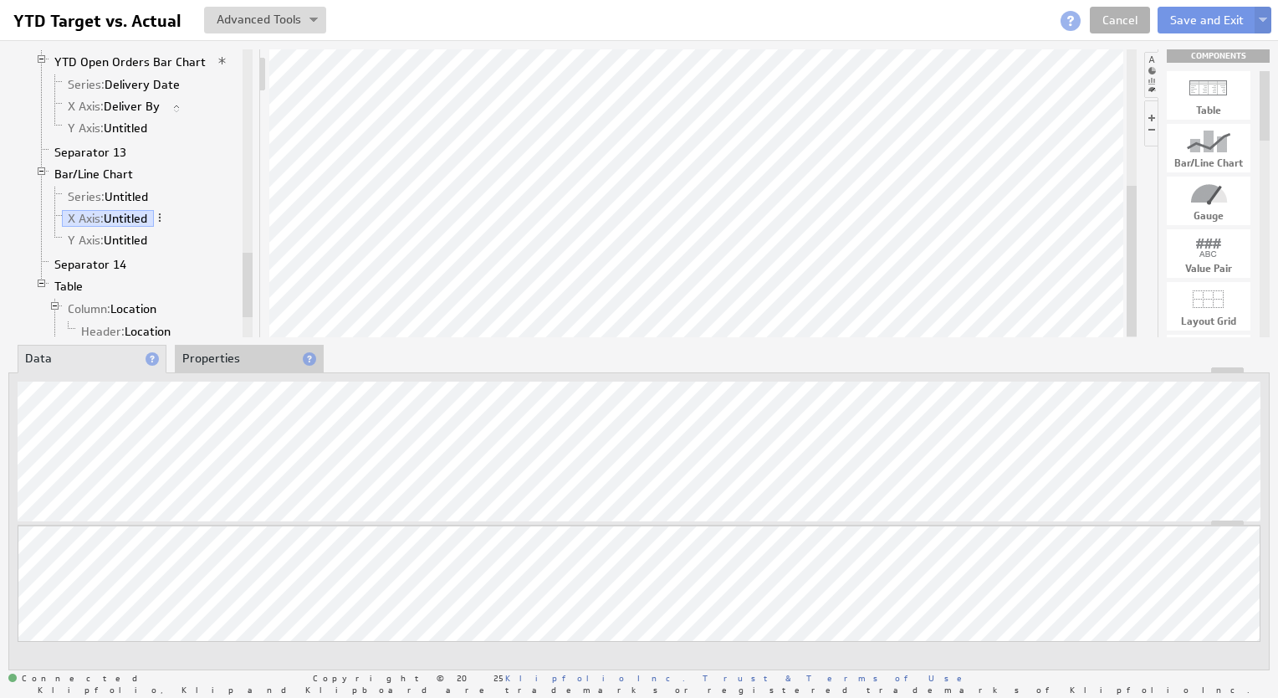
click at [224, 363] on li "Properties" at bounding box center [249, 359] width 149 height 28
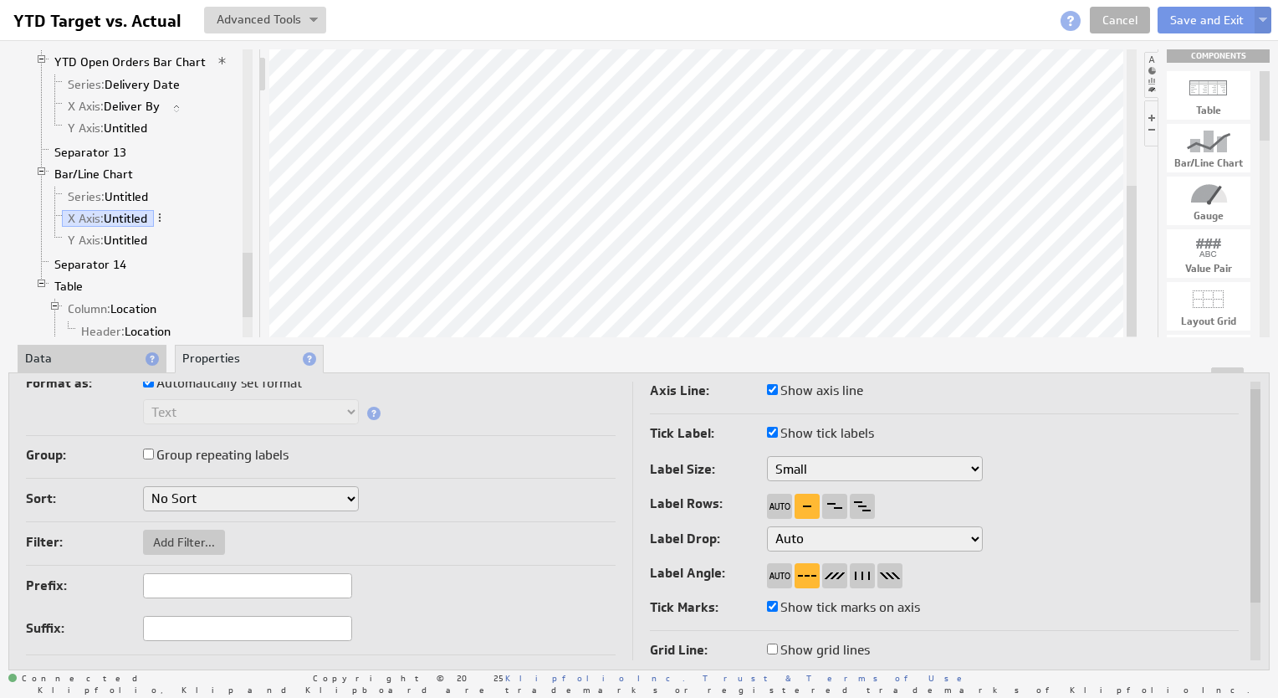
click at [817, 540] on select "Auto Don't drop labels Show every 2nd label Show every 3rd label Show every 4th…" at bounding box center [875, 538] width 216 height 25
select select "1"
click at [832, 575] on div at bounding box center [834, 575] width 25 height 25
select select "1"
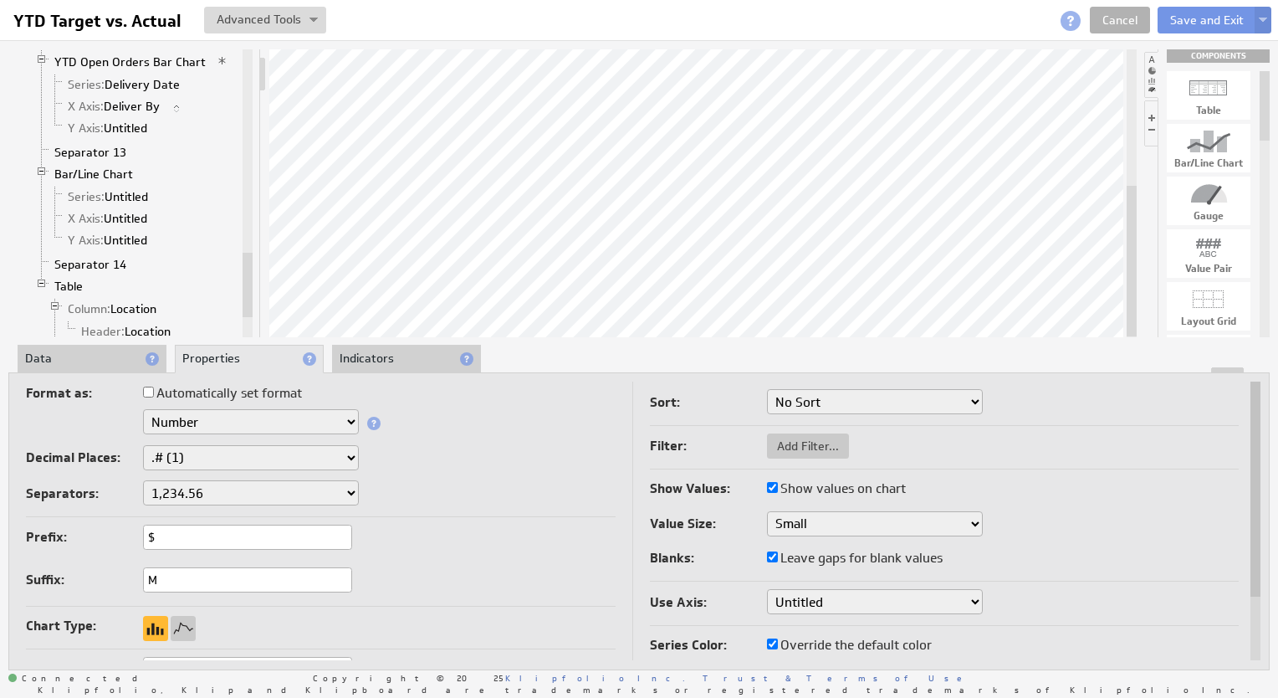
click at [64, 359] on li "Data" at bounding box center [92, 359] width 149 height 28
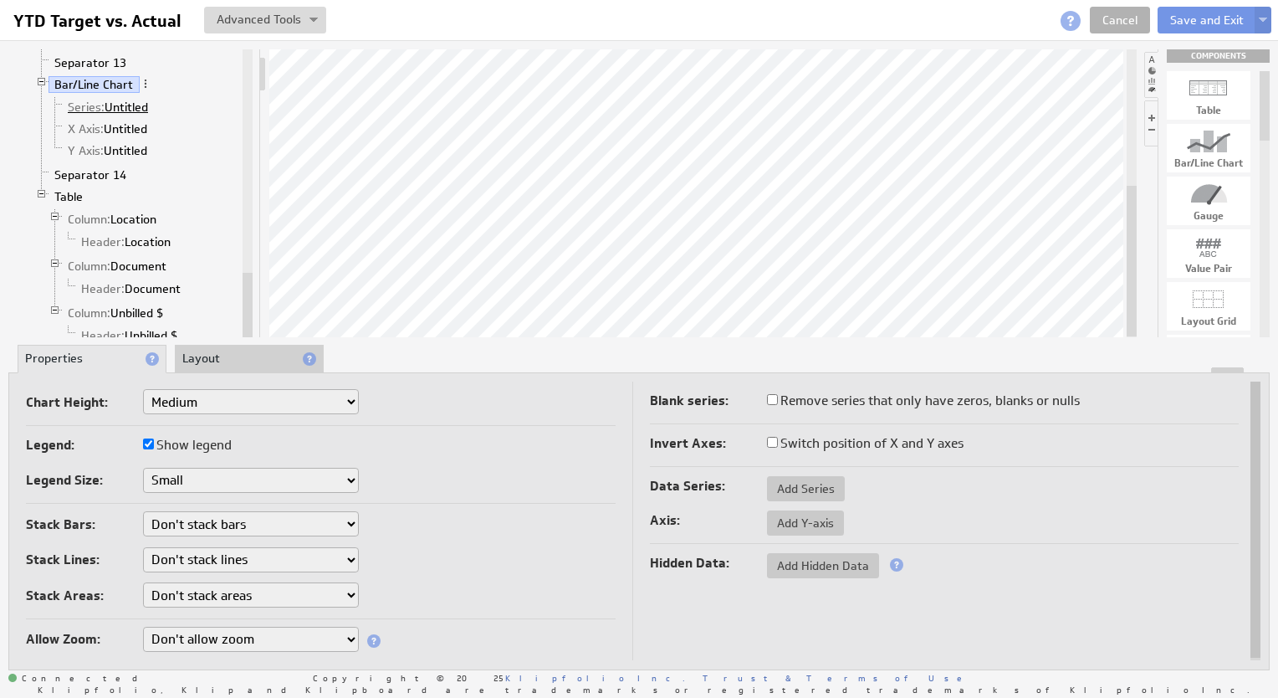
click at [117, 99] on link "Series: Untitled" at bounding box center [108, 107] width 93 height 17
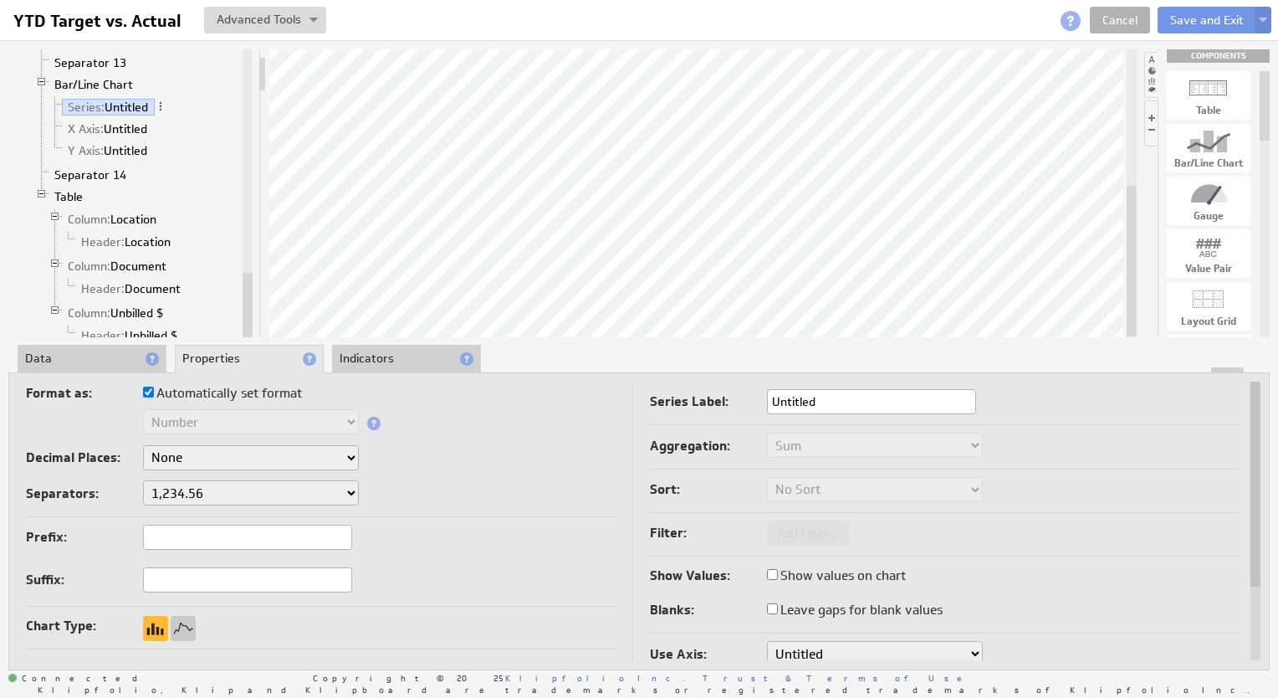
click at [76, 351] on li "Data" at bounding box center [92, 359] width 149 height 28
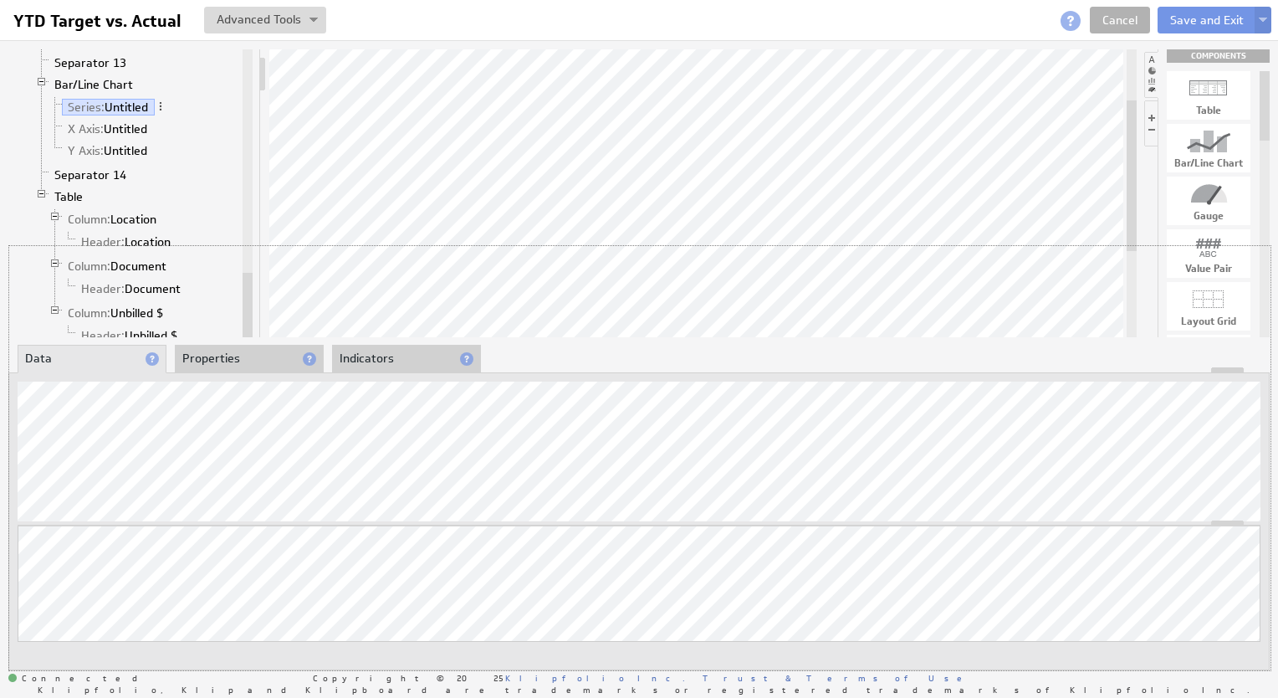
click at [570, 243] on div "Klip Layout Grid Label Separator 6 Label 2 Separator 7 Label 3 Separator 8 Labe…" at bounding box center [639, 358] width 1278 height 637
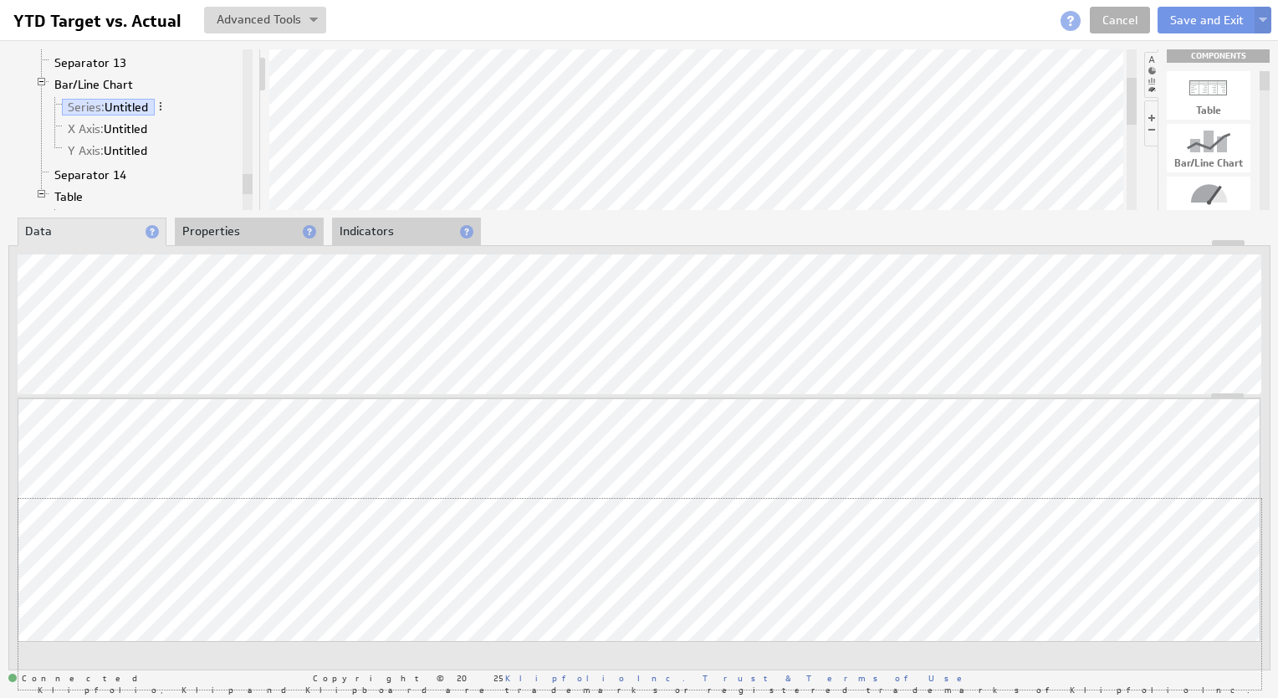
click at [511, 490] on div "Updating... Select a Function ARRAY DATE SELECT SLICE SUM Data Manipulation Log…" at bounding box center [639, 543] width 1243 height 291
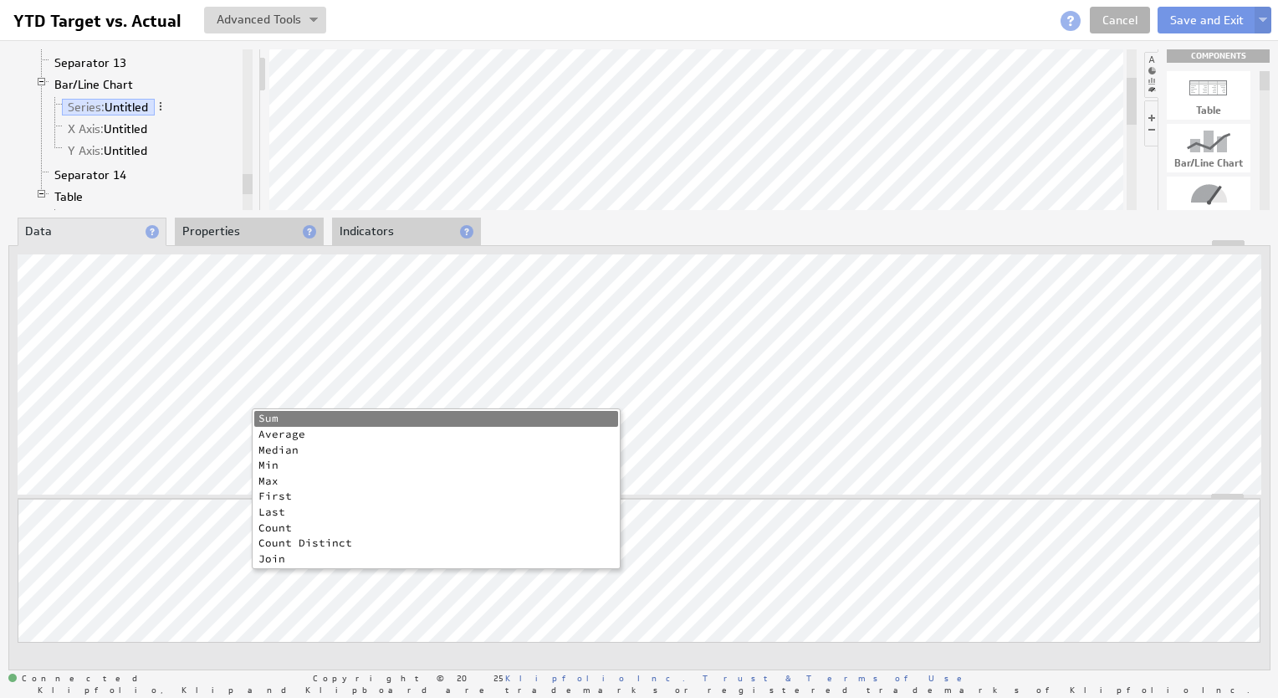
click at [276, 528] on li "Count" at bounding box center [436, 528] width 364 height 16
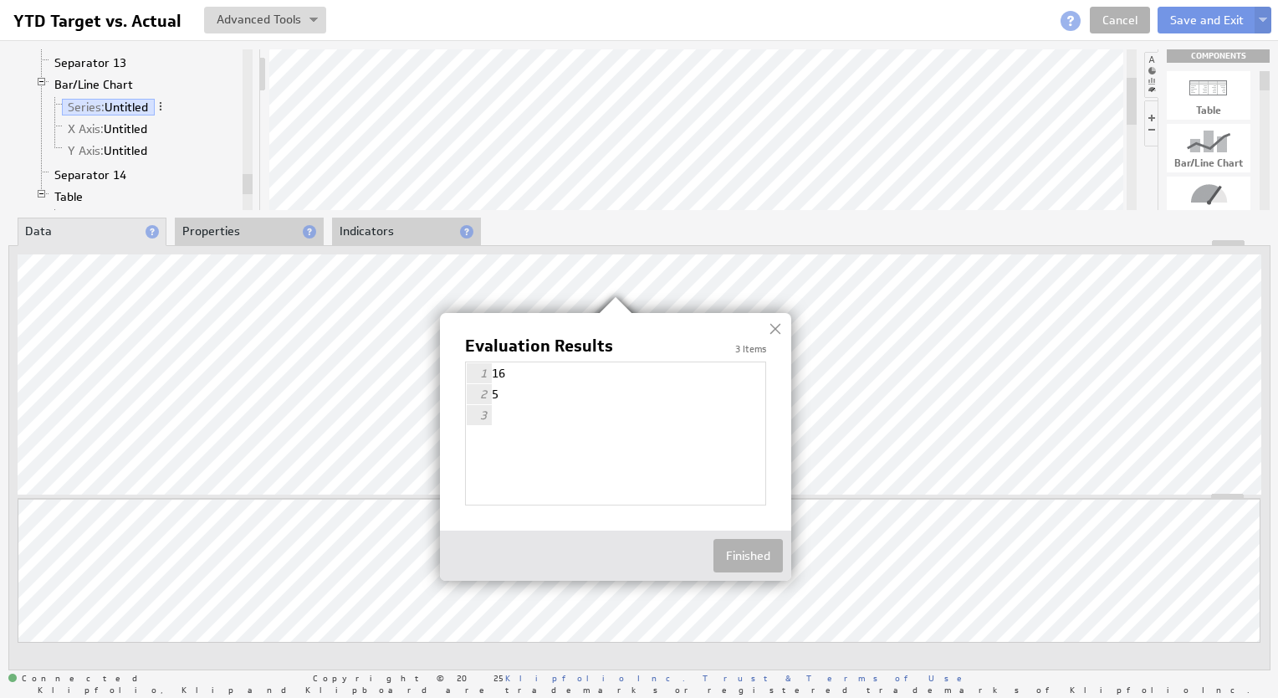
click at [776, 328] on div at bounding box center [775, 328] width 25 height 25
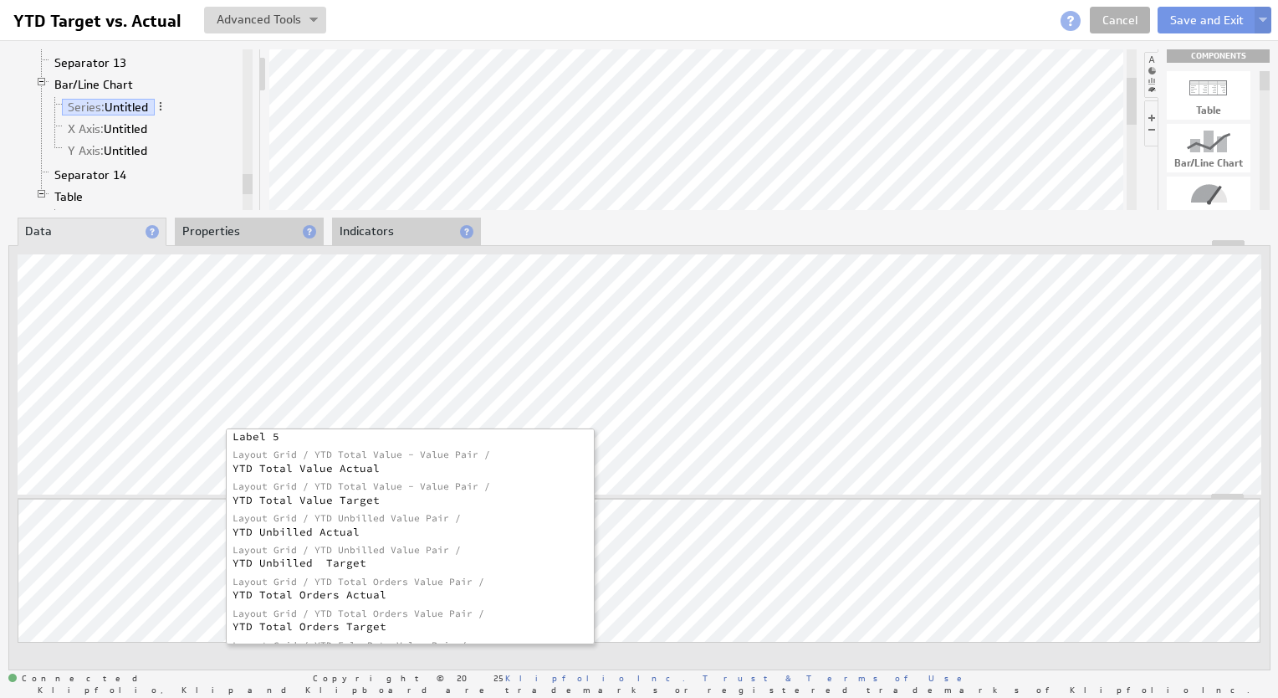
scroll to position [147, 0]
click at [278, 594] on div "YTD Total Orders Actual" at bounding box center [406, 591] width 347 height 14
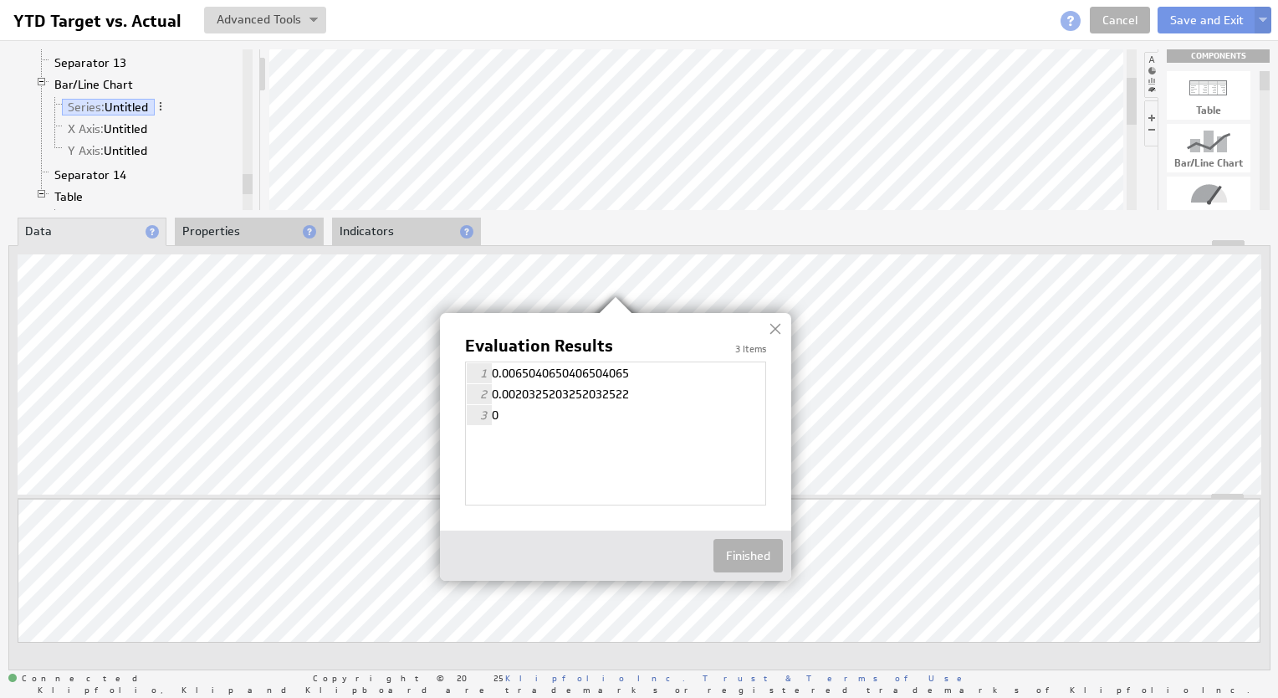
click at [773, 325] on div at bounding box center [775, 328] width 25 height 25
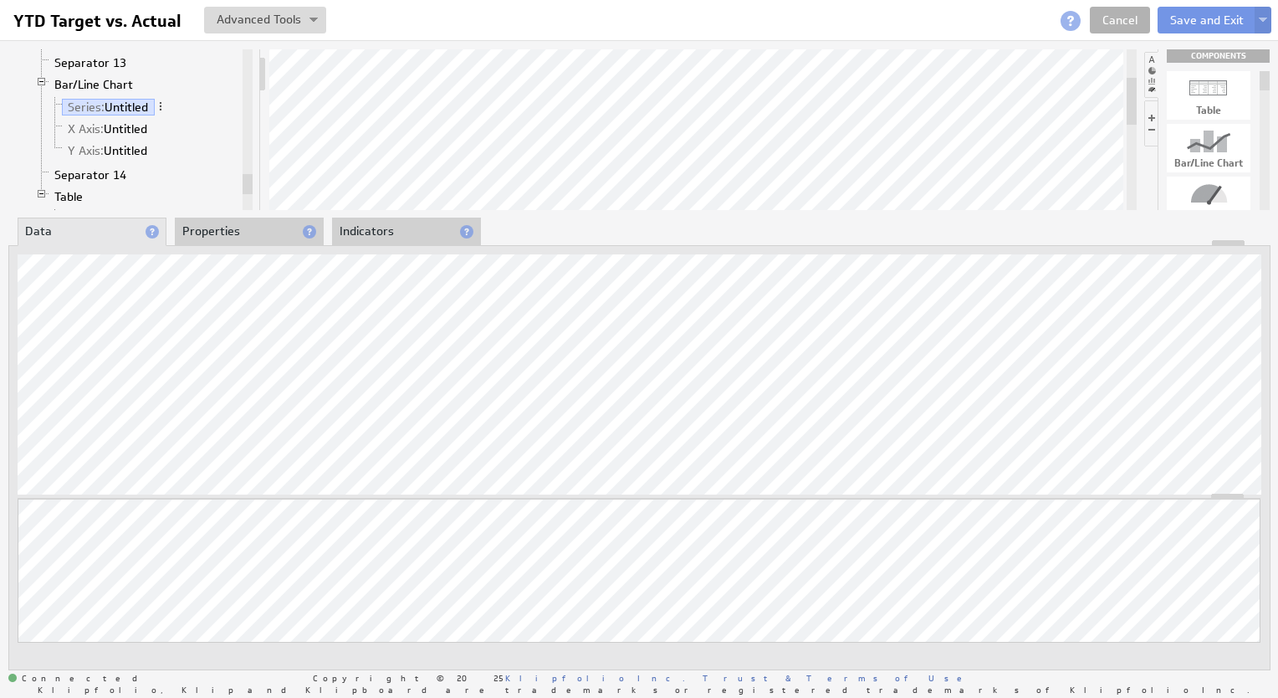
click at [243, 237] on li "Properties" at bounding box center [249, 232] width 149 height 28
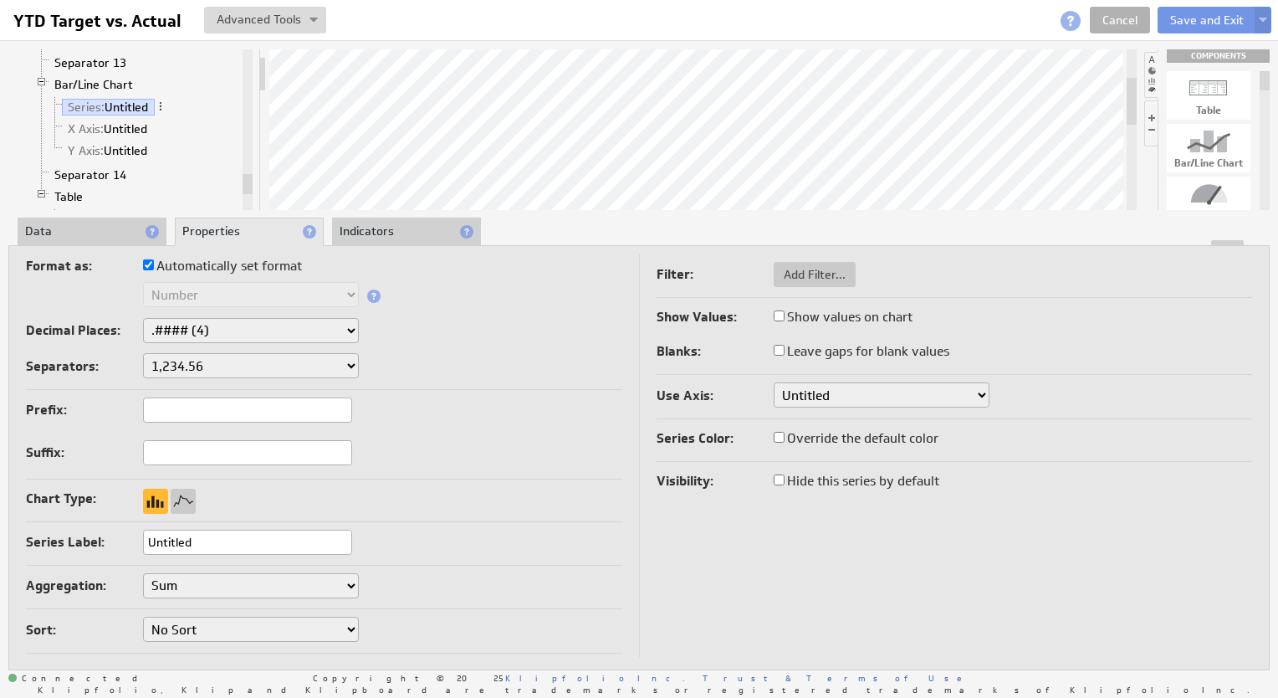
click at [228, 248] on div "Format as: Automatically set format Text Number Currency Percentage Date / Time…" at bounding box center [639, 457] width 1262 height 424
click at [187, 262] on label "Automatically set format" at bounding box center [222, 265] width 159 height 23
click at [154, 262] on input "Automatically set format" at bounding box center [148, 264] width 11 height 11
checkbox input "false"
click at [186, 288] on select "Text Number Currency Percentage Date / Time Duration" at bounding box center [251, 294] width 216 height 25
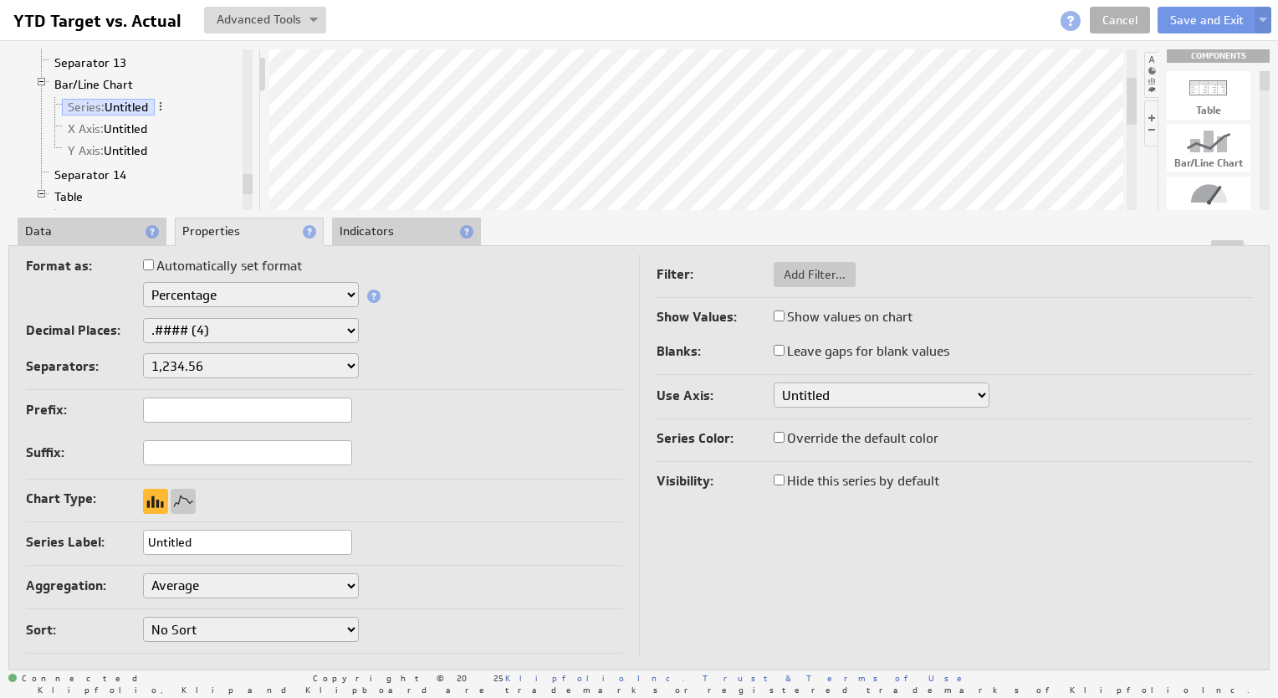
click at [241, 325] on select "None .# (1) .## (2) .### (3) .#### (4)" at bounding box center [251, 330] width 216 height 25
select select "1"
click at [177, 506] on div at bounding box center [183, 501] width 25 height 25
select select "1"
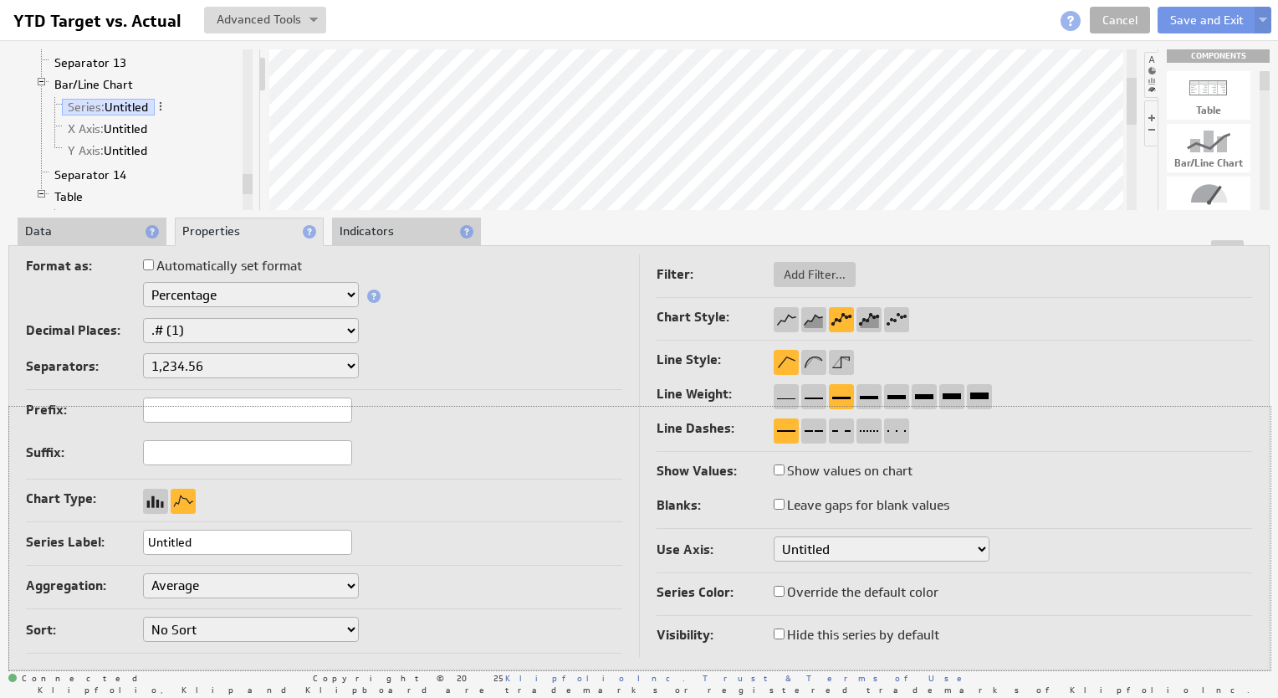
drag, startPoint x: 646, startPoint y: 243, endPoint x: 659, endPoint y: 432, distance: 188.7
click at [659, 432] on div "Format as: Automatically set format Text Number Currency Percentage Date / Time…" at bounding box center [639, 457] width 1262 height 424
select select "1"
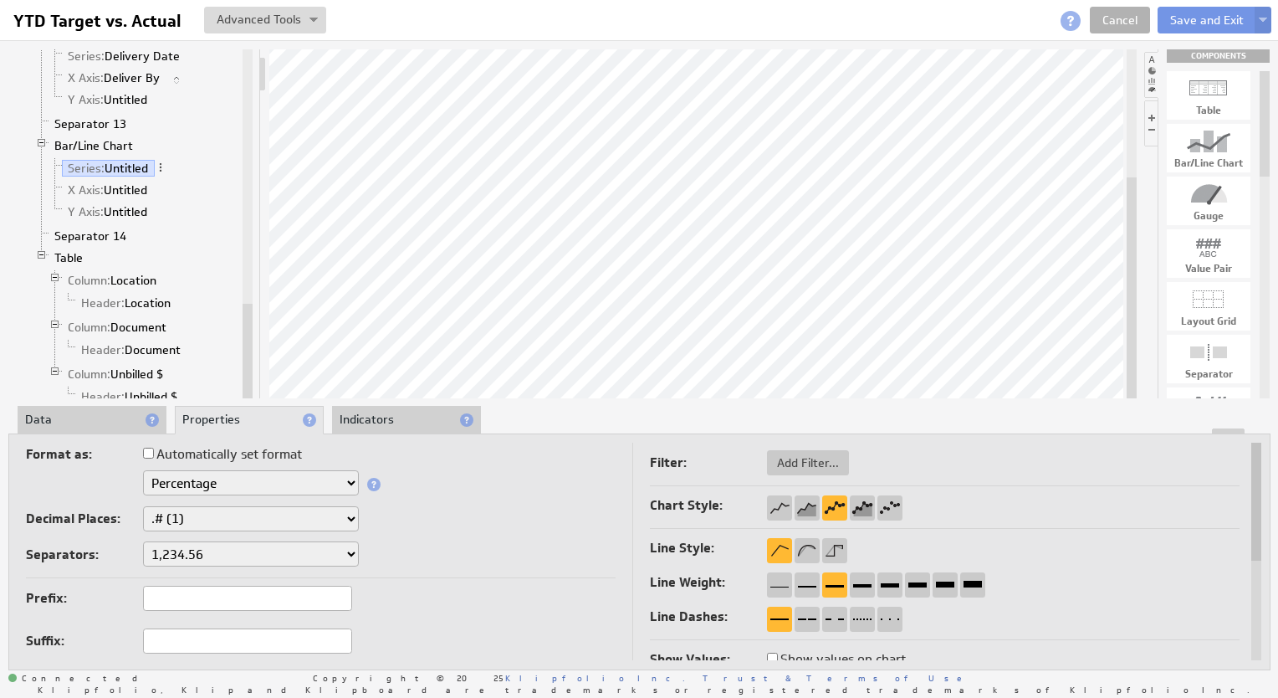
click at [61, 412] on li "Data" at bounding box center [92, 420] width 149 height 28
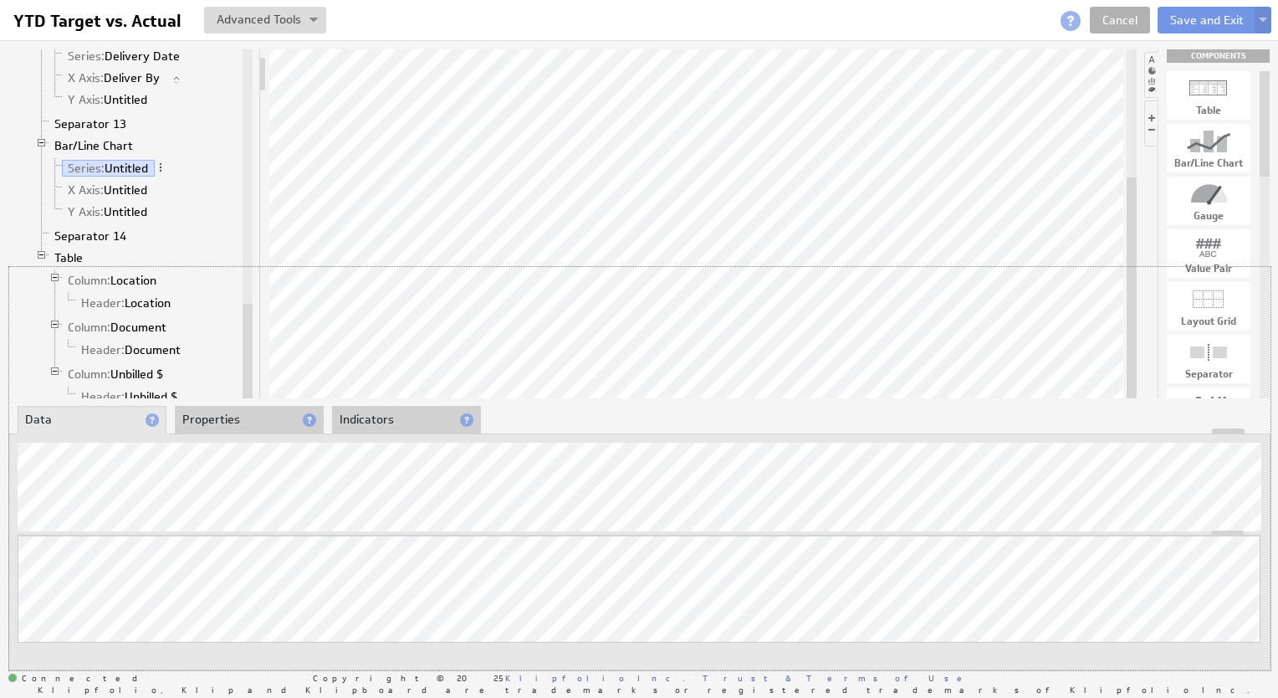
click at [591, 263] on div "Klip Layout Grid Label Separator 6 Label 2 Separator 7 Label 3 Separator 8 Labe…" at bounding box center [639, 358] width 1278 height 637
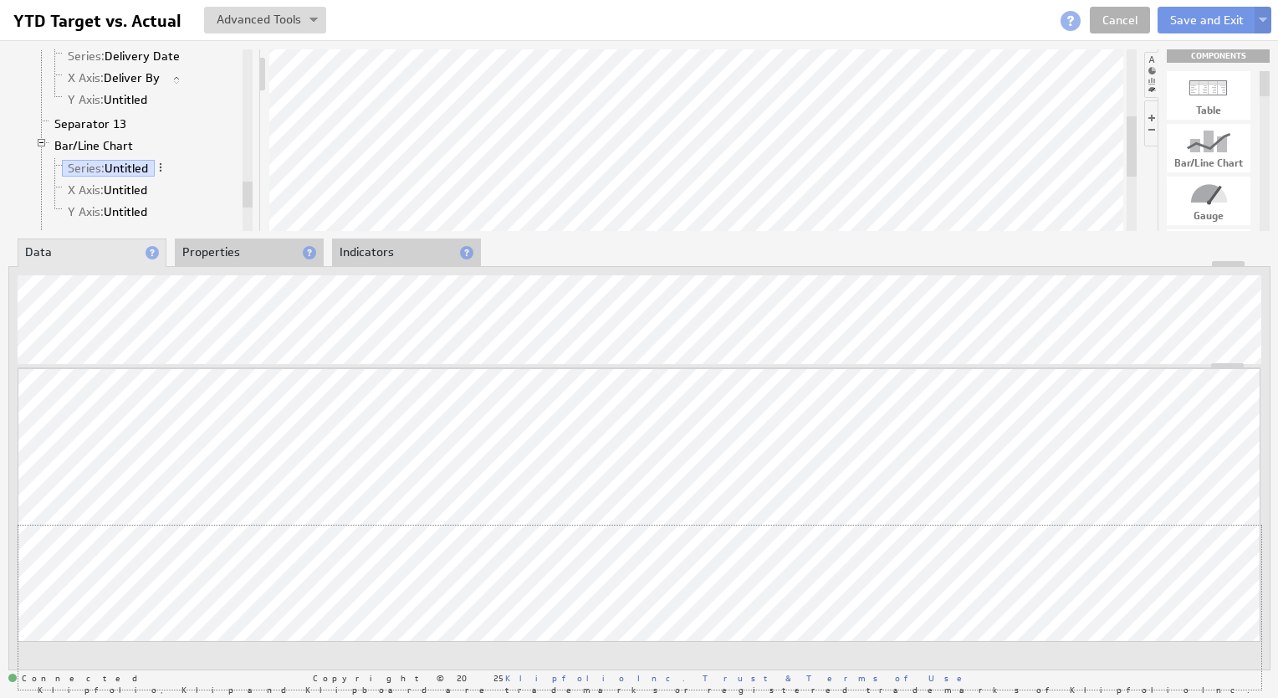
click at [581, 515] on div "Updating... Select a Function ARRAY DATE SELECT SLICE SUM Data Manipulation Log…" at bounding box center [639, 528] width 1243 height 321
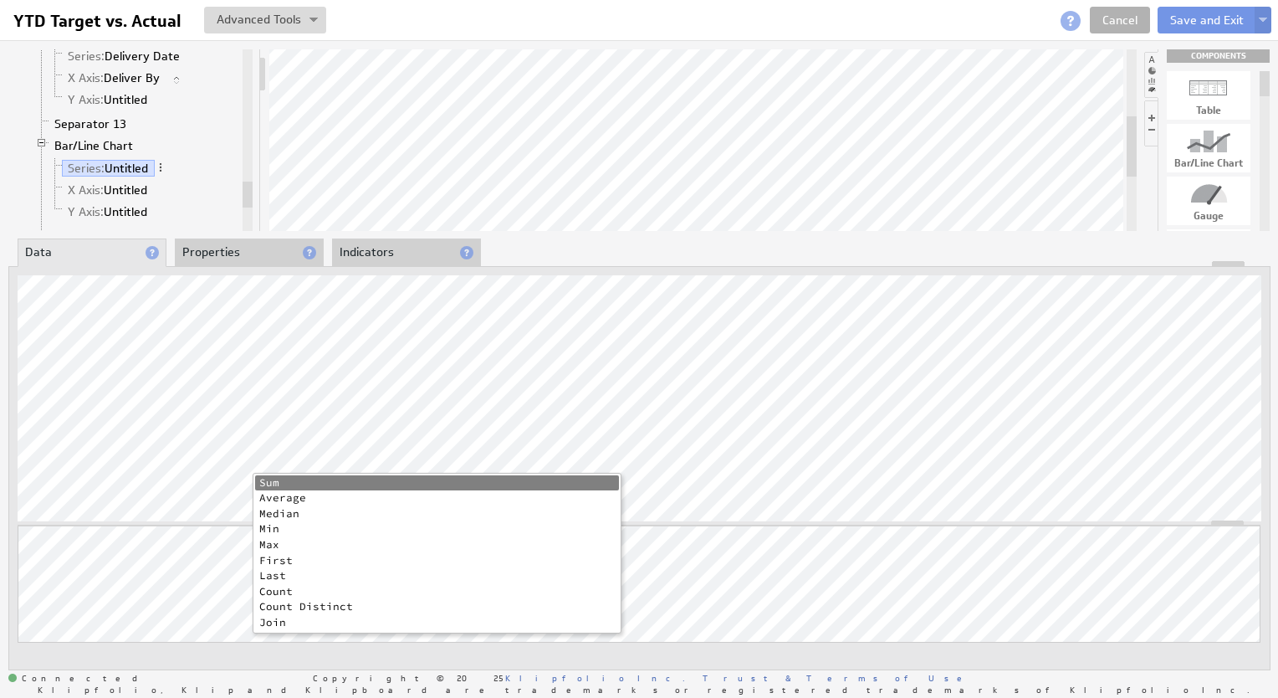
click at [289, 593] on li "Count" at bounding box center [437, 592] width 364 height 16
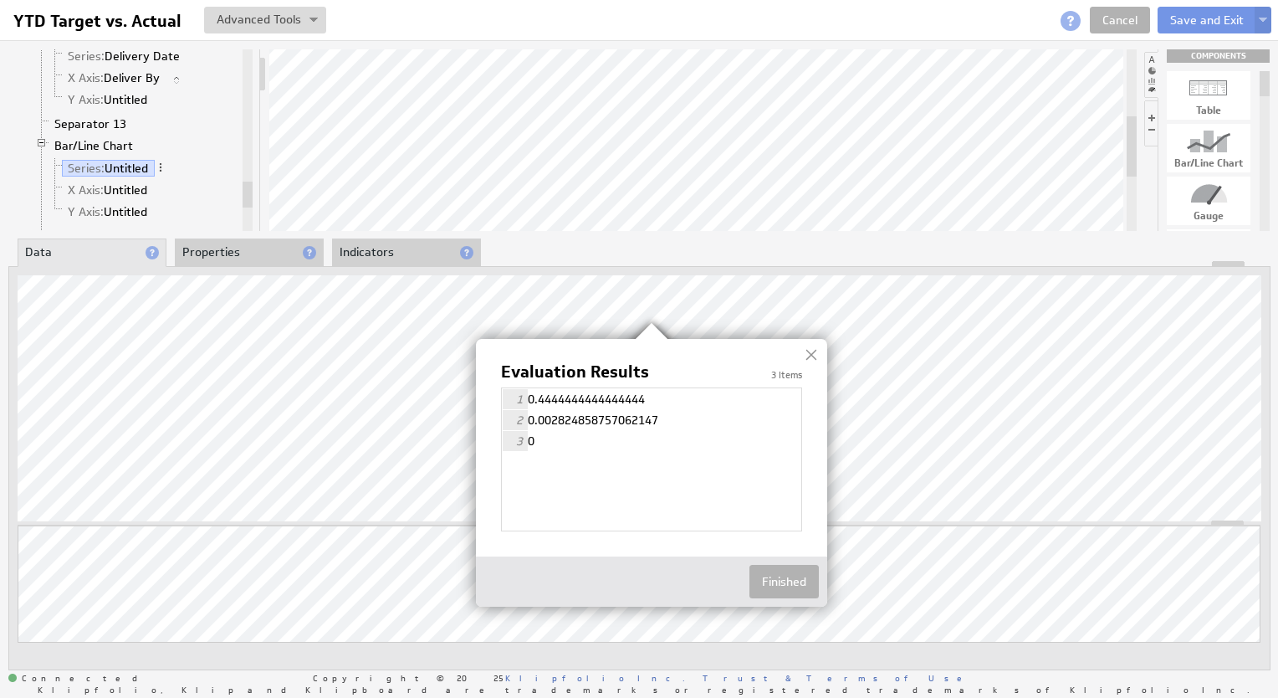
click at [813, 352] on div at bounding box center [811, 354] width 25 height 25
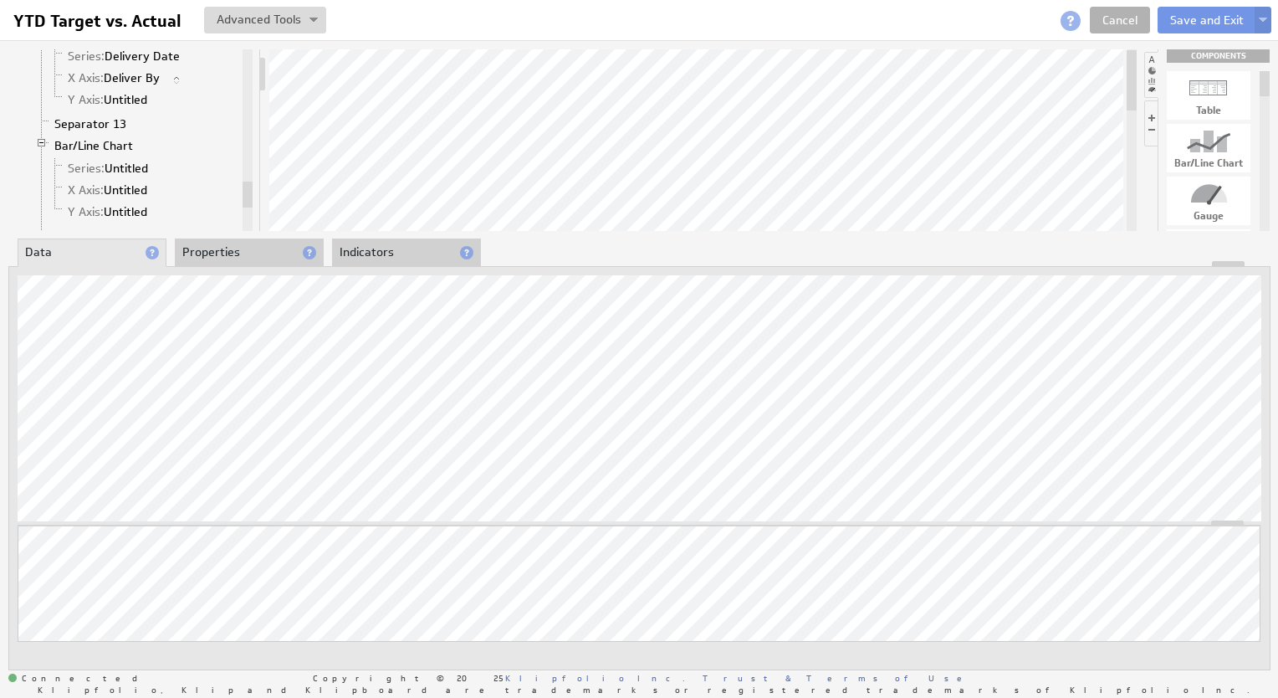
click at [211, 249] on li "Properties" at bounding box center [249, 252] width 149 height 28
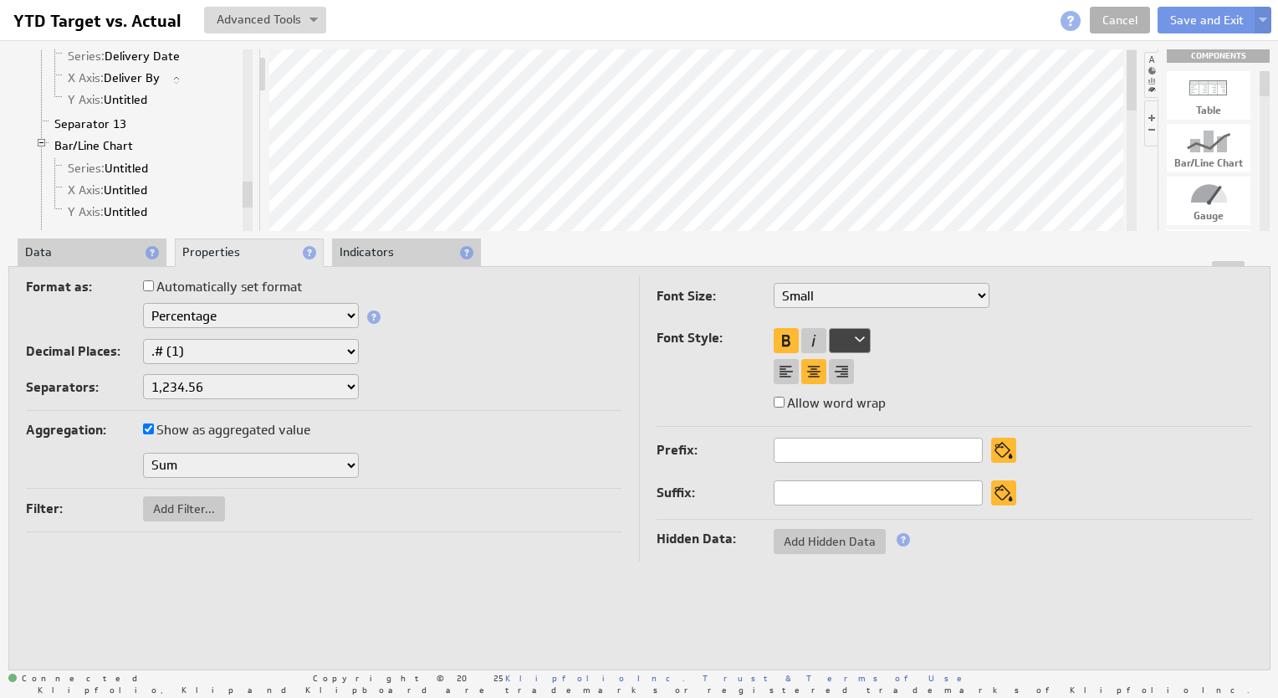
click at [207, 308] on select "Text Number Currency Percentage Image URL Date / Time Duration Mini Chart: Spar…" at bounding box center [251, 315] width 216 height 25
click at [218, 290] on label "Automatically set format" at bounding box center [222, 286] width 159 height 23
click at [154, 290] on input "Automatically set format" at bounding box center [148, 285] width 11 height 11
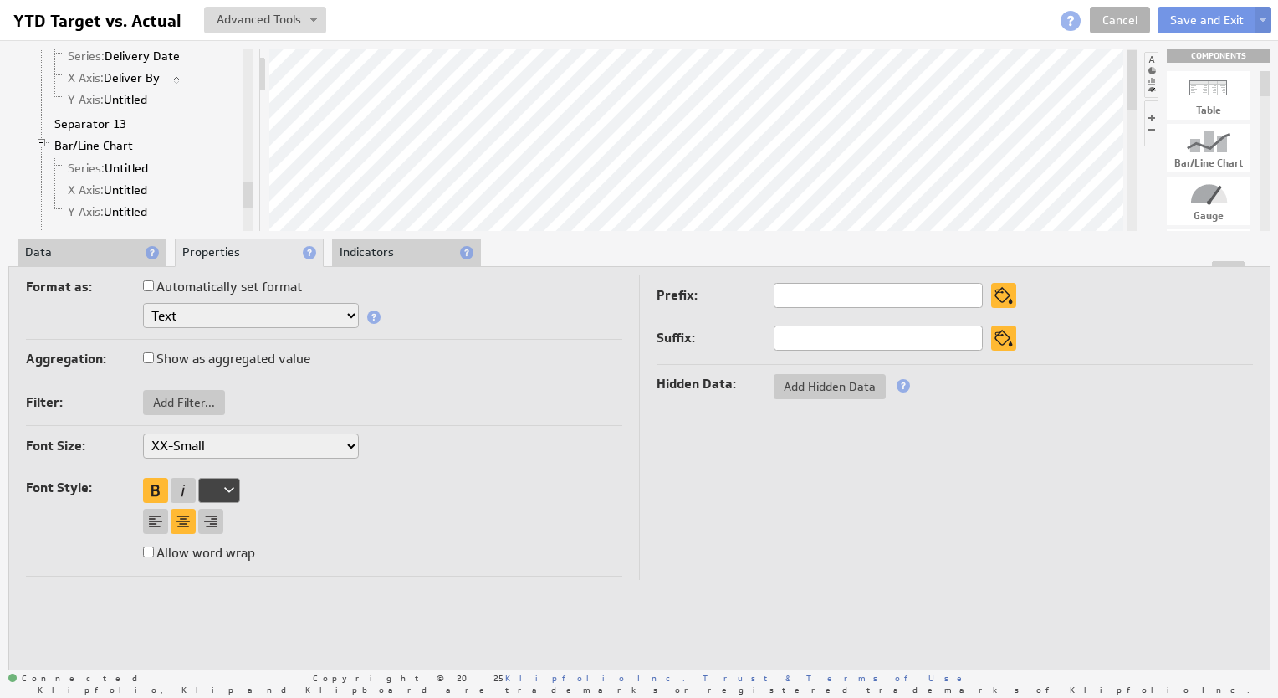
click at [95, 249] on li "Data" at bounding box center [92, 252] width 149 height 28
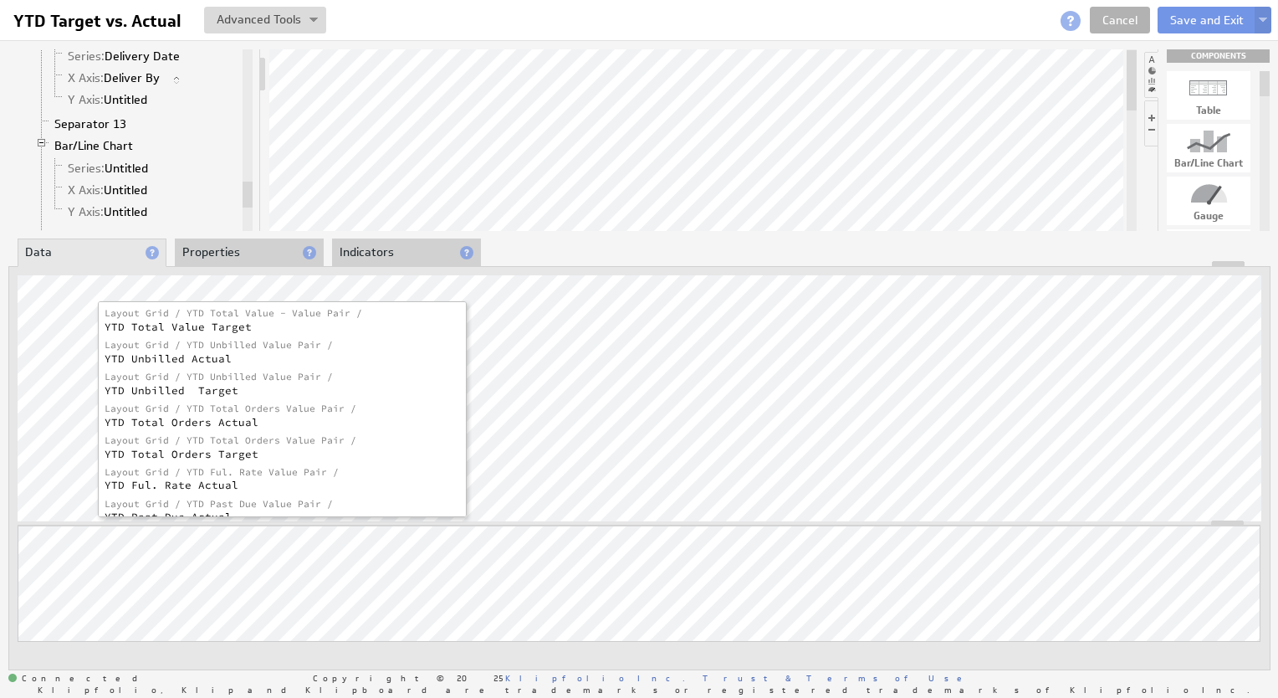
scroll to position [190, 0]
click at [207, 420] on div "YTD Total Orders Actual" at bounding box center [278, 422] width 347 height 14
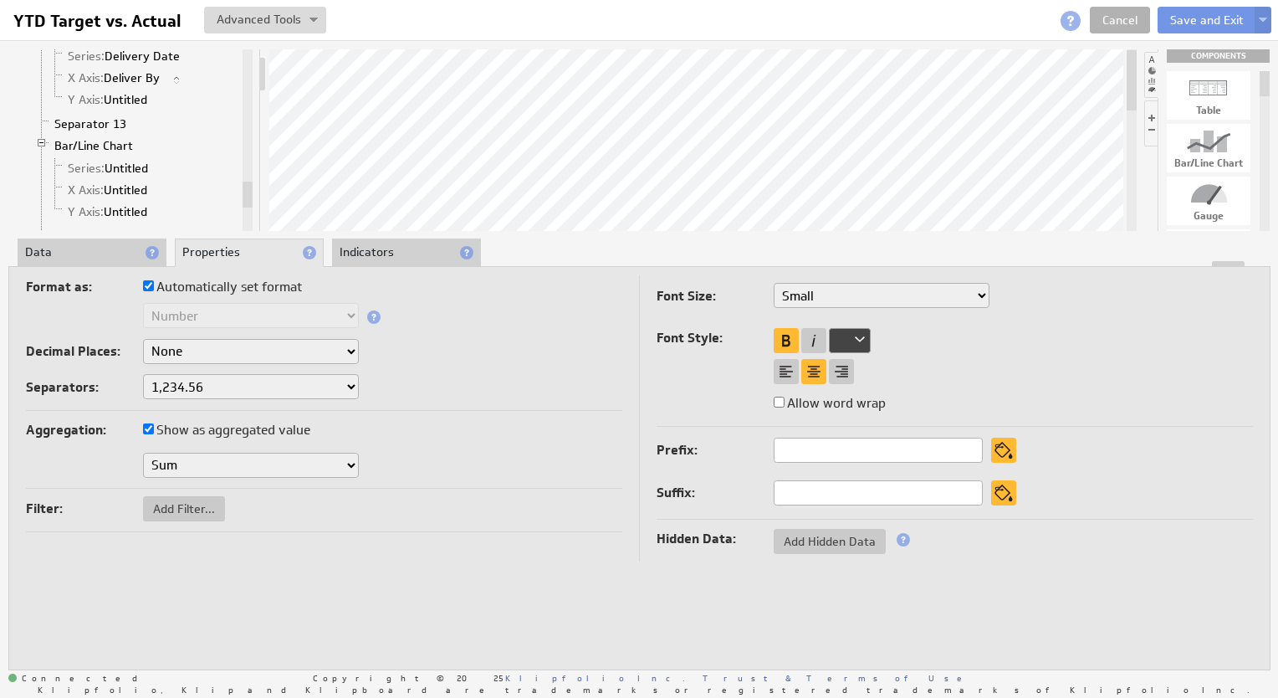
click at [366, 251] on li "Indicators" at bounding box center [406, 252] width 149 height 28
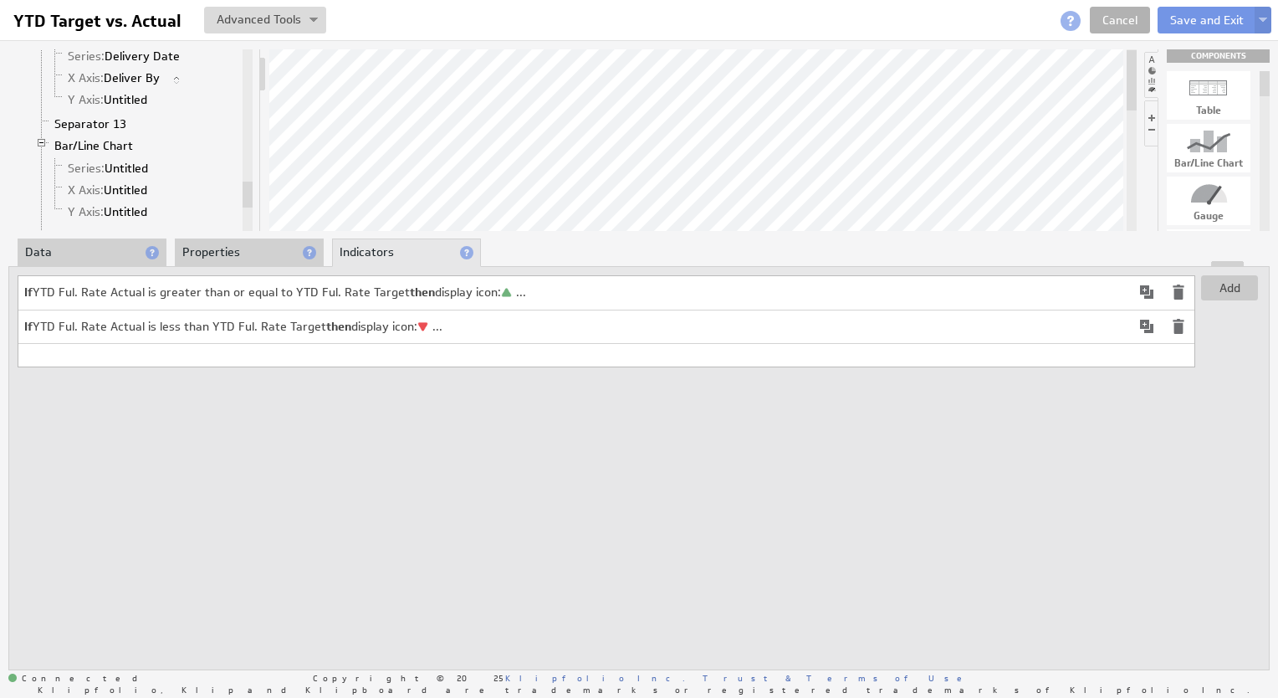
click at [1180, 288] on span at bounding box center [1179, 292] width 20 height 20
click at [974, 420] on div "Add Use conditions to change colours and/or add indicator images based on thres…" at bounding box center [639, 467] width 1262 height 403
click at [1264, 22] on img at bounding box center [1263, 21] width 8 height 7
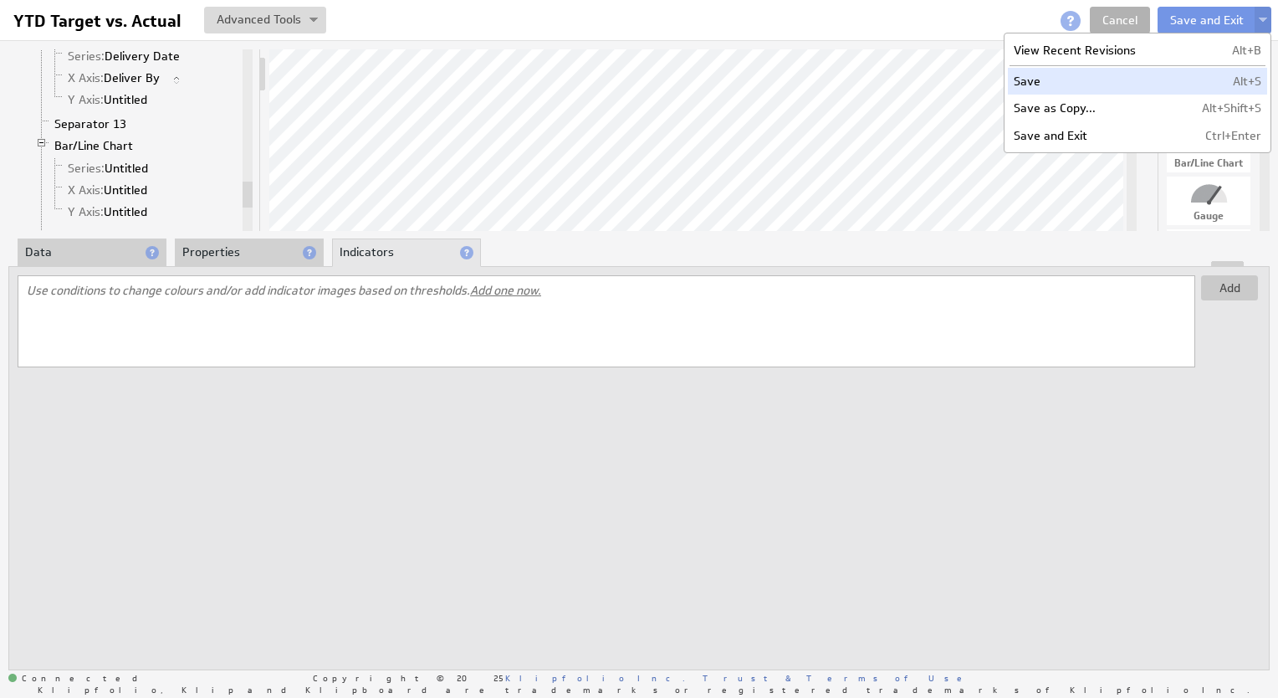
click at [1165, 82] on td "Save" at bounding box center [1092, 81] width 169 height 27
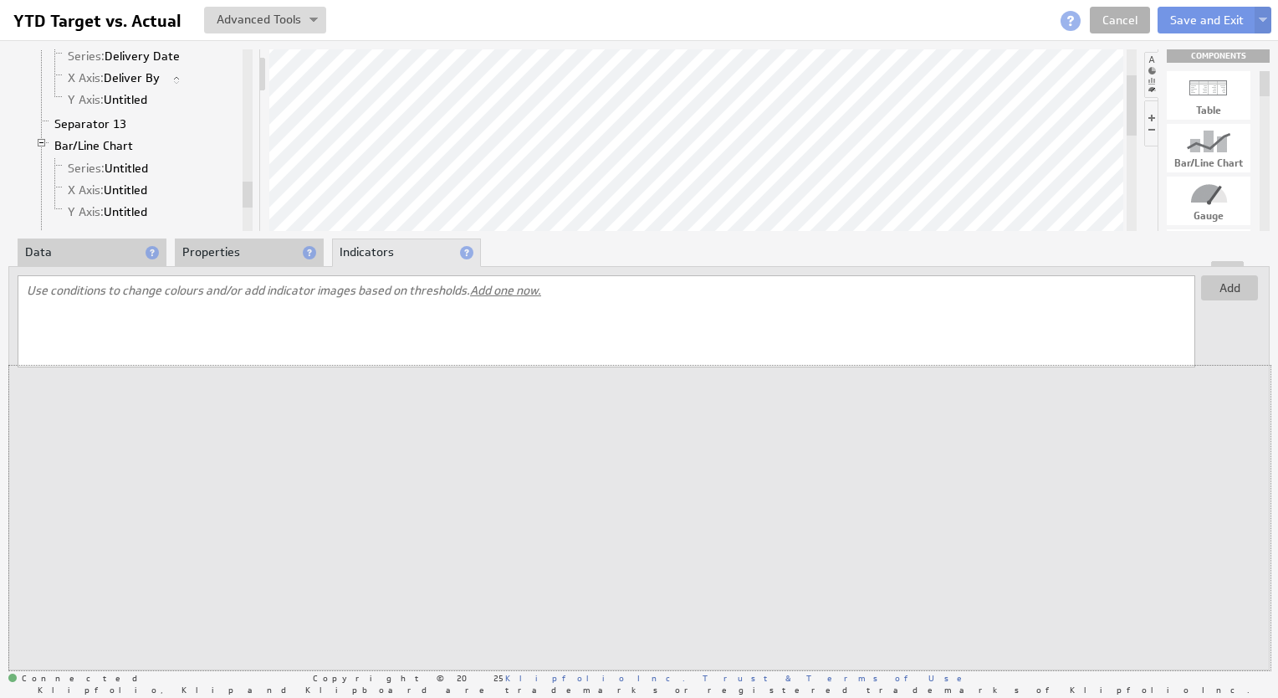
drag, startPoint x: 804, startPoint y: 264, endPoint x: 806, endPoint y: 363, distance: 98.8
click at [806, 363] on div "Add Use conditions to change colours and/or add indicator images based on thres…" at bounding box center [639, 467] width 1262 height 403
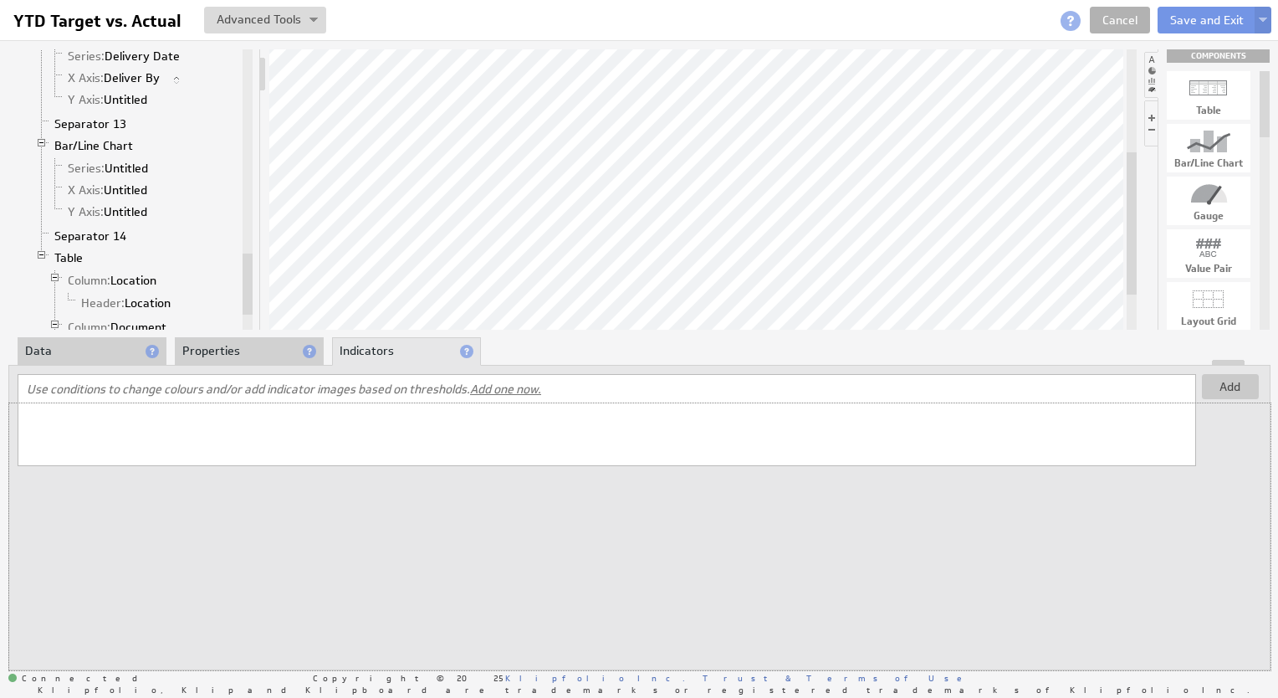
drag, startPoint x: 786, startPoint y: 361, endPoint x: 790, endPoint y: 413, distance: 52.0
click at [790, 413] on div "Add Use conditions to change colours and/or add indicator images based on thres…" at bounding box center [639, 517] width 1262 height 305
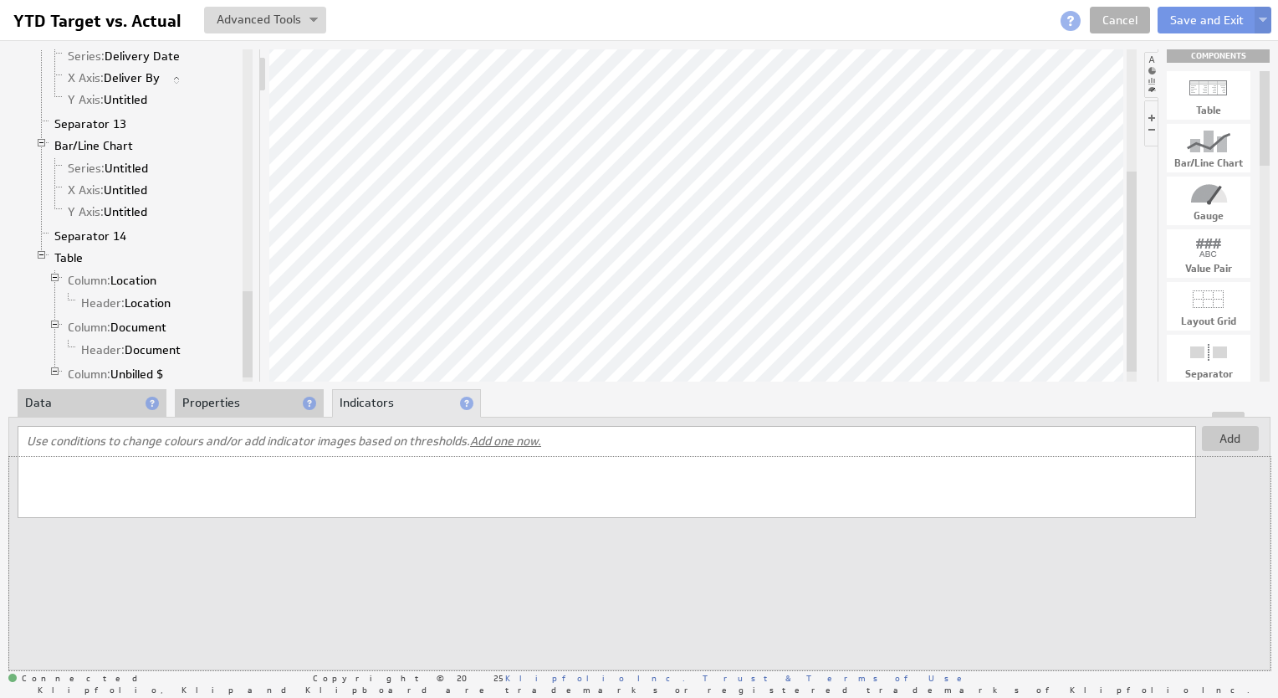
drag, startPoint x: 744, startPoint y: 413, endPoint x: 746, endPoint y: 484, distance: 70.3
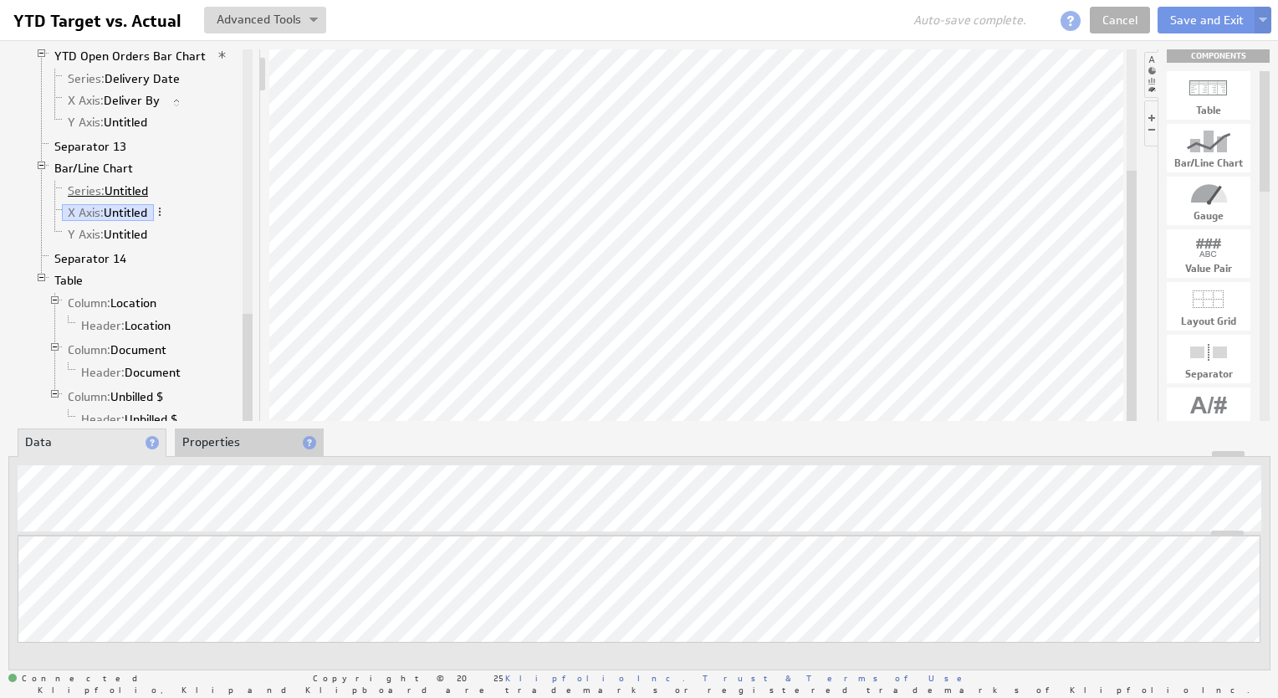
click at [128, 182] on link "Series: Untitled" at bounding box center [108, 190] width 93 height 17
click at [110, 160] on link "Bar/Line Chart" at bounding box center [94, 168] width 91 height 17
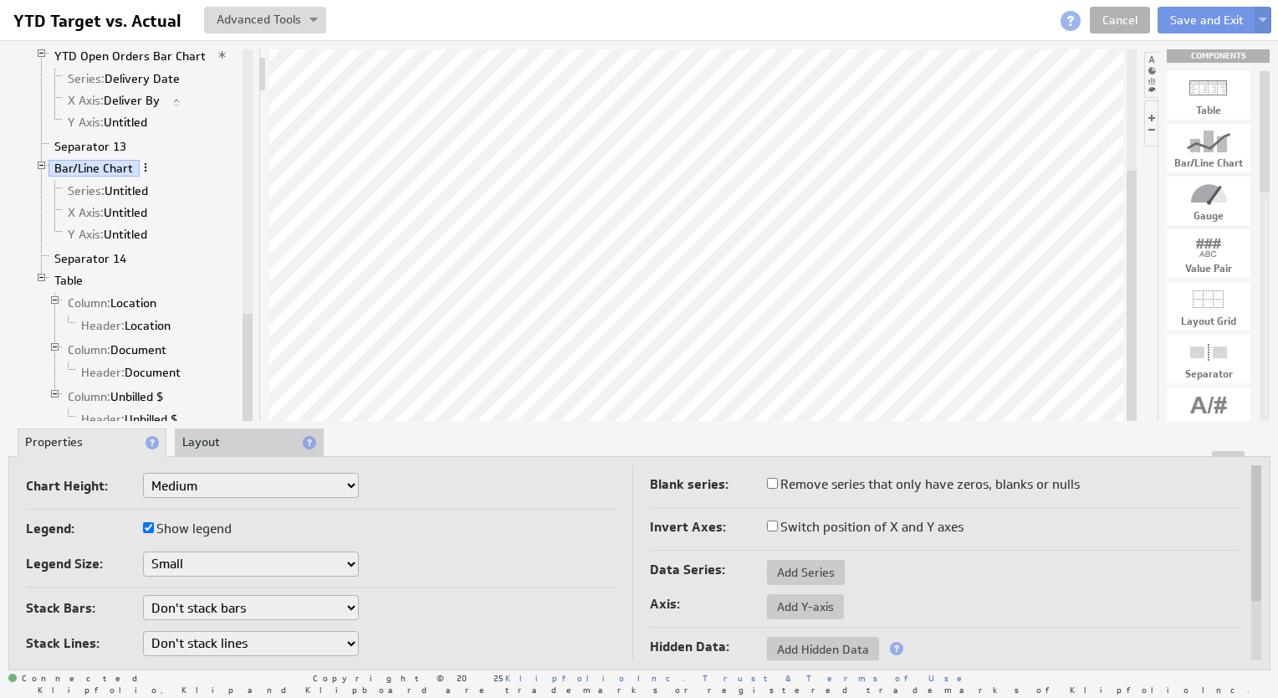
click at [142, 161] on span at bounding box center [146, 167] width 12 height 12
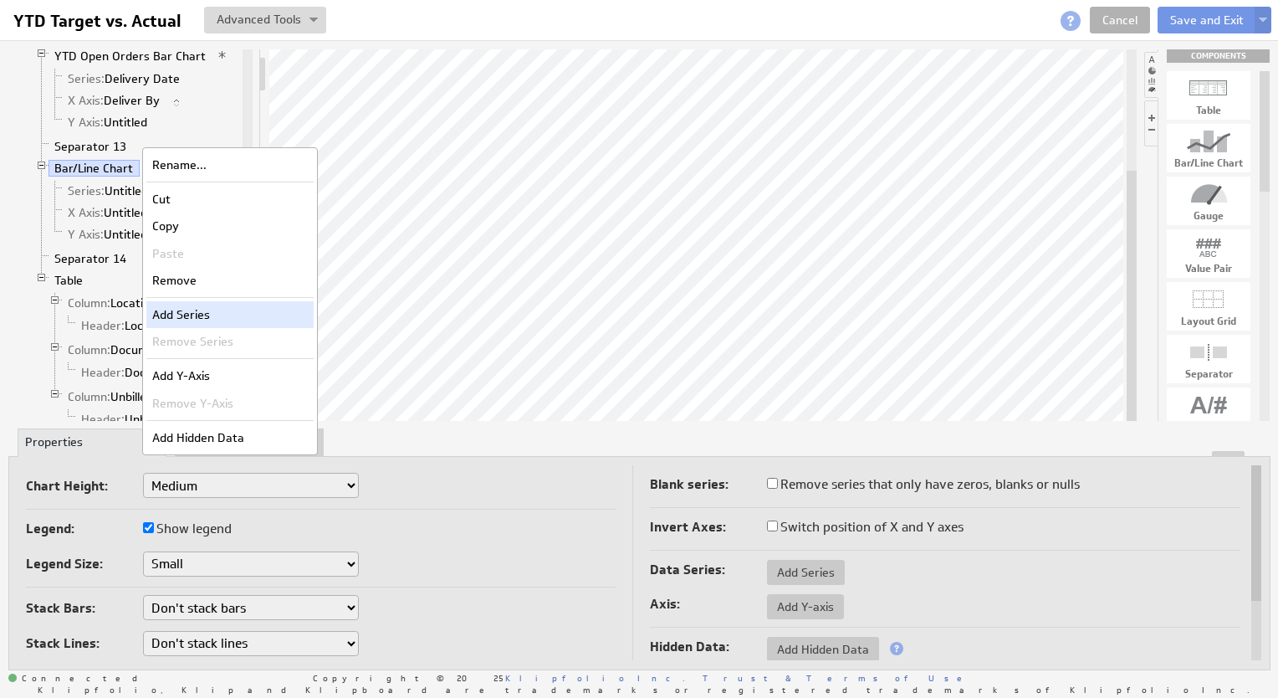
click at [211, 321] on div "Add Series" at bounding box center [229, 314] width 167 height 27
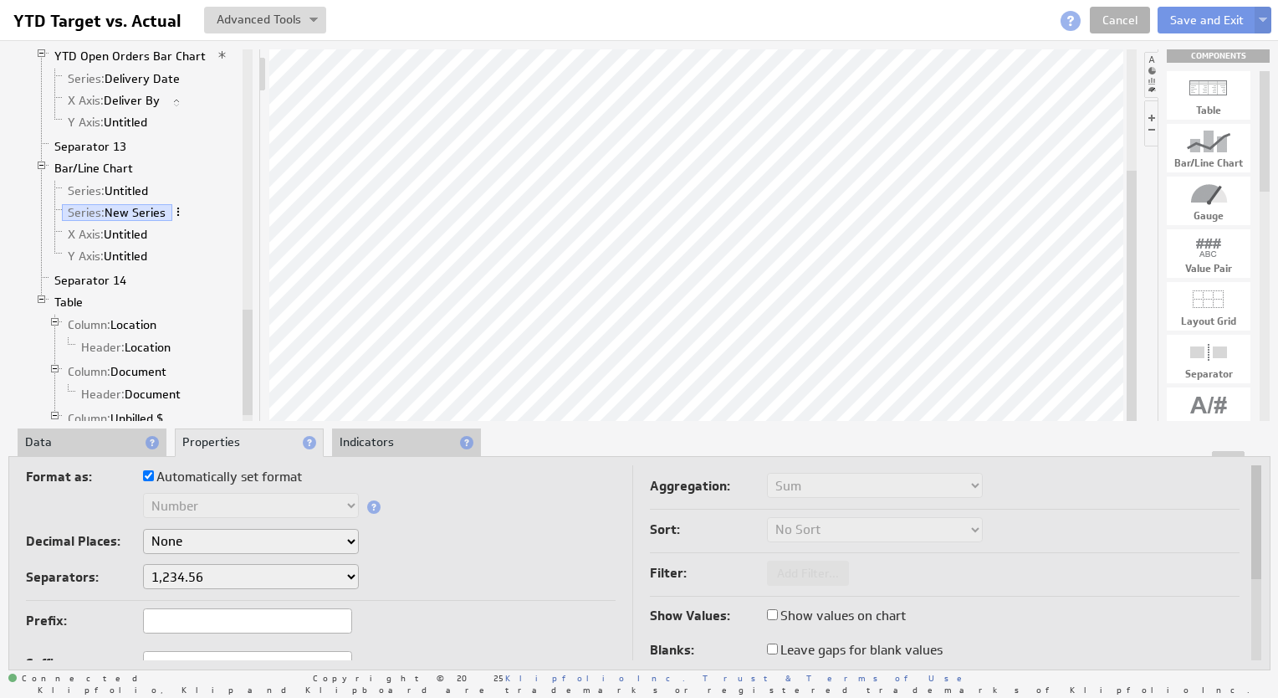
click at [181, 206] on span at bounding box center [178, 212] width 12 height 12
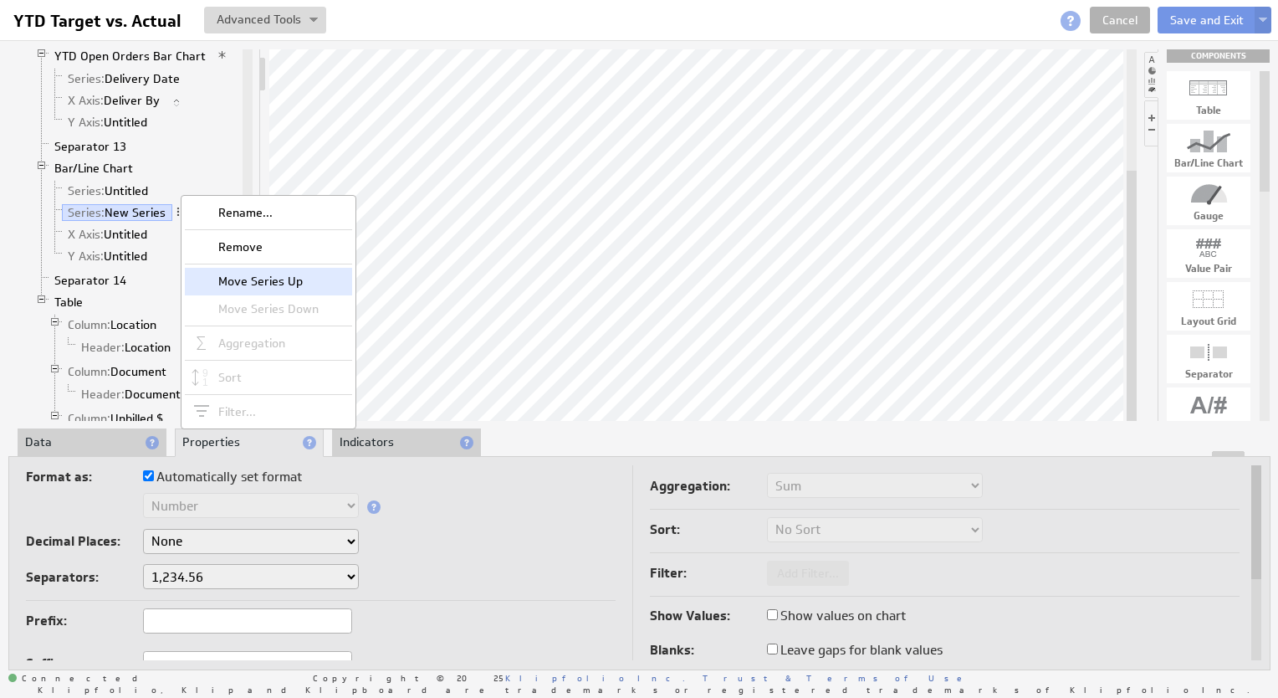
click at [212, 277] on div "Move Series Up" at bounding box center [268, 281] width 167 height 27
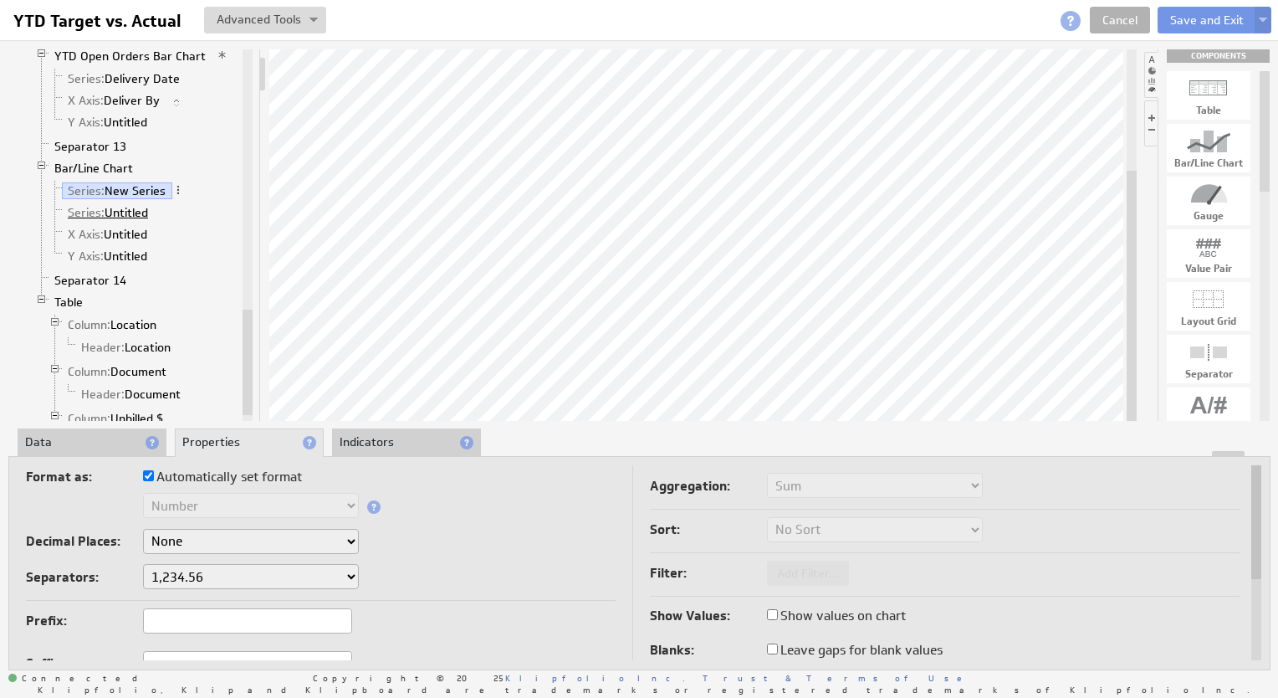
click at [106, 204] on link "Series: Untitled" at bounding box center [108, 212] width 93 height 17
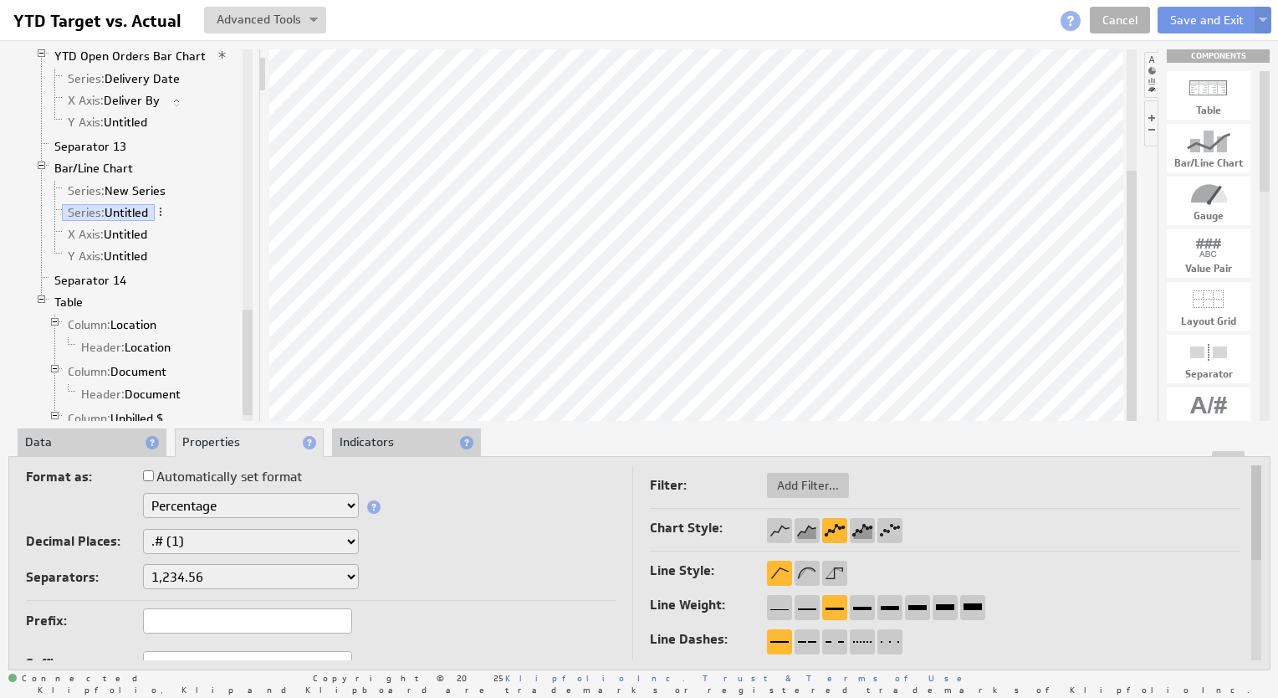
click at [78, 443] on li "Data" at bounding box center [92, 442] width 149 height 28
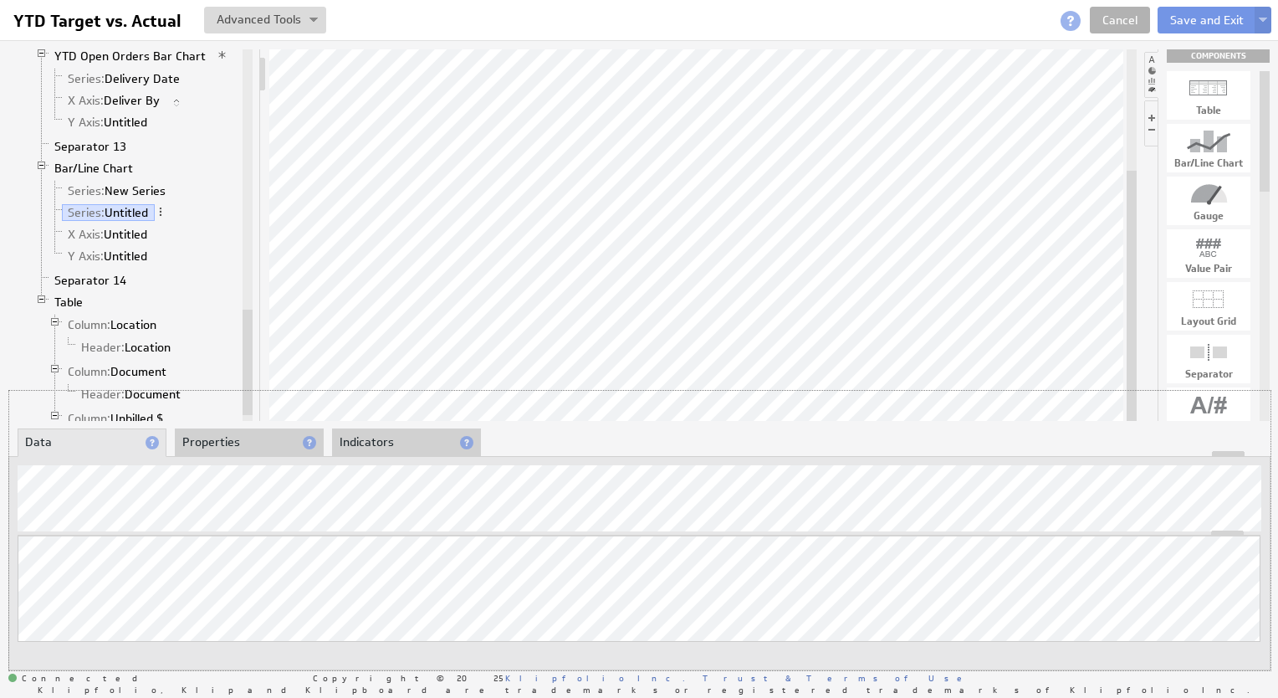
click at [537, 326] on div "Klip Layout Grid Label Separator 6 Label 2 Separator 7 Label 3 Separator 8 Labe…" at bounding box center [639, 358] width 1278 height 637
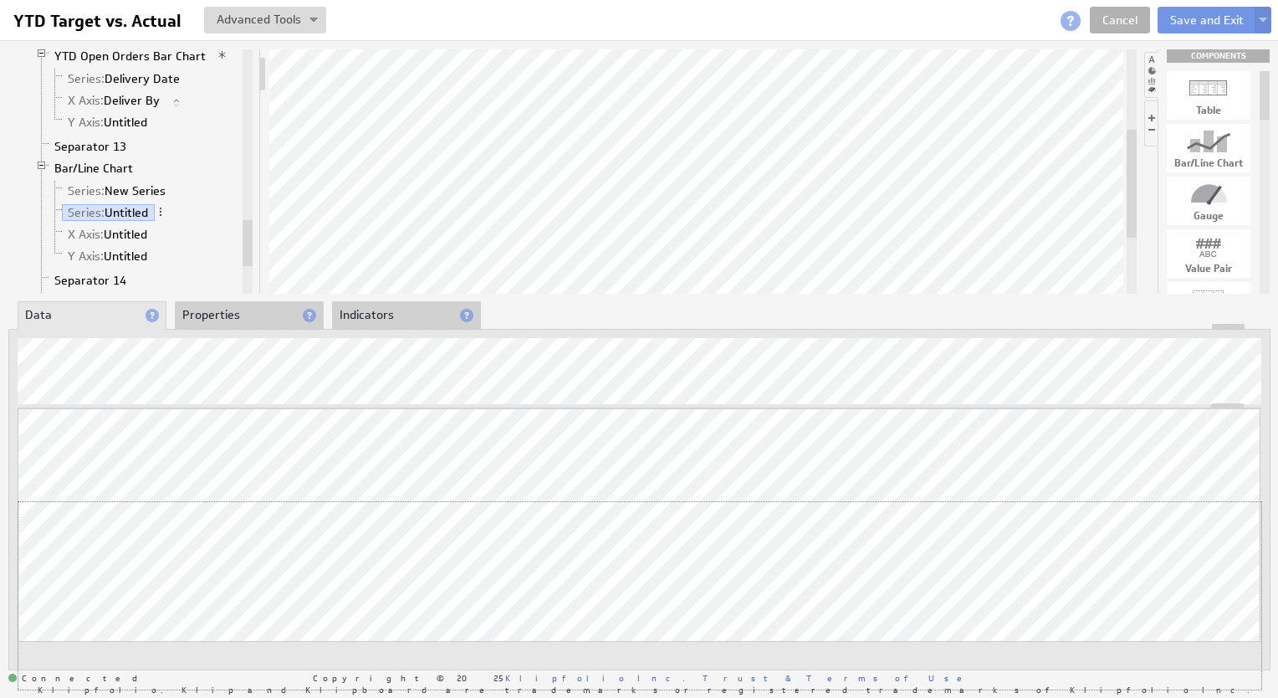
click at [544, 499] on div "Updating... Select a Function ARRAY DATE SELECT SLICE SUM Data Manipulation Log…" at bounding box center [639, 548] width 1243 height 281
click at [121, 182] on link "Series: New Series" at bounding box center [117, 190] width 110 height 17
click at [111, 160] on link "Bar/Line Chart" at bounding box center [94, 168] width 91 height 17
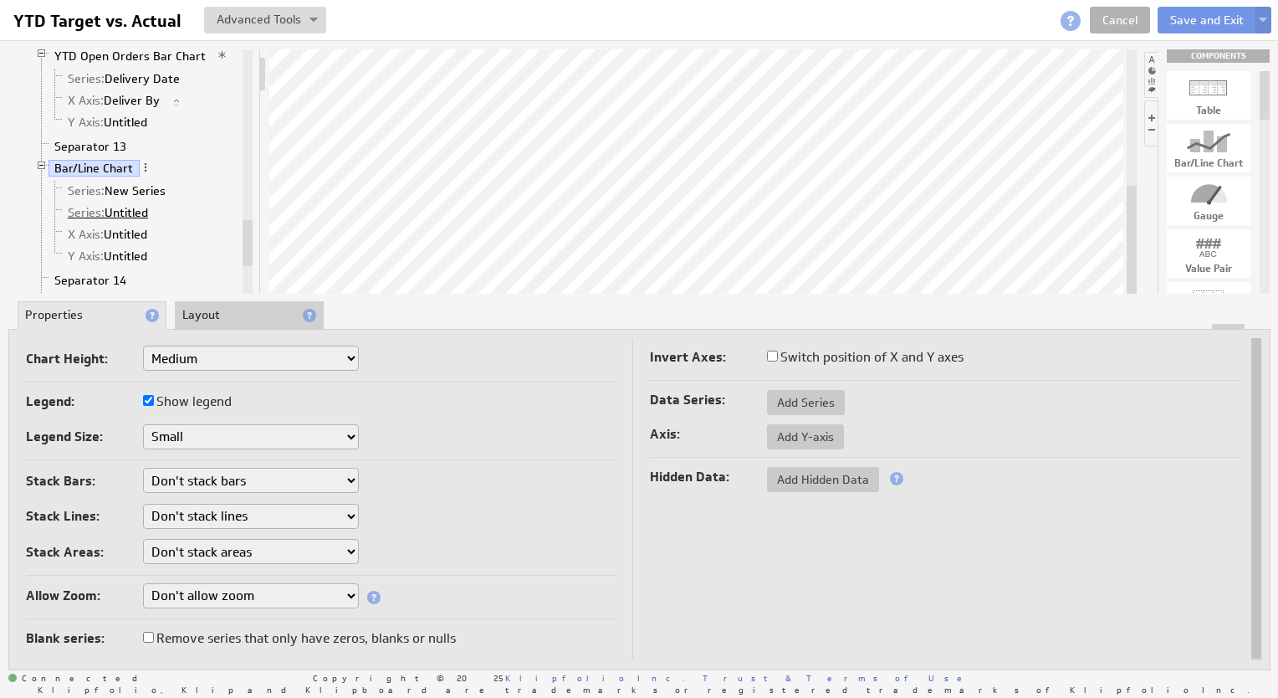
click at [123, 204] on link "Series: Untitled" at bounding box center [108, 212] width 93 height 17
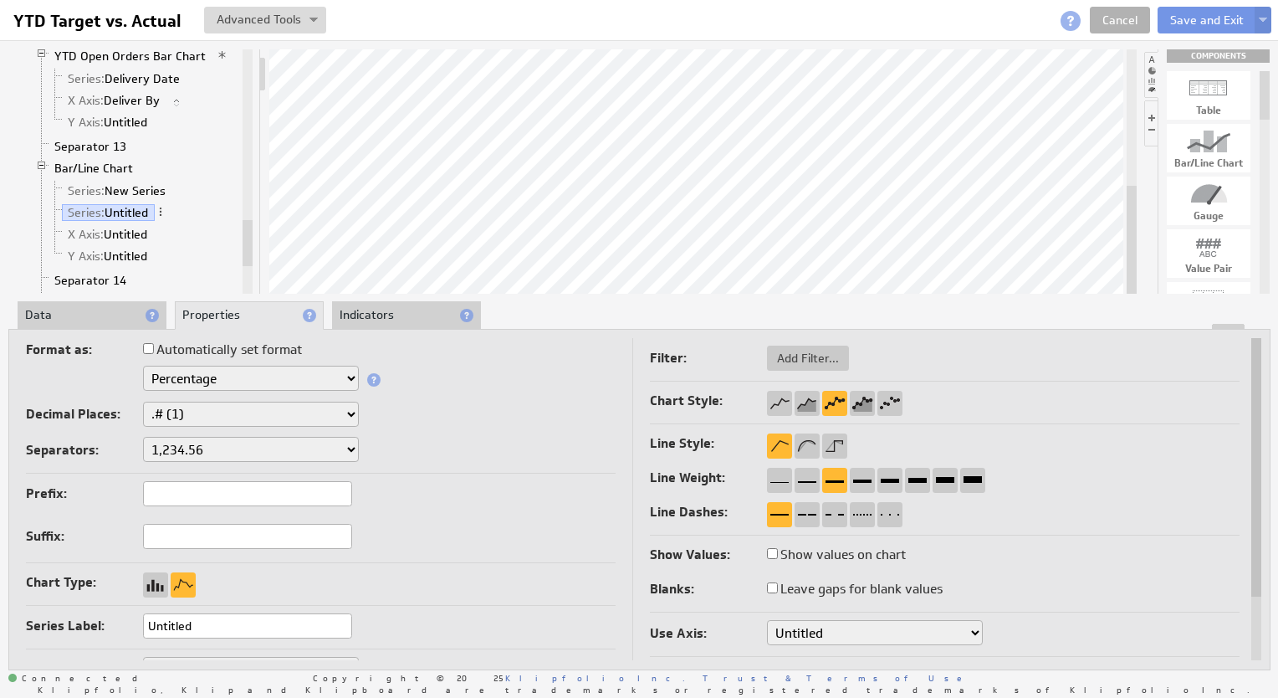
click at [161, 206] on span at bounding box center [161, 212] width 12 height 12
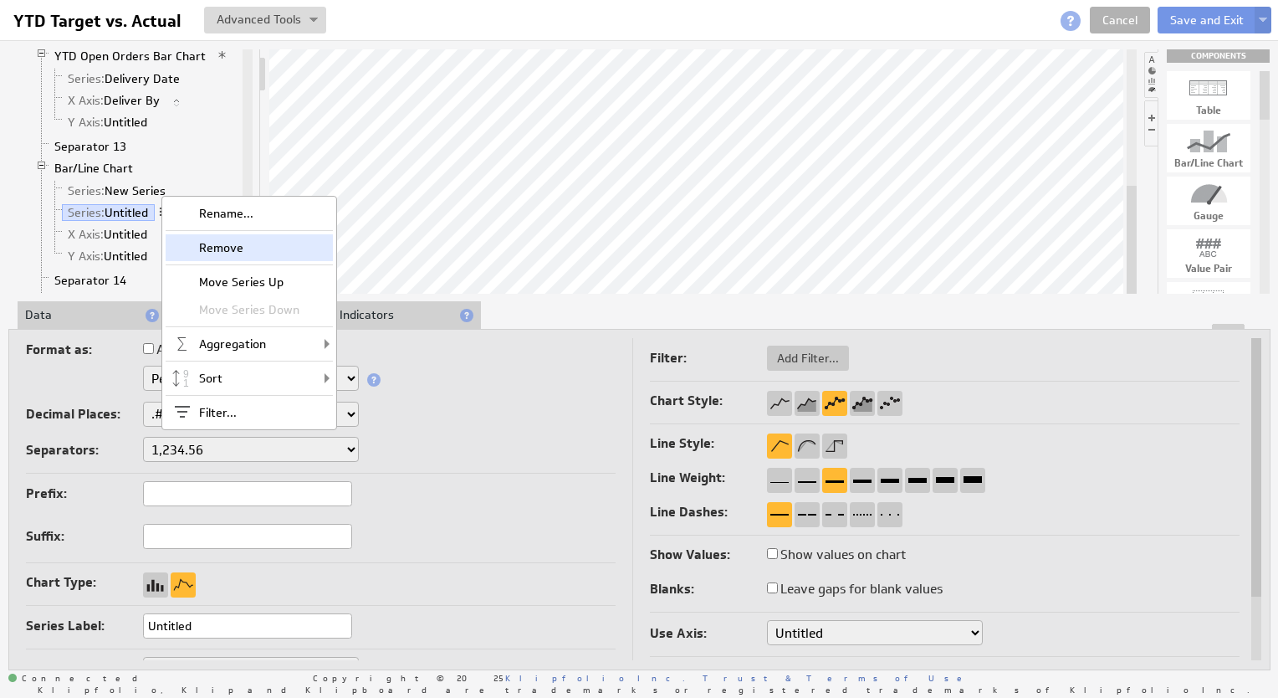
click at [241, 247] on div "Remove" at bounding box center [249, 247] width 167 height 27
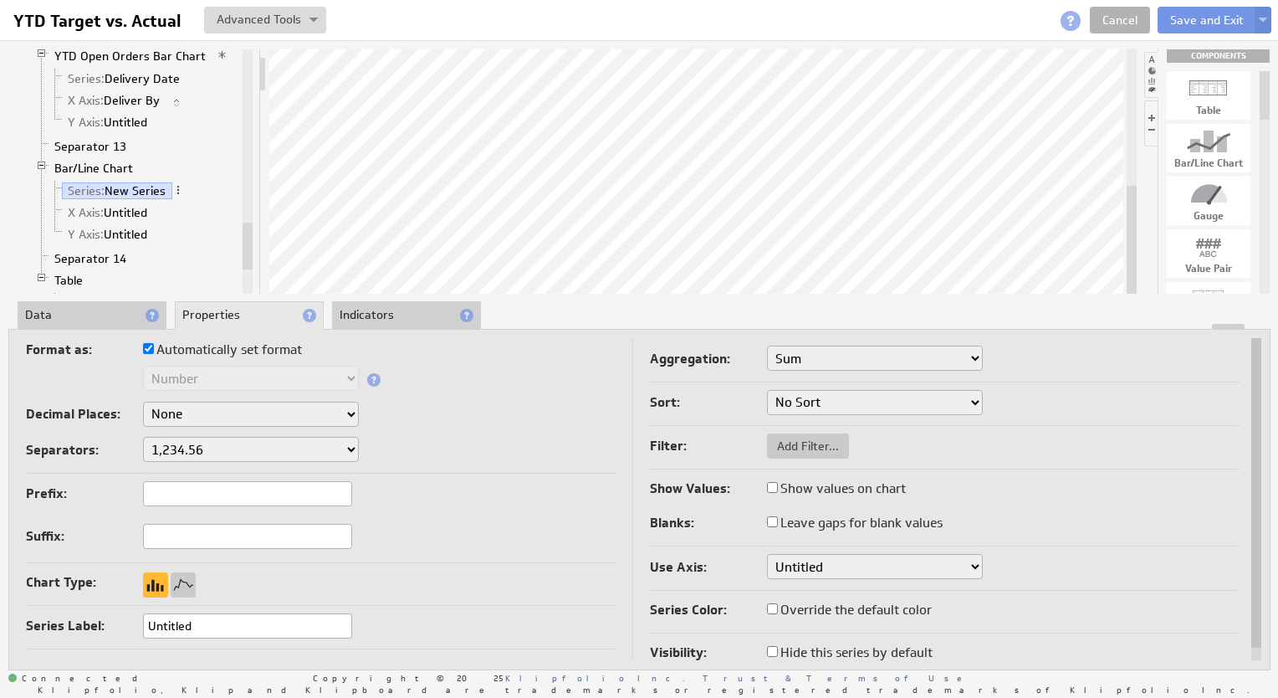
click at [65, 313] on li "Data" at bounding box center [92, 315] width 149 height 28
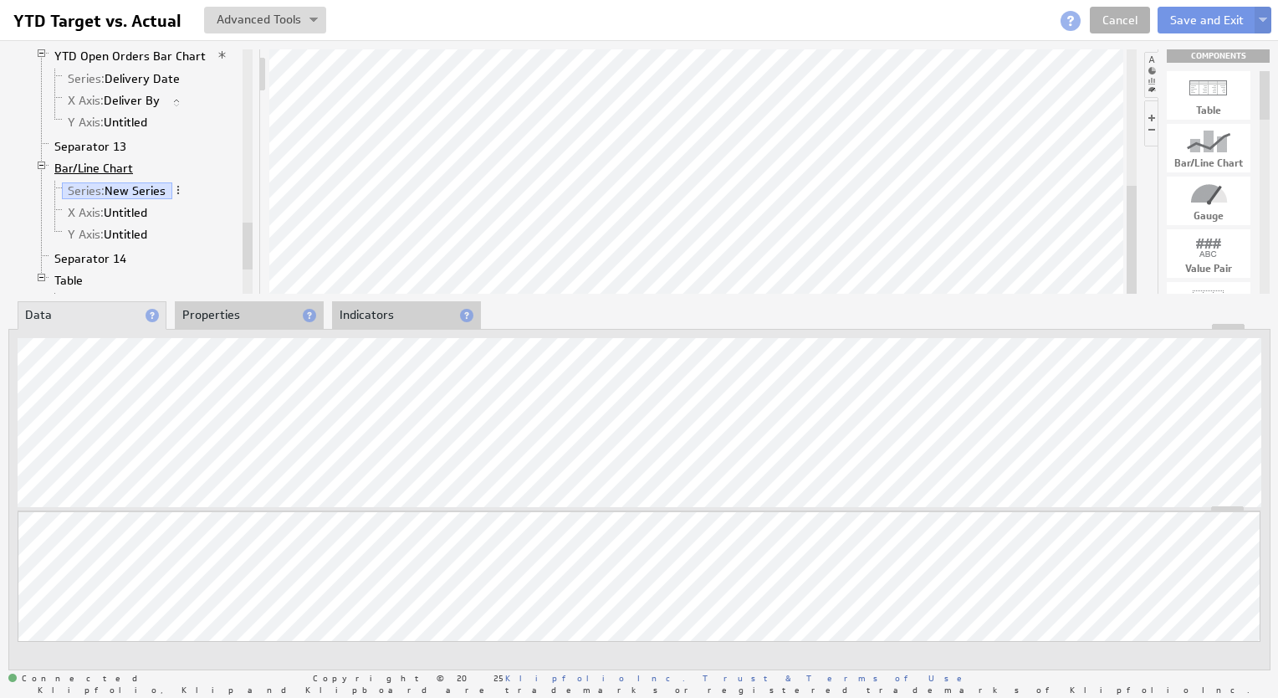
click at [107, 160] on link "Bar/Line Chart" at bounding box center [94, 168] width 91 height 17
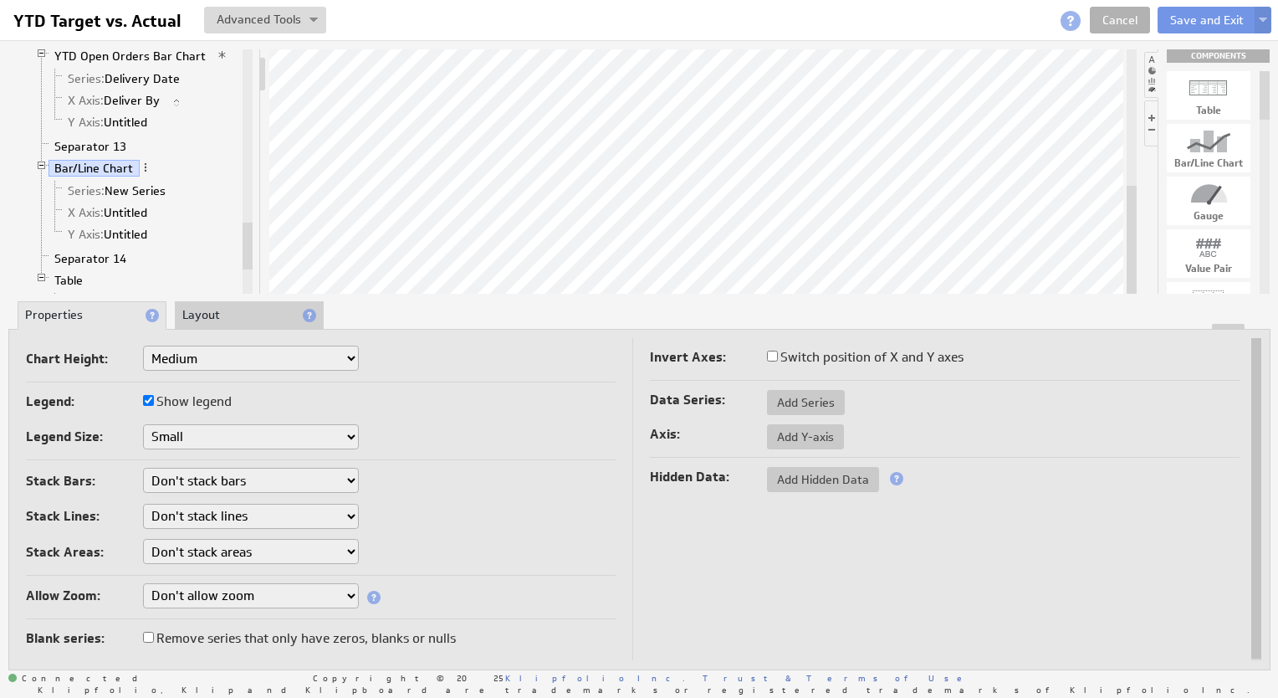
click at [770, 351] on input "Switch position of X and Y axes" at bounding box center [772, 356] width 11 height 11
checkbox input "true"
click at [116, 205] on span "X Axis (inv):" at bounding box center [100, 212] width 64 height 15
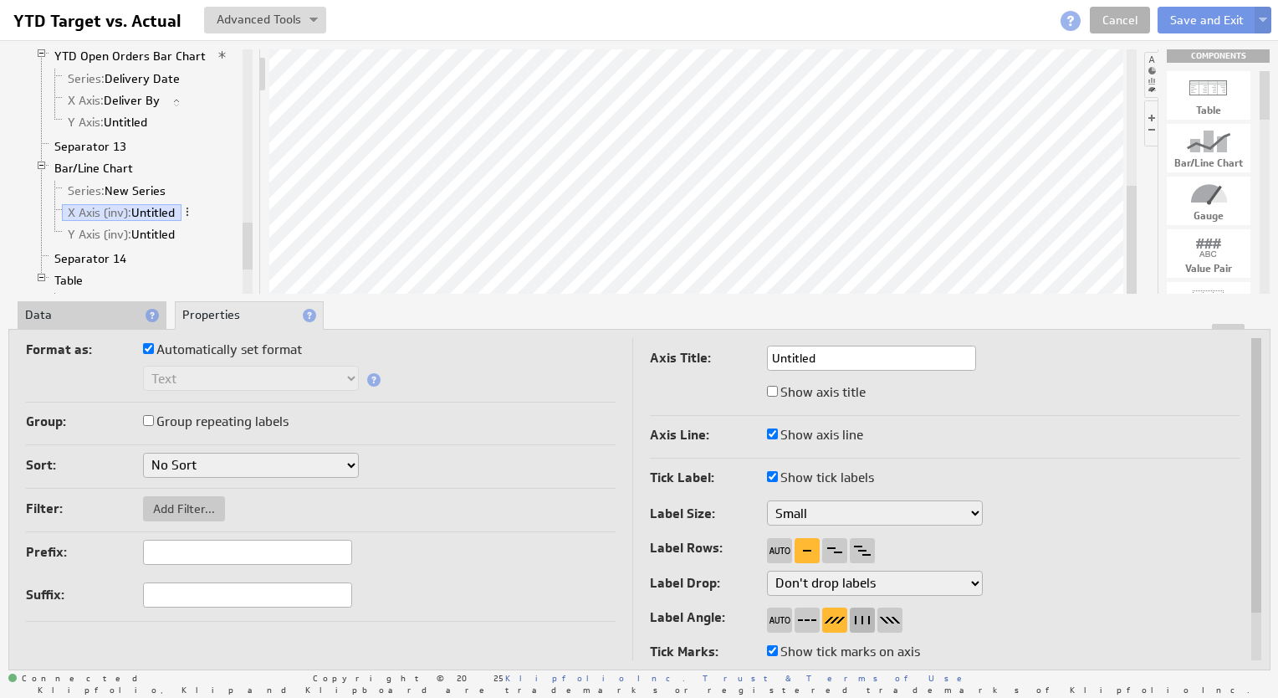
click at [860, 618] on div at bounding box center [862, 619] width 25 height 25
click at [151, 182] on link "Series: New Series" at bounding box center [117, 190] width 110 height 17
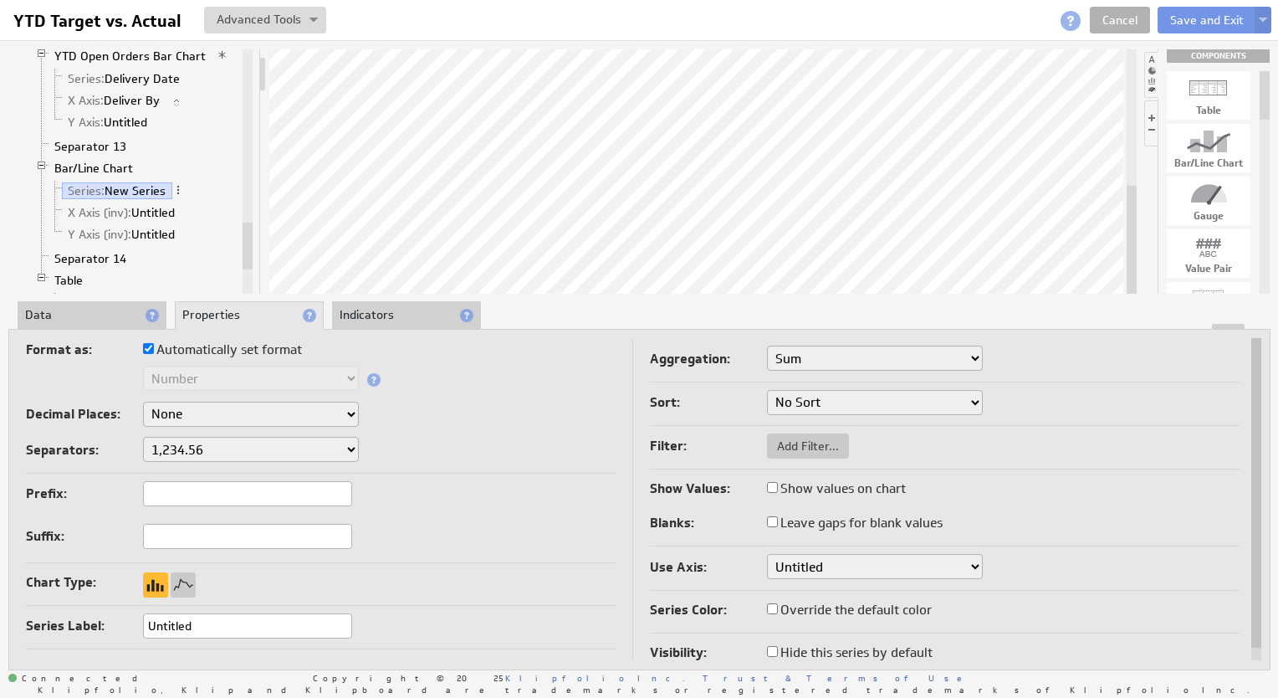
click at [781, 483] on label "Show values on chart" at bounding box center [836, 488] width 139 height 23
click at [778, 483] on input "Show values on chart" at bounding box center [772, 487] width 11 height 11
checkbox input "true"
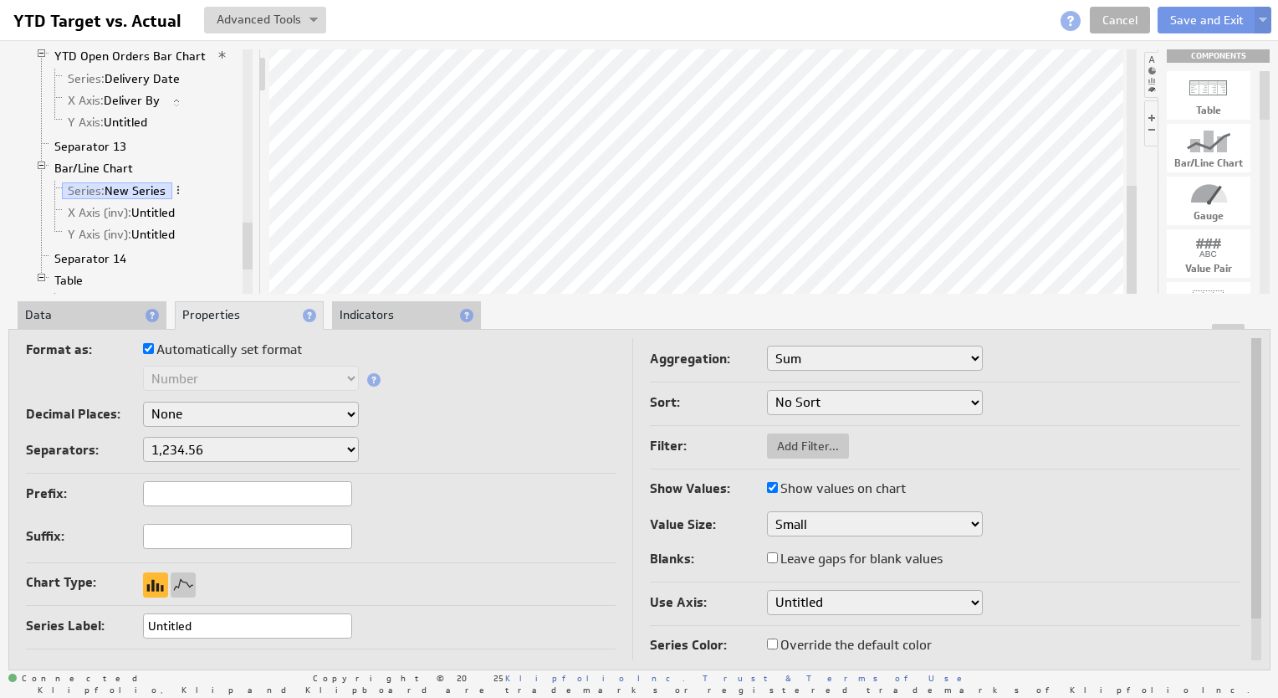
click at [777, 561] on input "Leave gaps for blank values" at bounding box center [772, 557] width 11 height 11
checkbox input "true"
click at [772, 640] on input "Override the default color" at bounding box center [772, 643] width 11 height 11
checkbox input "true"
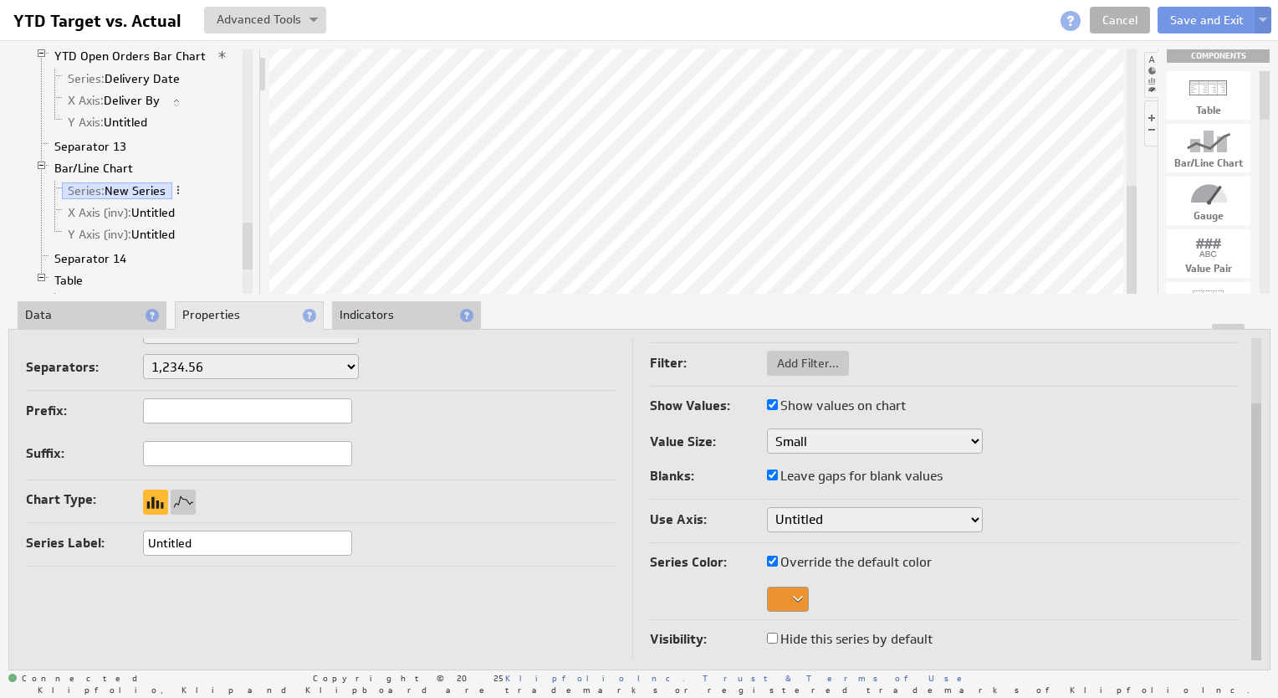
click at [780, 591] on div at bounding box center [788, 598] width 42 height 25
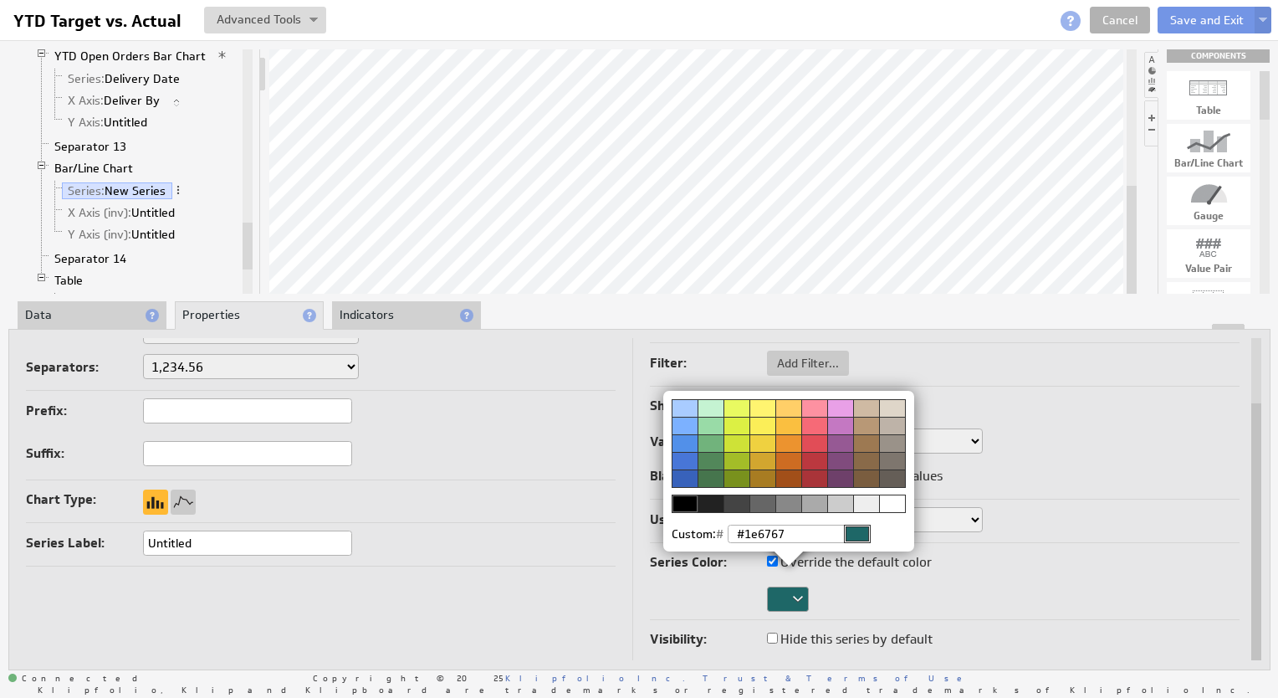
type input "#1e6767"
click at [1016, 409] on img at bounding box center [639, 349] width 1278 height 698
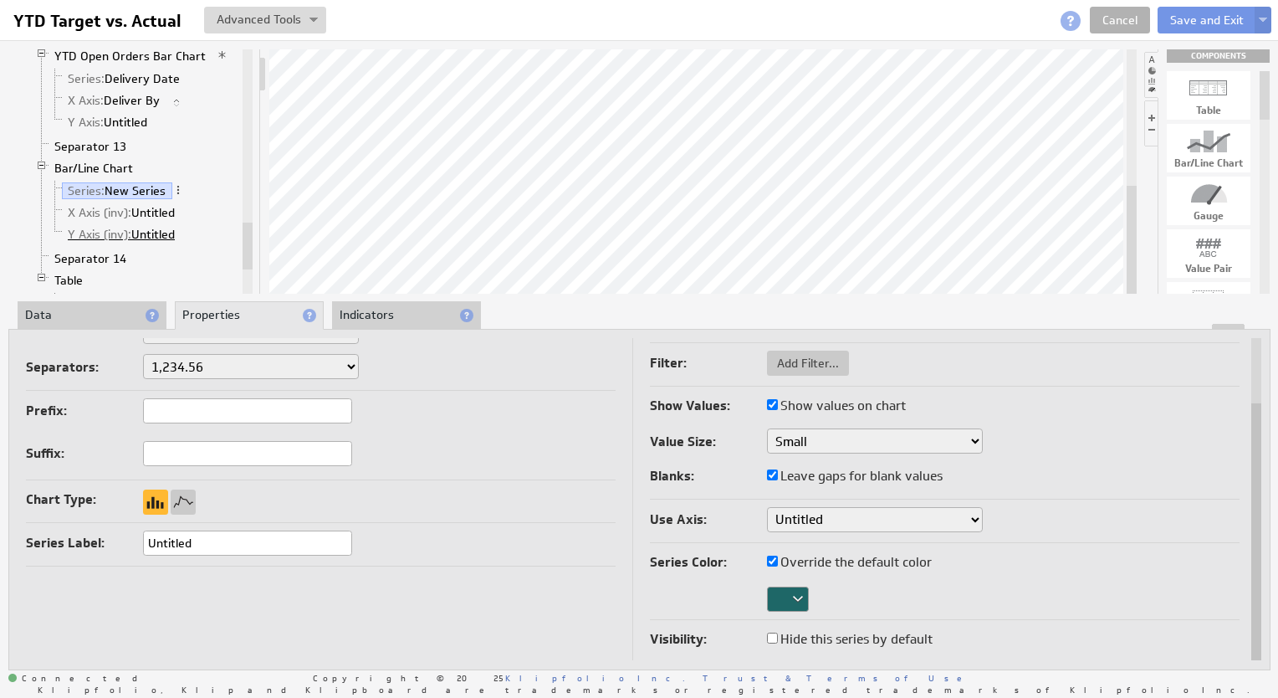
click at [145, 226] on link "Y Axis (inv): Untitled" at bounding box center [122, 234] width 120 height 17
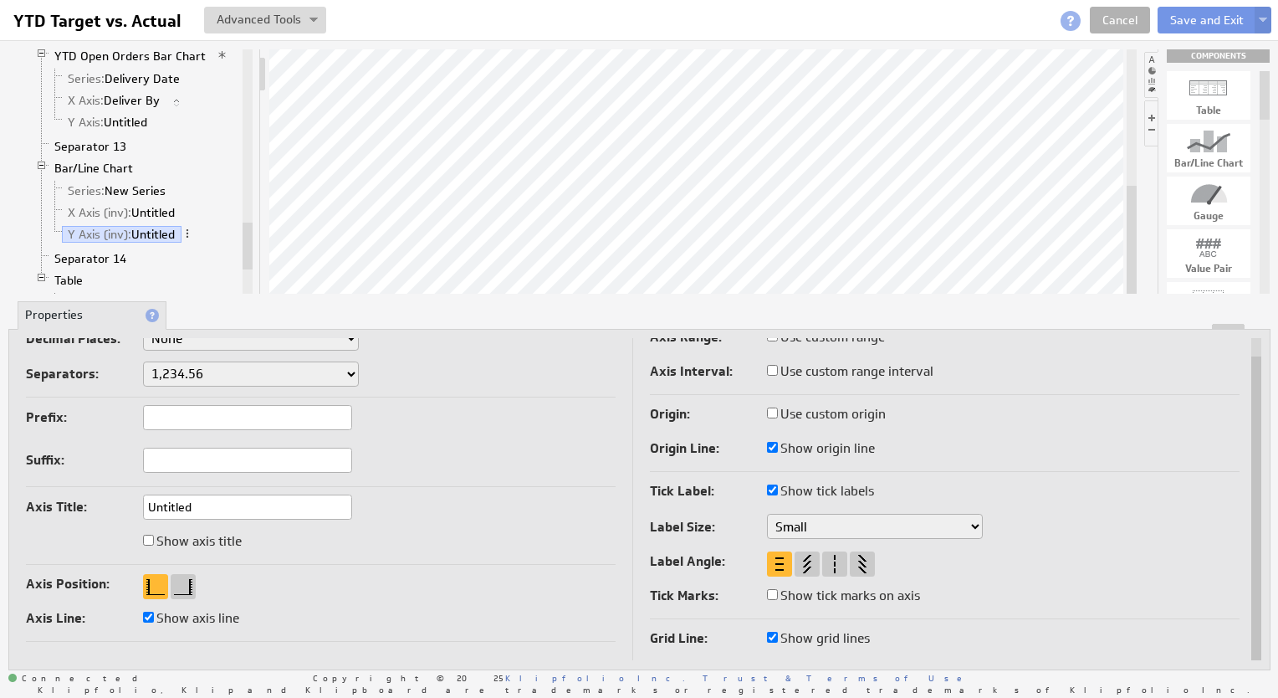
click at [145, 614] on input "Show axis line" at bounding box center [148, 617] width 11 height 11
checkbox input "false"
click at [771, 448] on input "Show origin line" at bounding box center [772, 447] width 11 height 11
checkbox input "false"
click at [773, 492] on input "Show tick labels" at bounding box center [772, 489] width 11 height 11
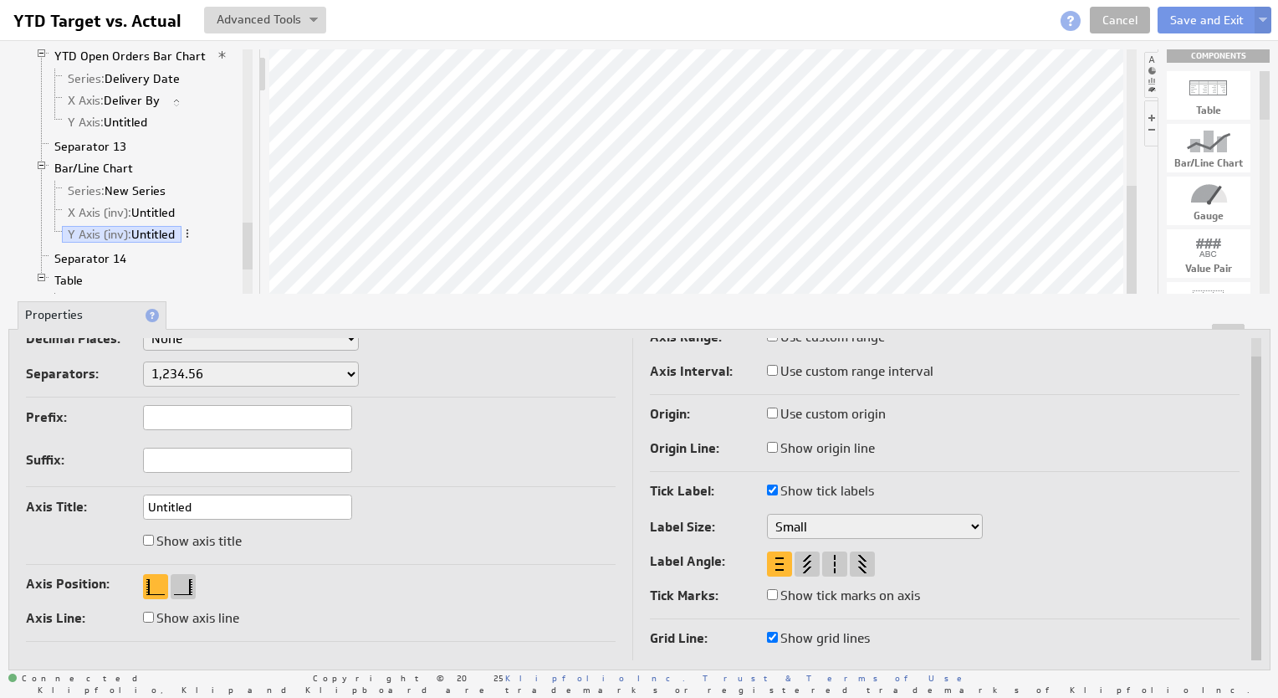
checkbox input "false"
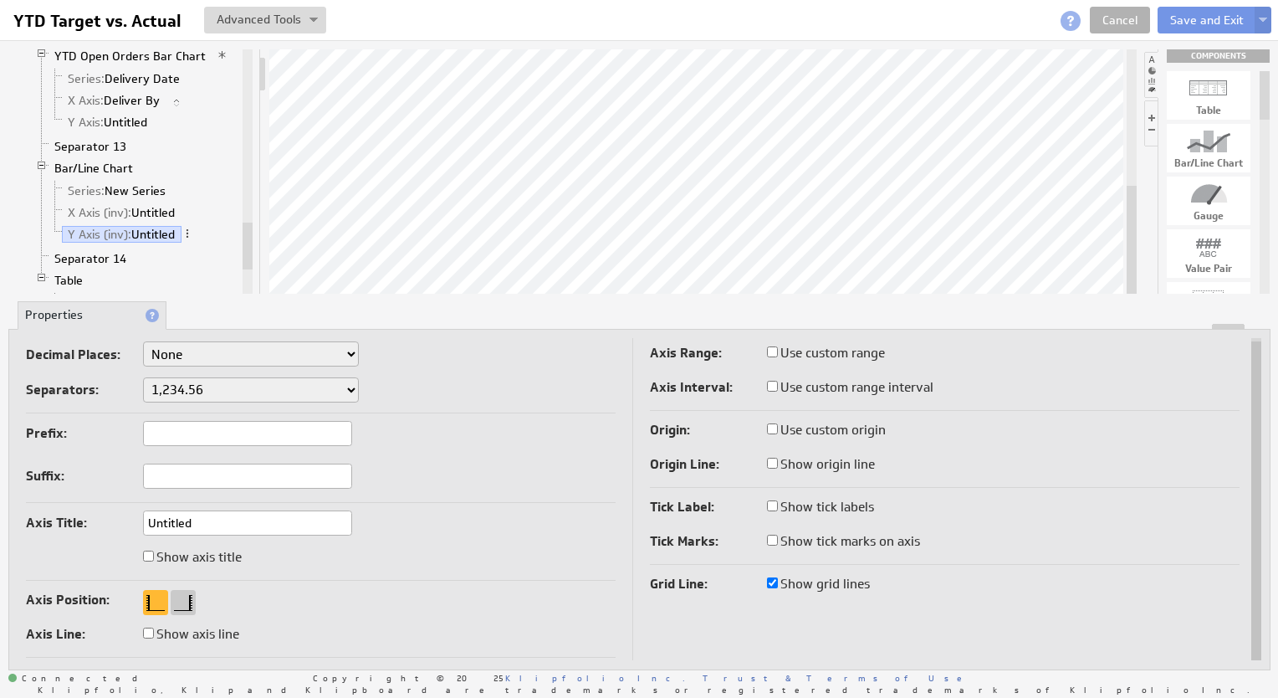
click at [776, 580] on input "Show grid lines" at bounding box center [772, 582] width 11 height 11
checkbox input "false"
click at [90, 160] on link "Bar/Line Chart" at bounding box center [94, 168] width 91 height 17
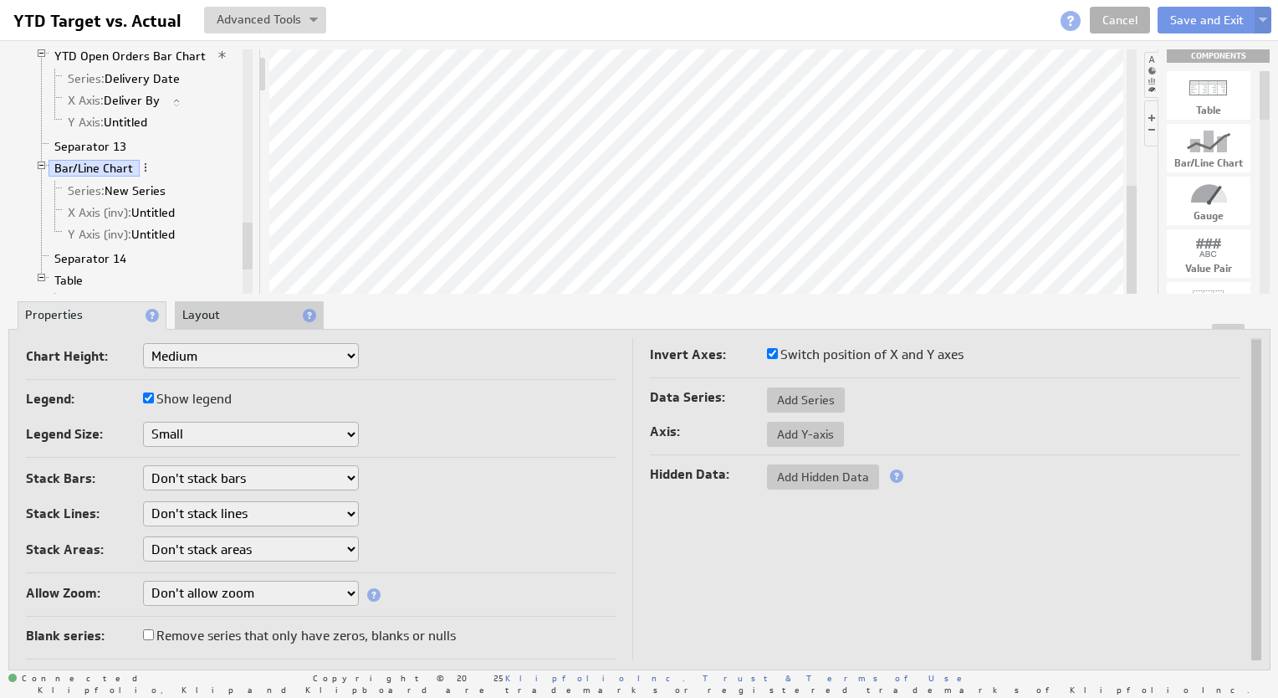
click at [146, 400] on input "Show legend" at bounding box center [148, 397] width 11 height 11
checkbox input "false"
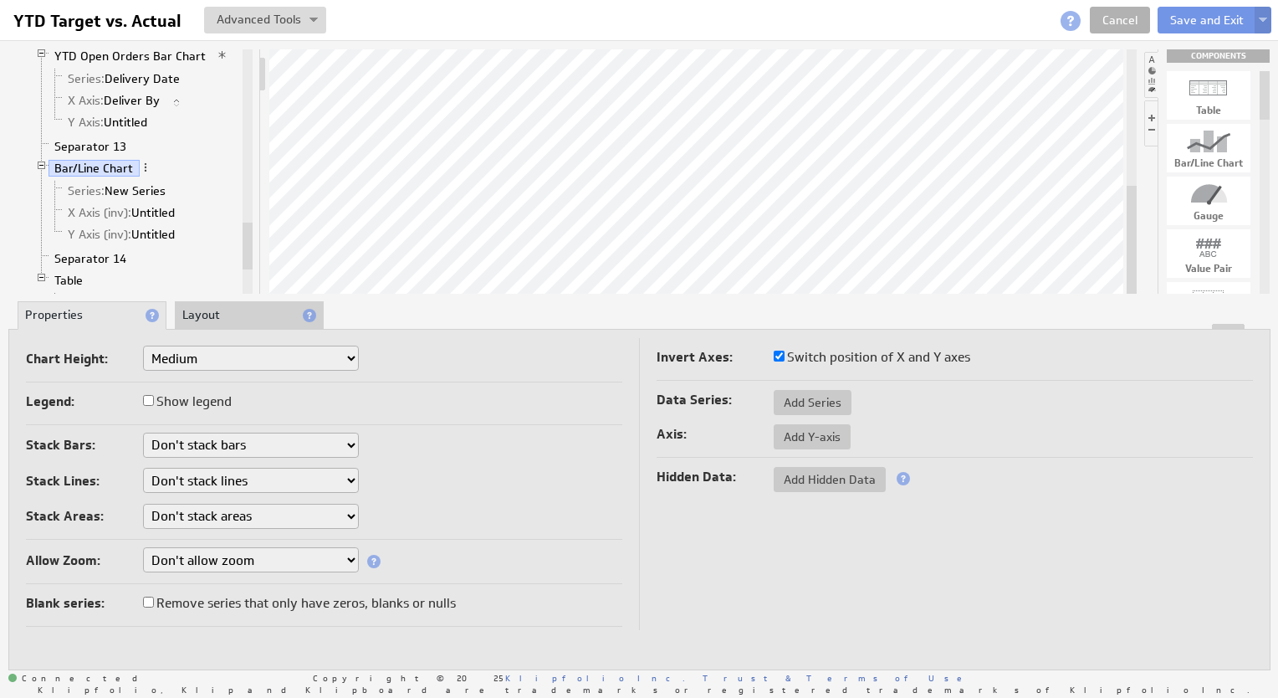
click at [1265, 23] on img at bounding box center [1263, 21] width 8 height 7
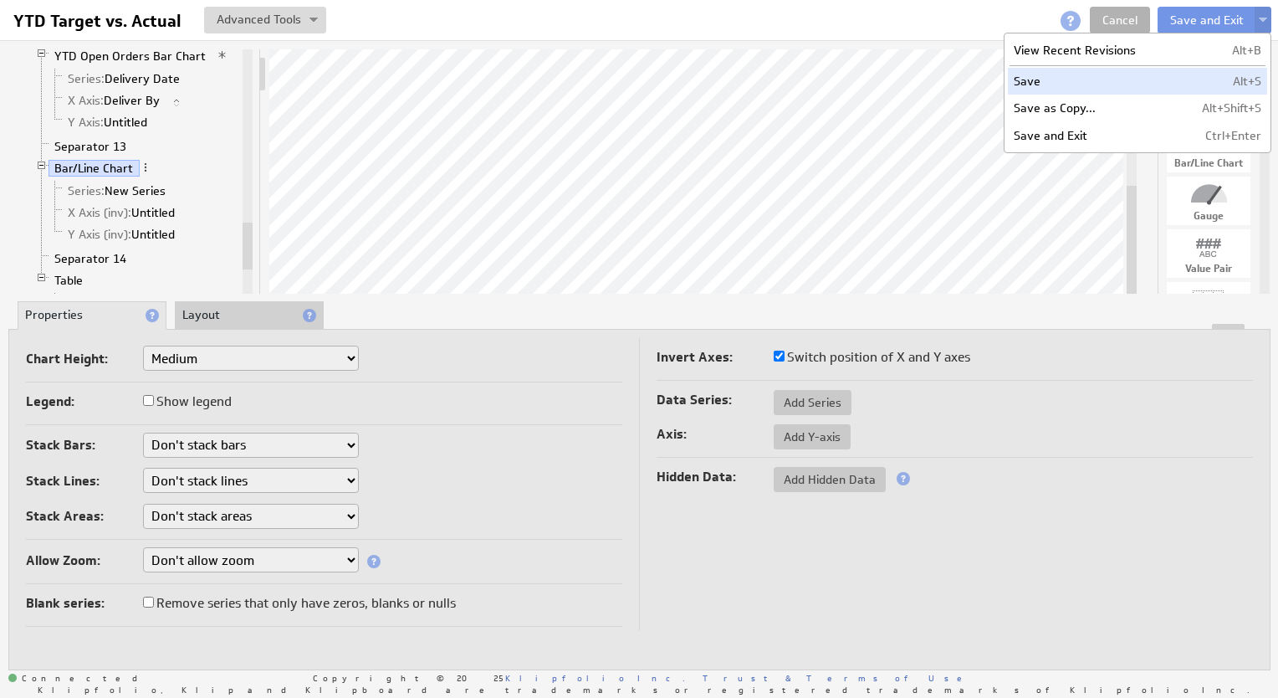
click at [1107, 72] on td "Save" at bounding box center [1092, 81] width 169 height 27
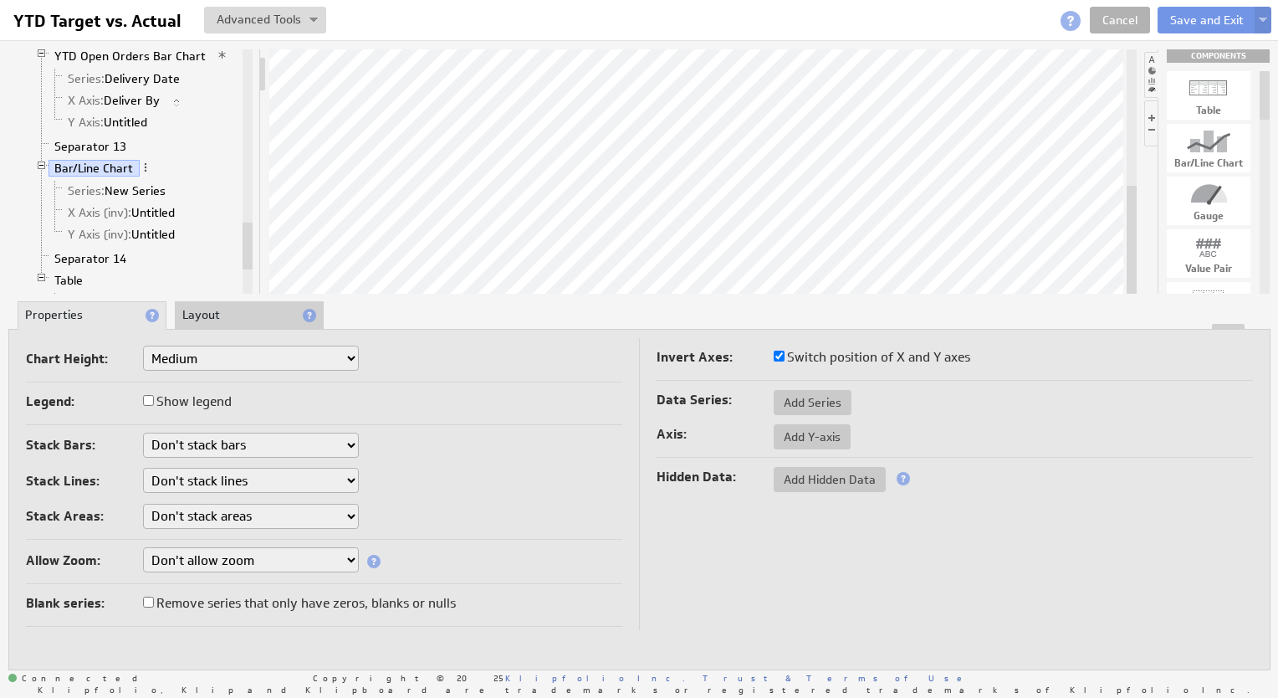
click at [204, 315] on li "Layout" at bounding box center [249, 315] width 149 height 28
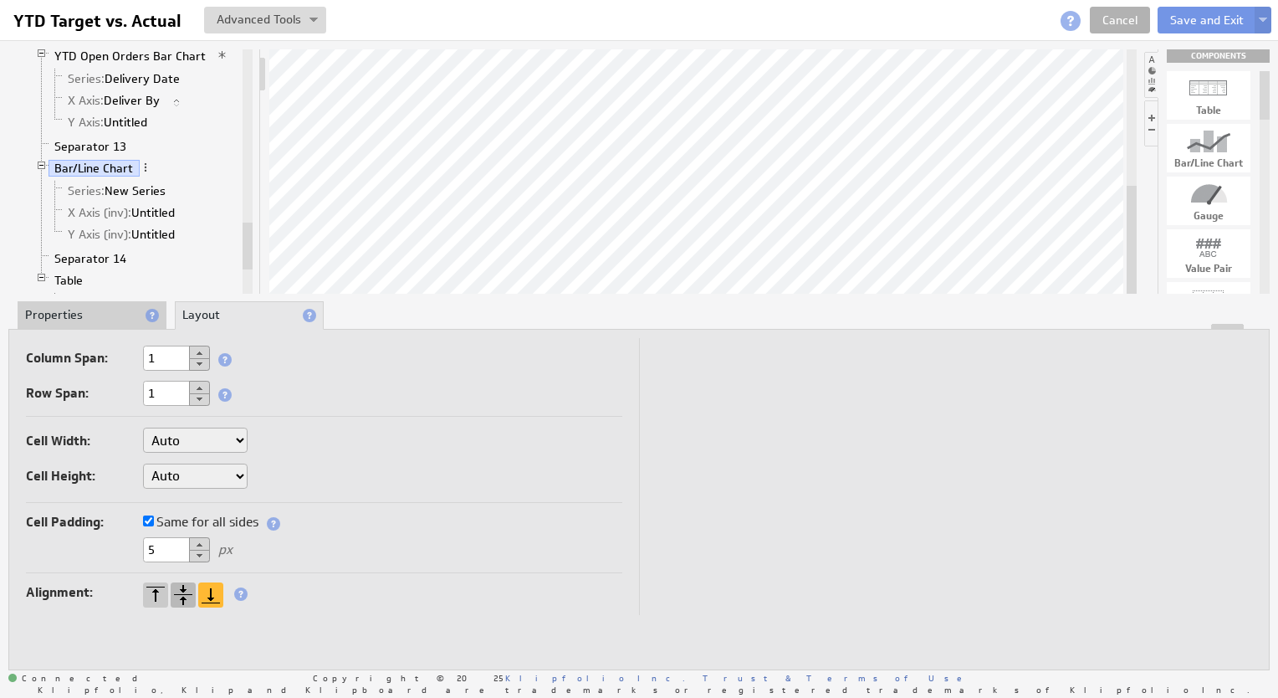
click at [183, 594] on div at bounding box center [183, 594] width 25 height 25
click at [1265, 18] on img at bounding box center [1263, 21] width 8 height 7
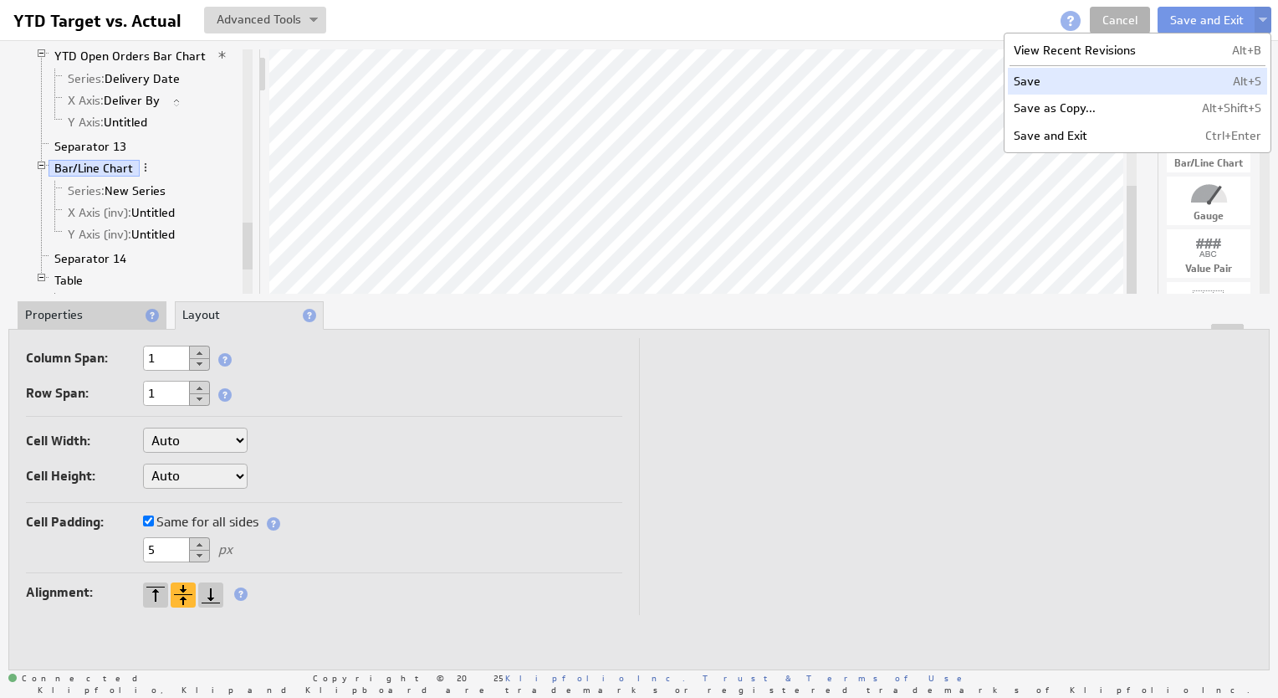
click at [1128, 70] on td "Save" at bounding box center [1092, 81] width 169 height 27
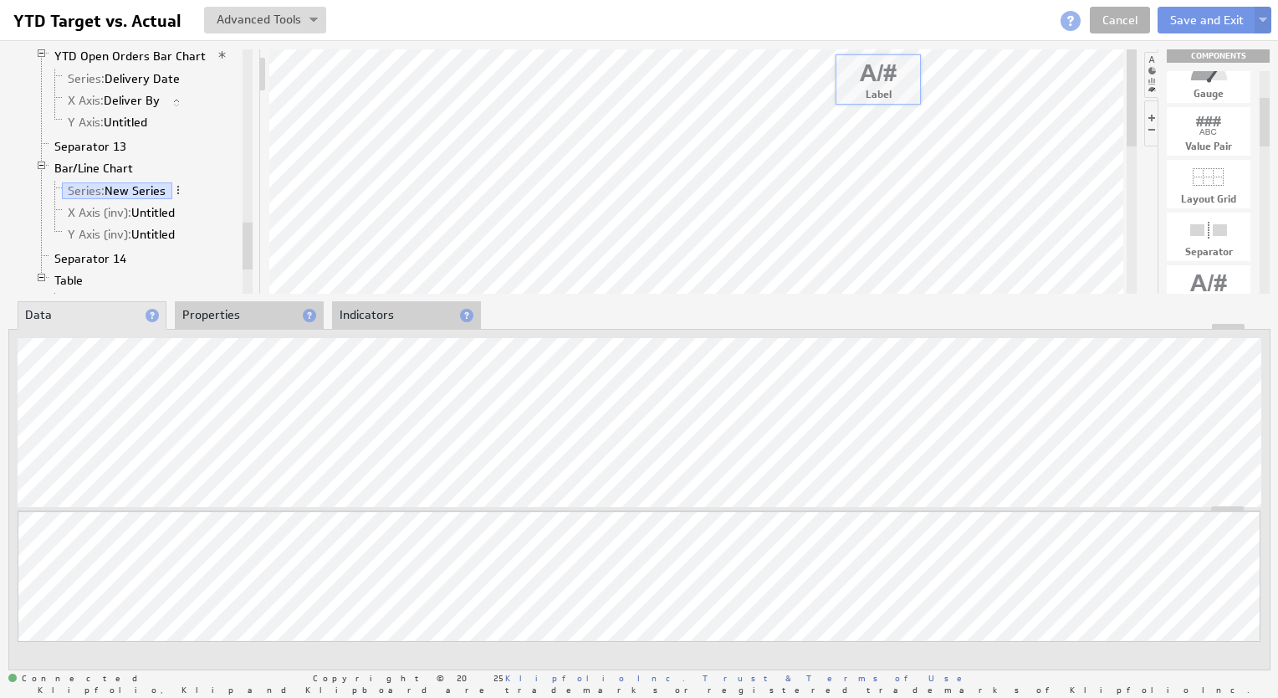
drag, startPoint x: 1221, startPoint y: 279, endPoint x: 890, endPoint y: 68, distance: 392.7
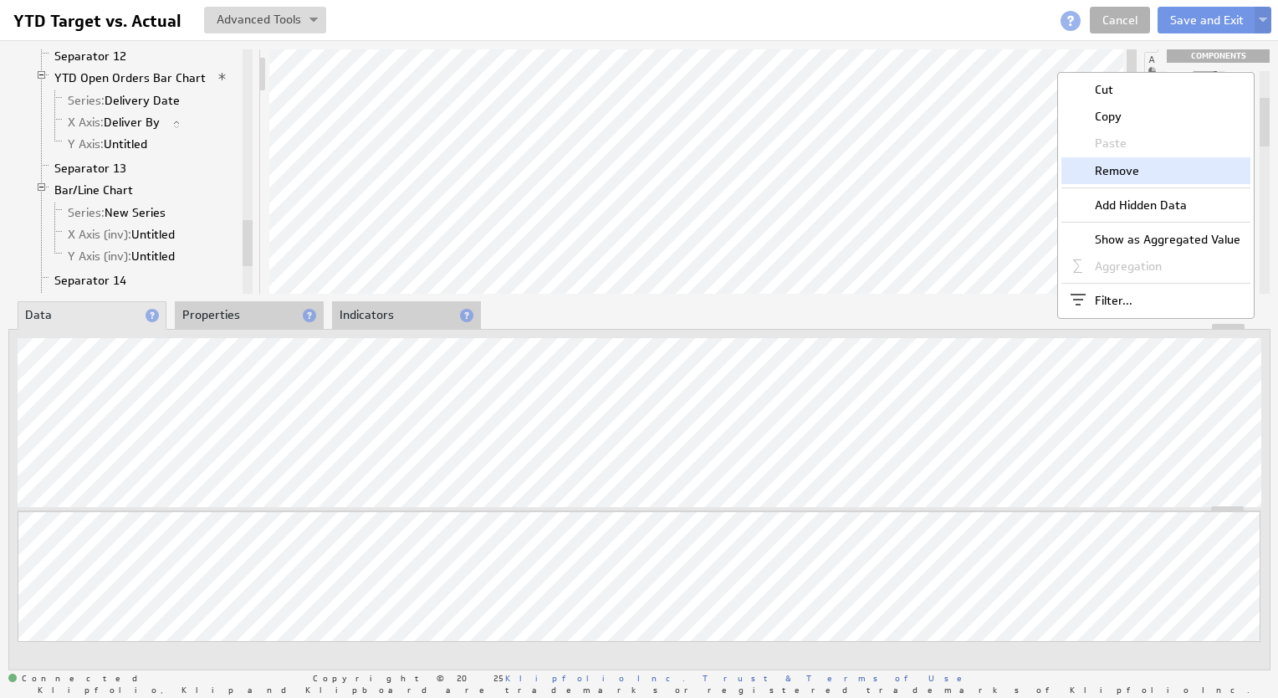
click at [1098, 177] on div "Remove" at bounding box center [1156, 170] width 189 height 27
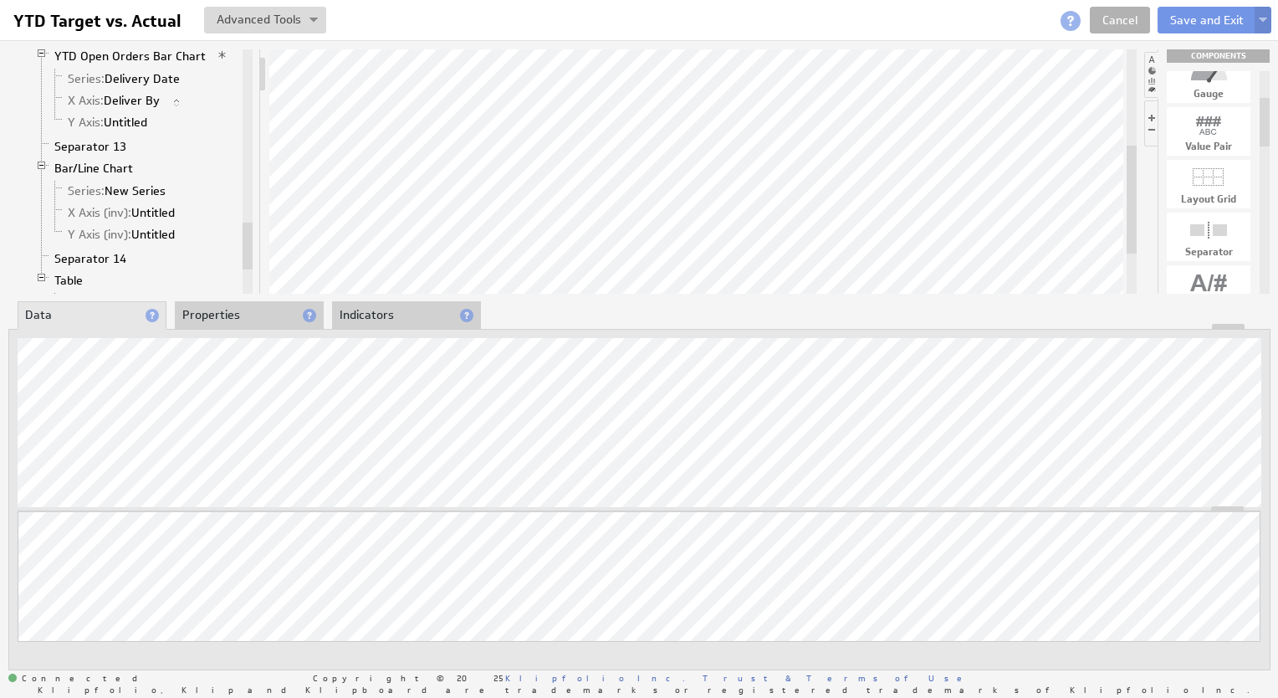
click at [1267, 22] on button at bounding box center [1263, 20] width 17 height 27
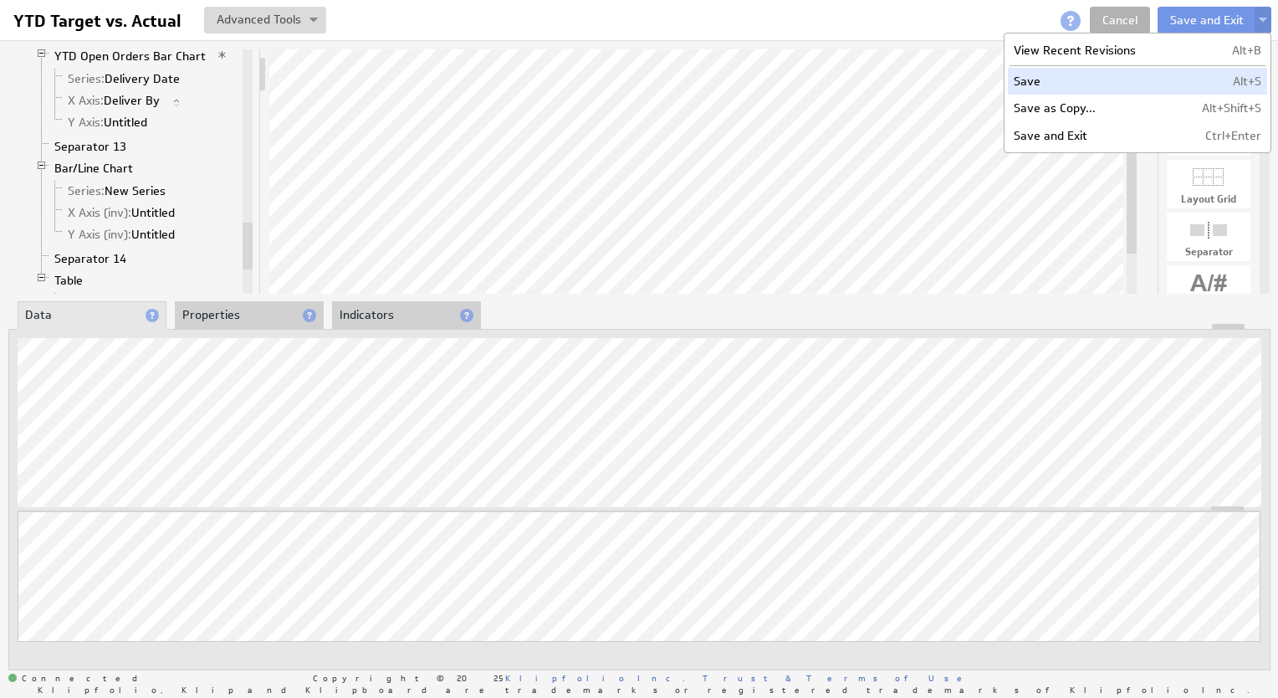
click at [1090, 82] on td "Save" at bounding box center [1092, 81] width 169 height 27
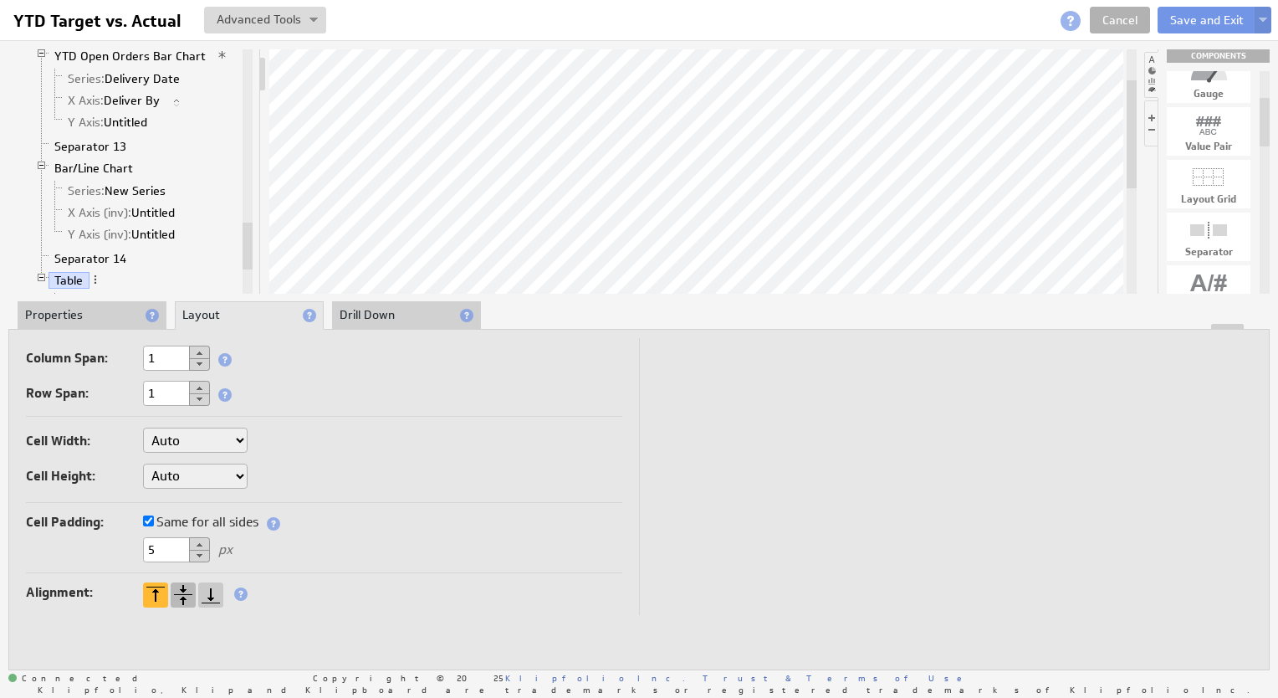
click at [184, 596] on div at bounding box center [183, 594] width 25 height 25
click at [1261, 19] on img at bounding box center [1263, 21] width 8 height 7
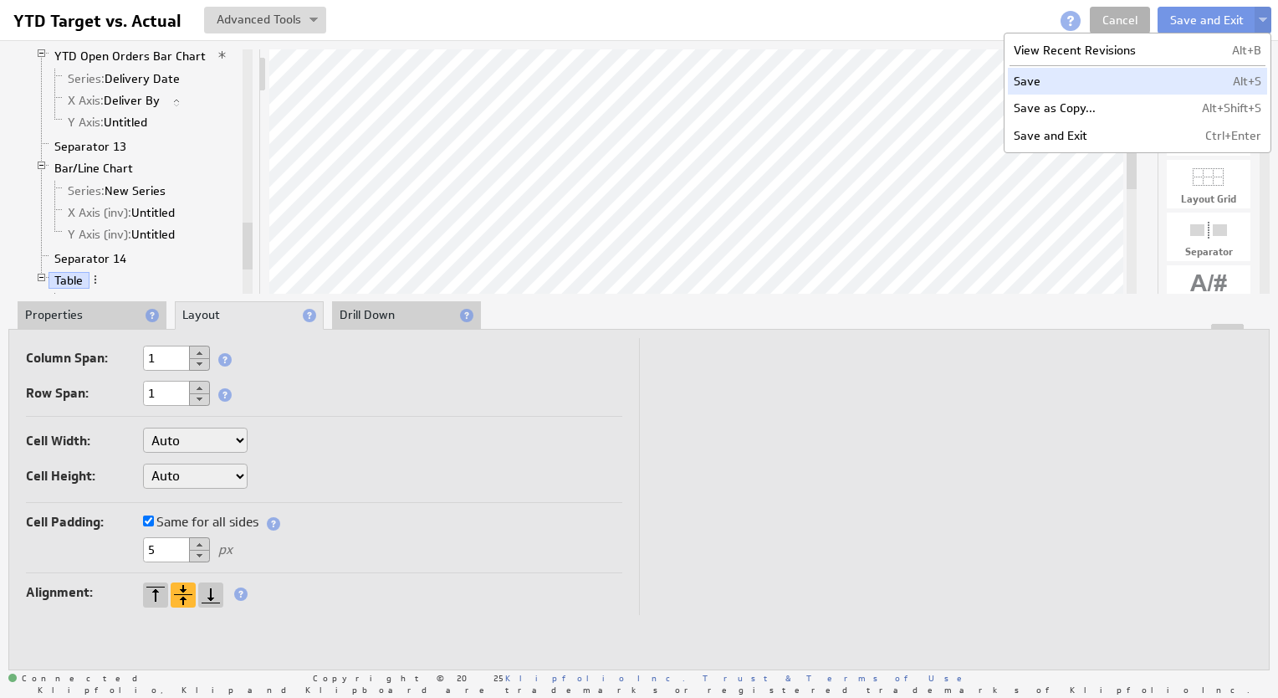
click at [1072, 82] on td "Save" at bounding box center [1092, 81] width 169 height 27
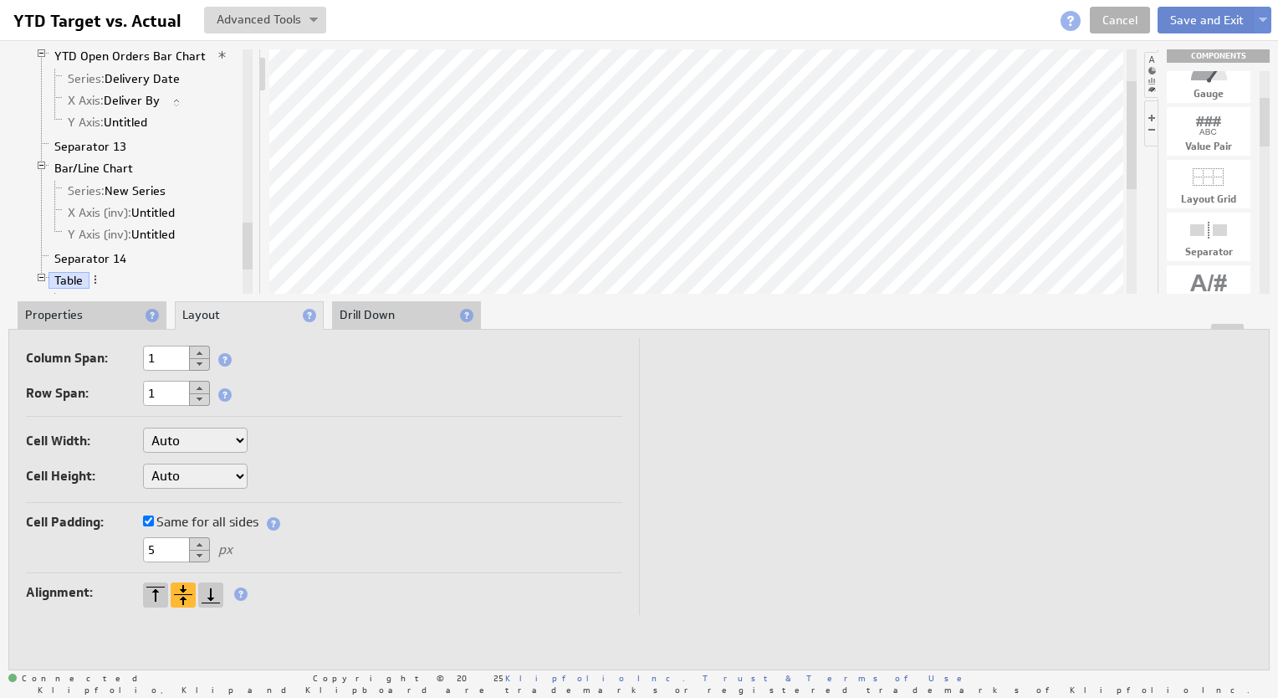
click at [1188, 20] on button "Save and Exit" at bounding box center [1207, 20] width 99 height 27
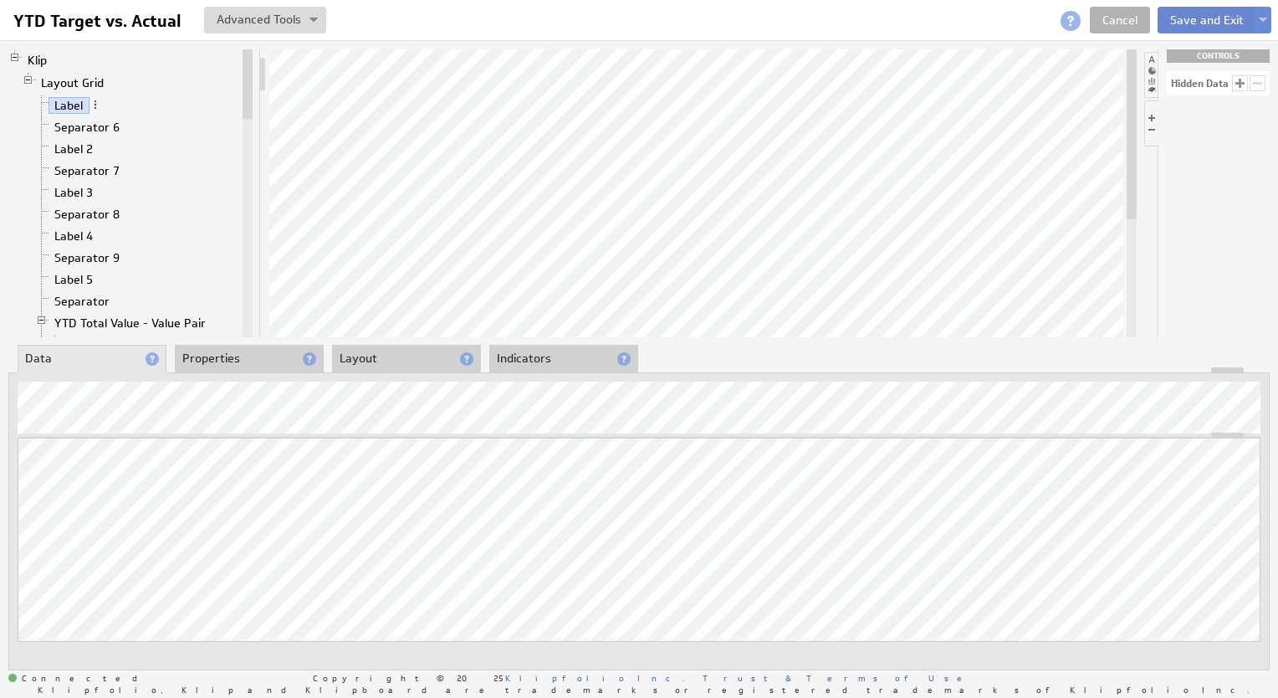
click at [1196, 28] on button "Save and Exit" at bounding box center [1207, 20] width 99 height 27
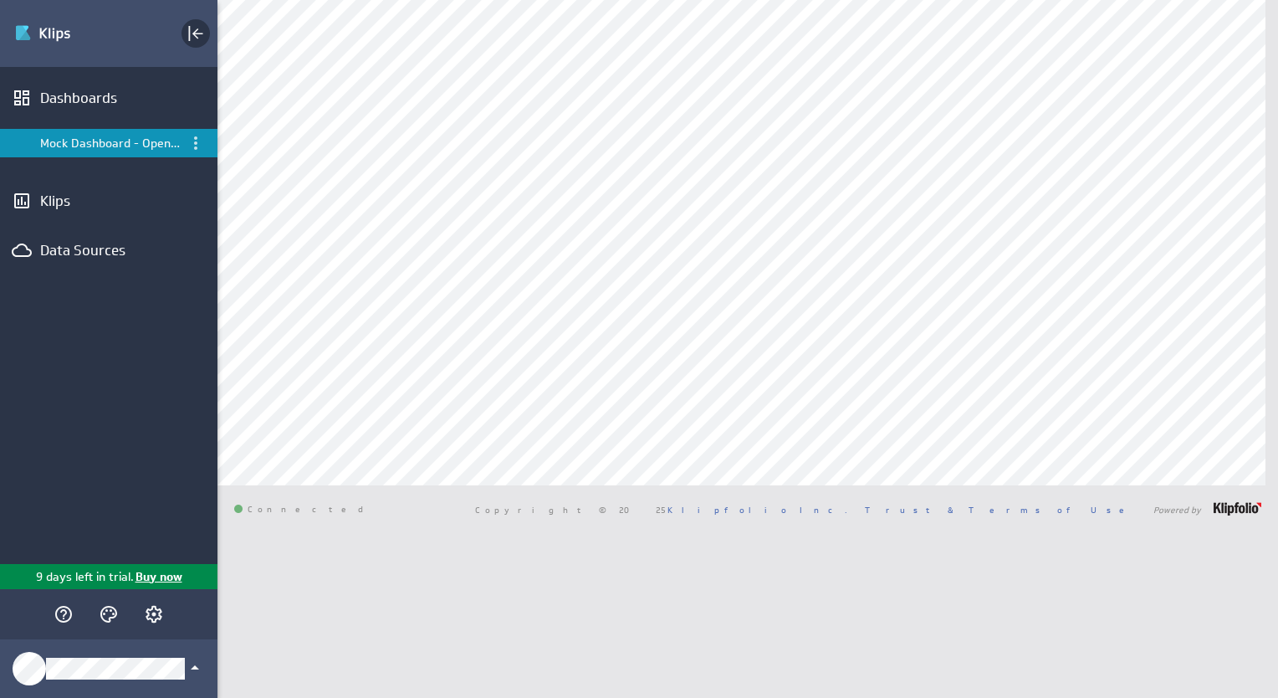
click at [201, 23] on icon "Collapse" at bounding box center [196, 33] width 20 height 20
